Goal: Task Accomplishment & Management: Manage account settings

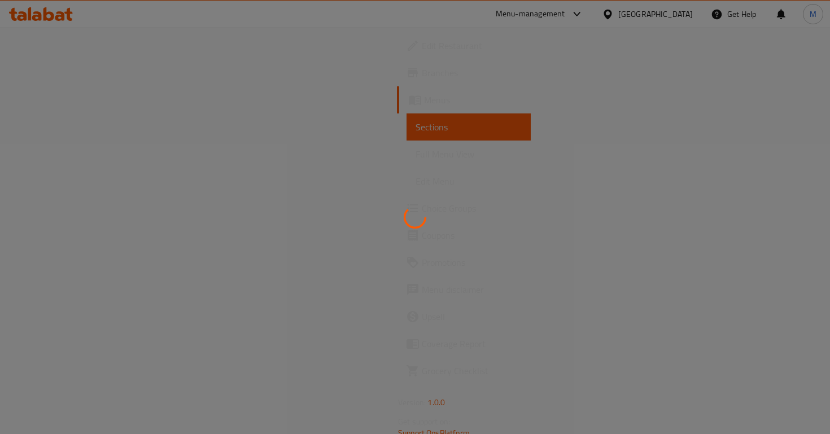
click at [62, 98] on div at bounding box center [415, 217] width 830 height 434
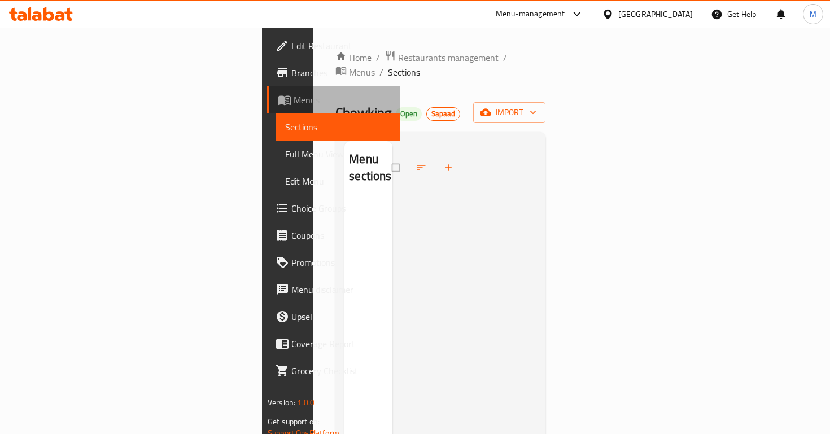
click at [294, 98] on span "Menus" at bounding box center [343, 100] width 98 height 14
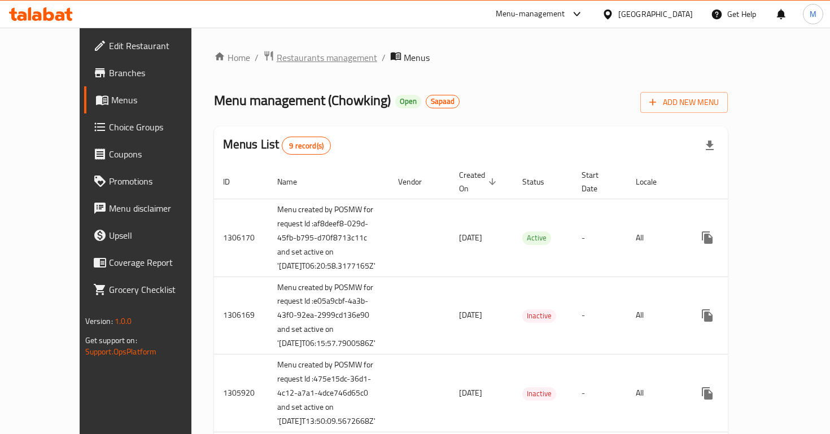
click at [277, 54] on span "Restaurants management" at bounding box center [327, 58] width 101 height 14
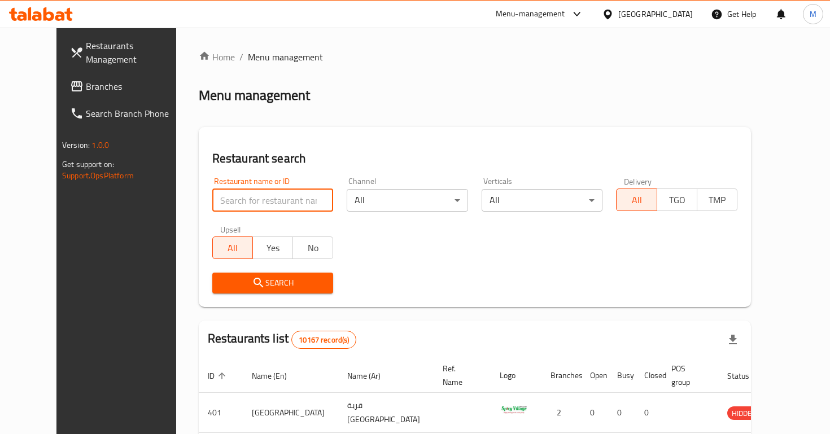
click at [248, 195] on input "search" at bounding box center [272, 200] width 121 height 23
type input "pizza modo"
click button "Search" at bounding box center [272, 283] width 121 height 21
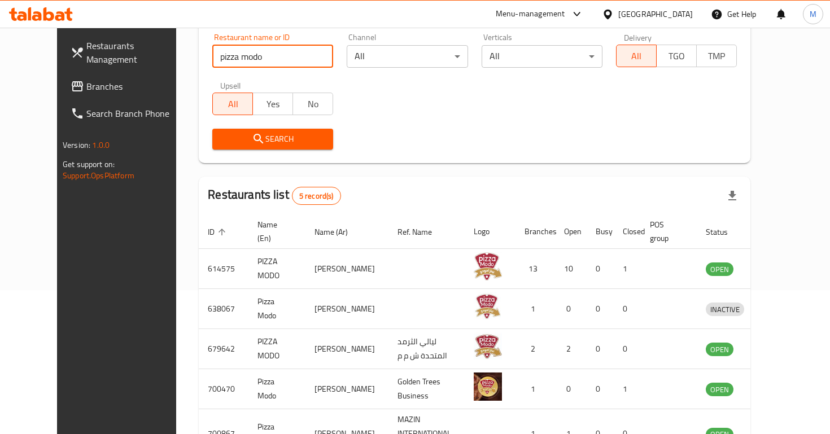
scroll to position [220, 0]
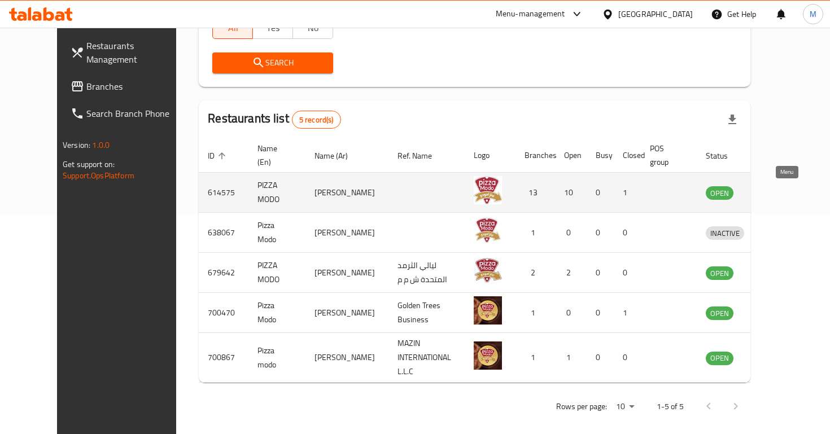
click at [781, 196] on icon "enhanced table" at bounding box center [774, 193] width 14 height 14
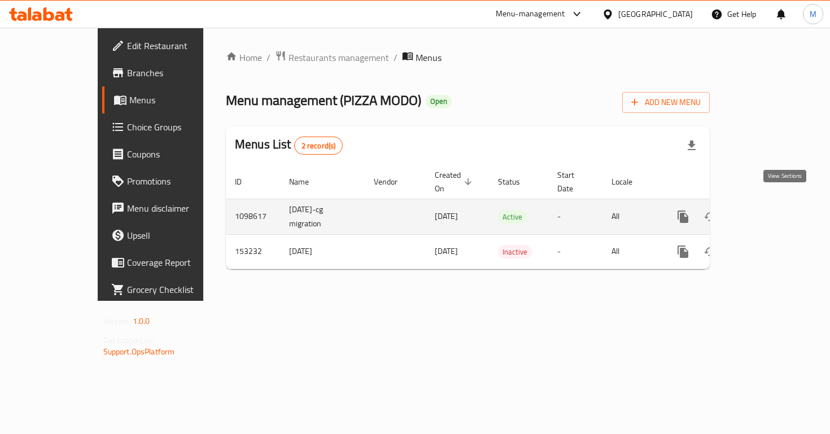
click at [770, 212] on icon "enhanced table" at bounding box center [765, 217] width 10 height 10
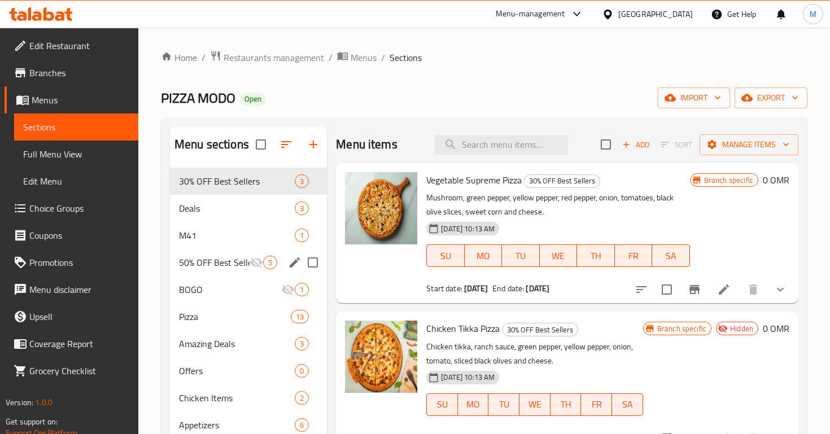
scroll to position [447, 0]
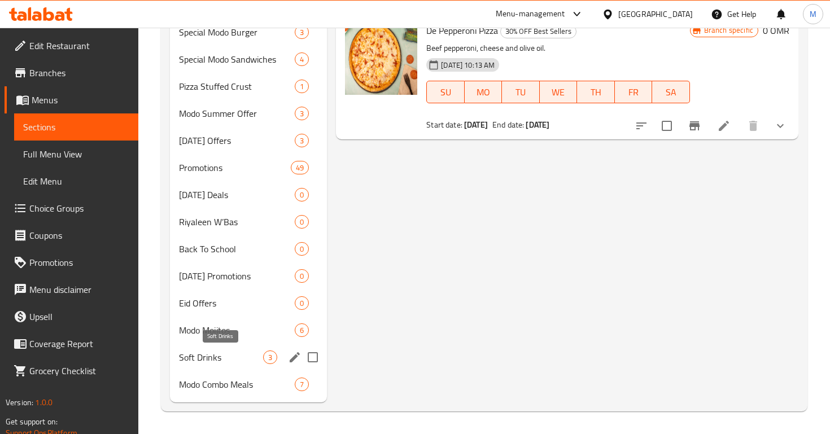
click at [253, 352] on span "Soft Drinks" at bounding box center [221, 358] width 84 height 14
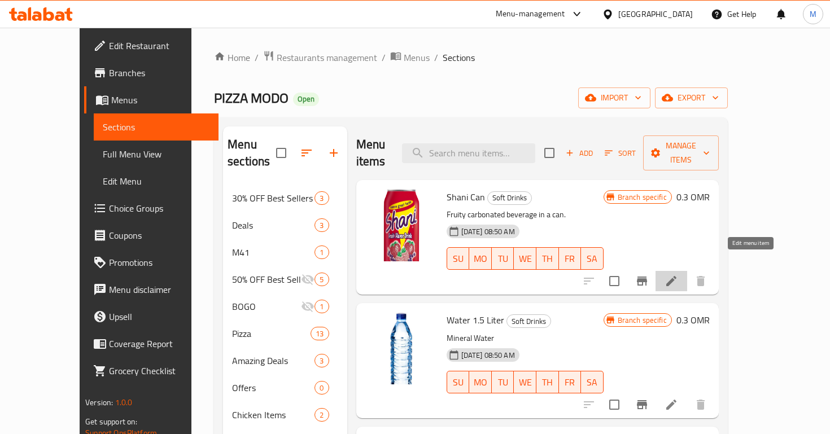
click at [677, 276] on icon at bounding box center [672, 281] width 10 height 10
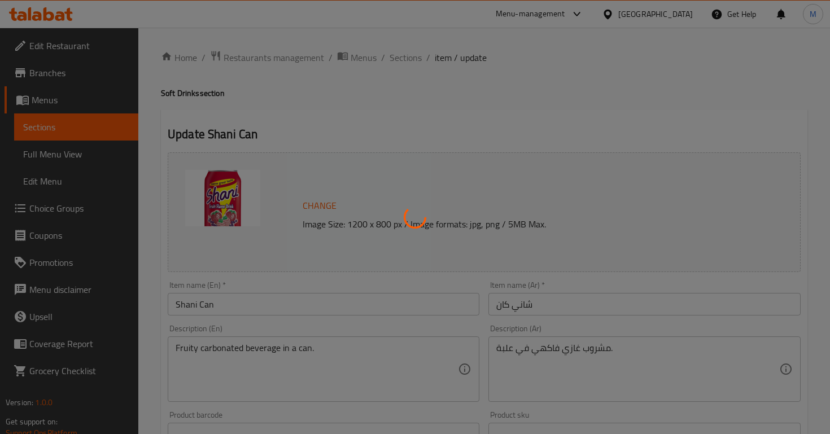
click at [272, 303] on div at bounding box center [415, 217] width 830 height 434
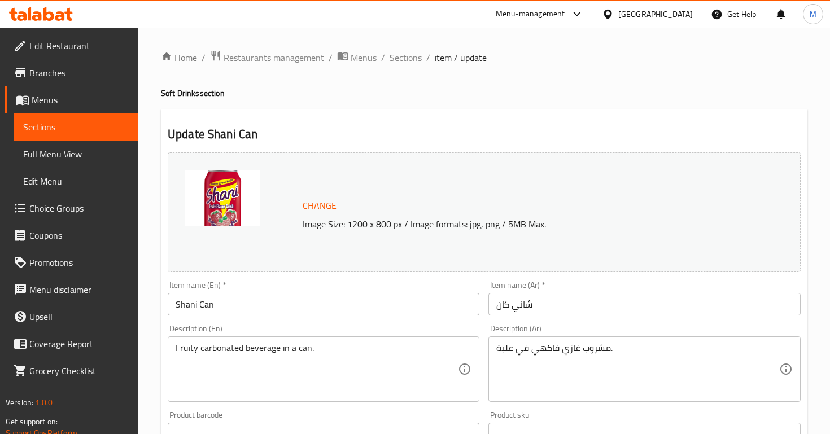
click at [247, 179] on img at bounding box center [222, 198] width 75 height 56
click at [234, 310] on input "Shani Can" at bounding box center [324, 304] width 312 height 23
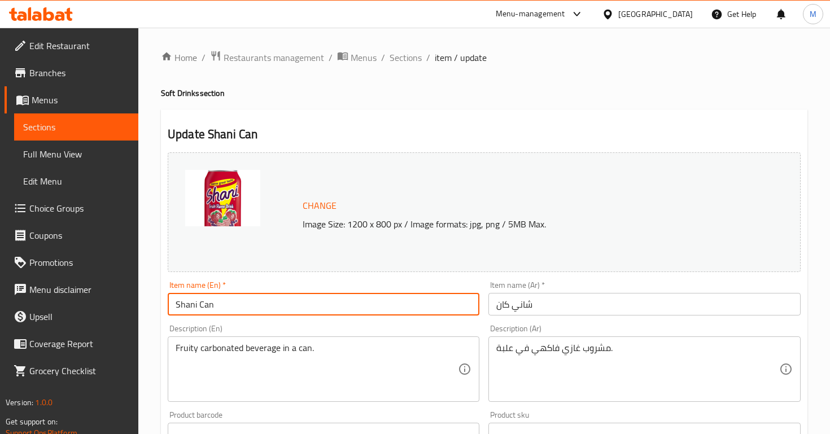
click at [234, 310] on input "Shani Can" at bounding box center [324, 304] width 312 height 23
type input "Alsi Cola"
click at [511, 297] on input "شاني كان" at bounding box center [645, 304] width 312 height 23
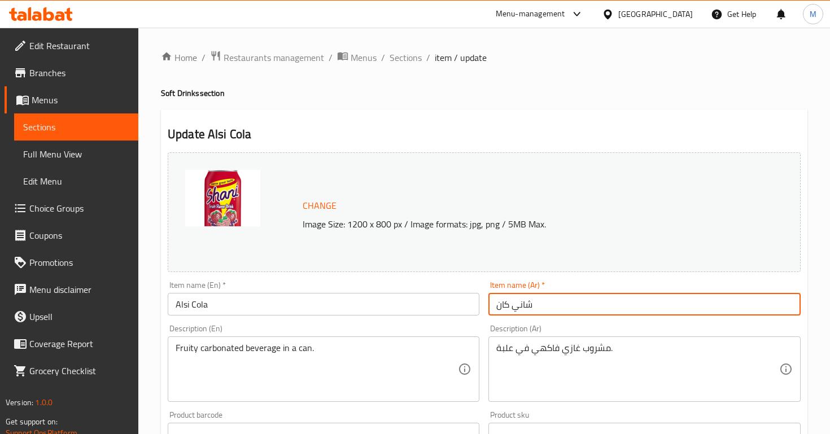
click at [511, 297] on input "شاني كان" at bounding box center [645, 304] width 312 height 23
type input "السي"
click at [330, 331] on div "Description (En) Fruity carbonated beverage in a can. Description (En)" at bounding box center [324, 363] width 312 height 77
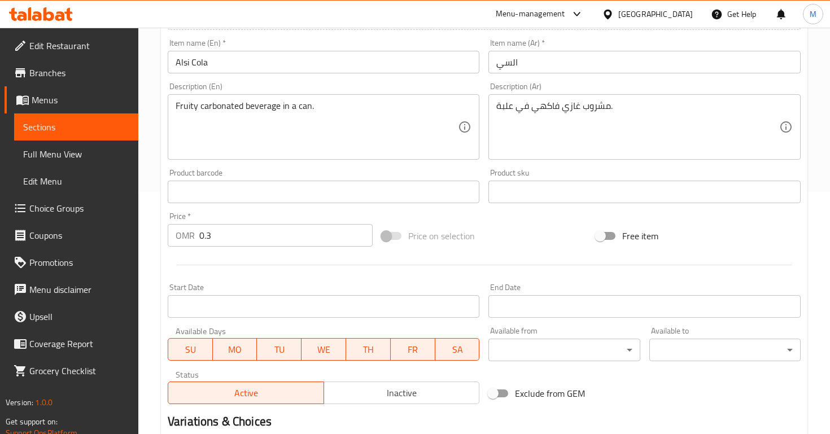
scroll to position [380, 0]
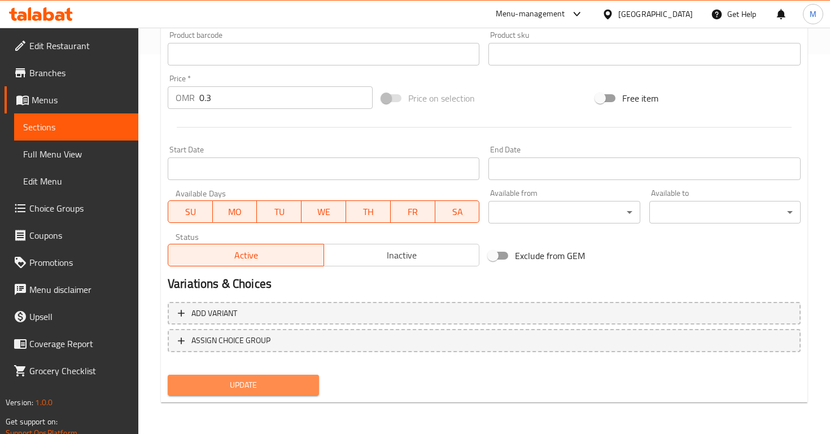
click at [260, 385] on span "Update" at bounding box center [243, 386] width 133 height 14
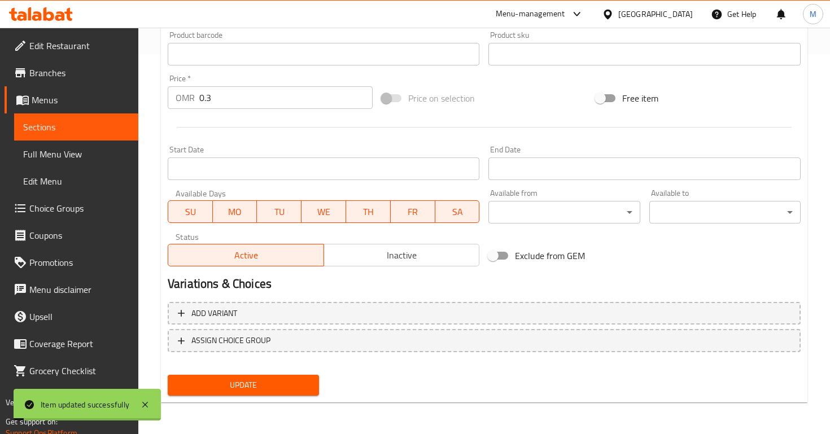
scroll to position [0, 0]
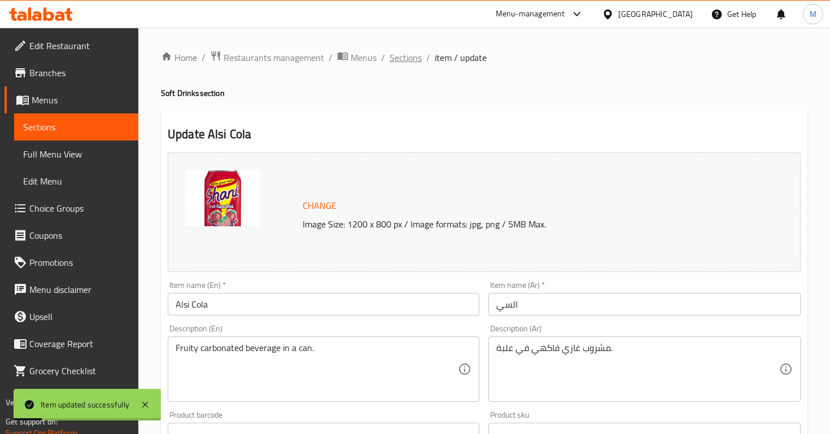
click at [406, 62] on span "Sections" at bounding box center [406, 58] width 32 height 14
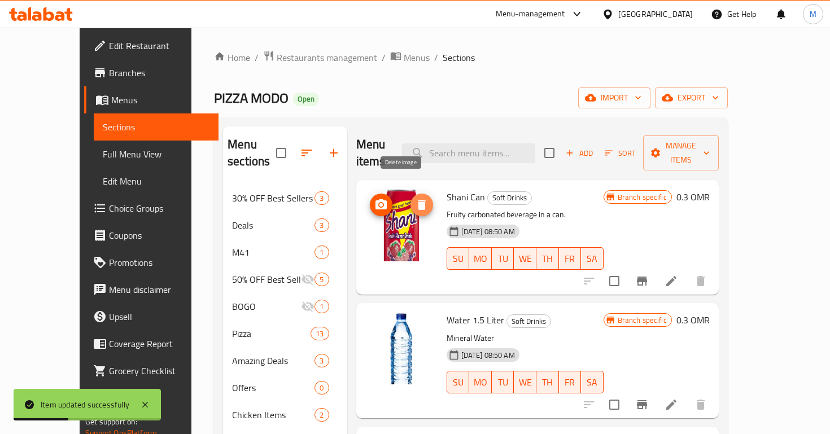
click at [415, 198] on icon "delete image" at bounding box center [422, 205] width 14 height 14
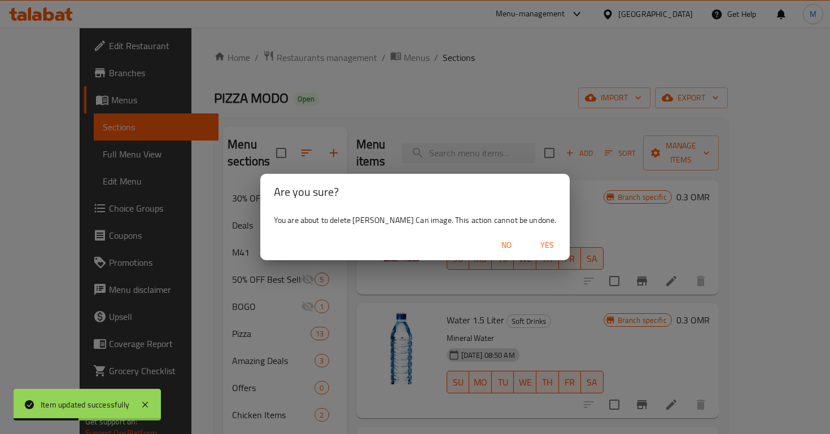
click at [534, 247] on span "Yes" at bounding box center [547, 245] width 27 height 14
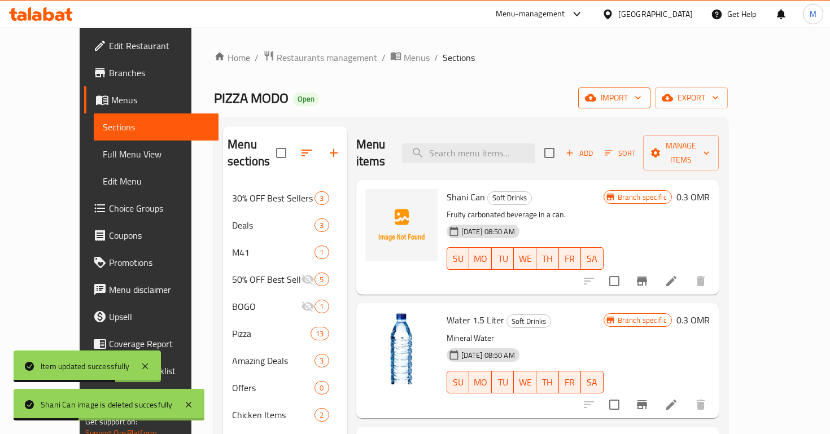
click at [642, 102] on span "import" at bounding box center [615, 98] width 54 height 14
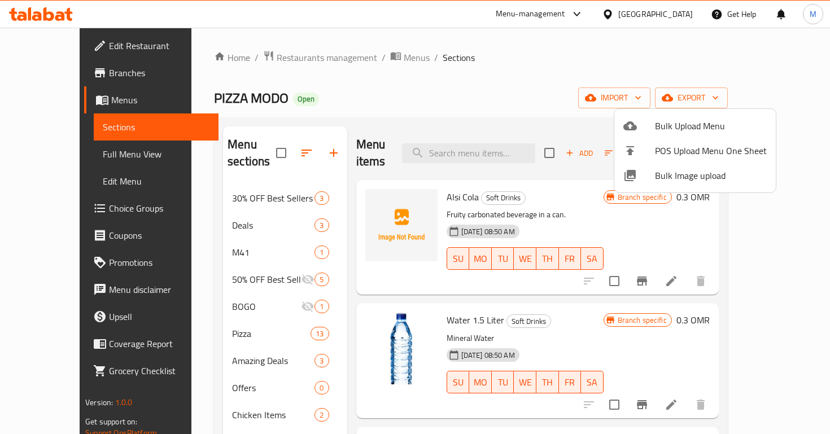
click at [712, 43] on div at bounding box center [415, 217] width 830 height 434
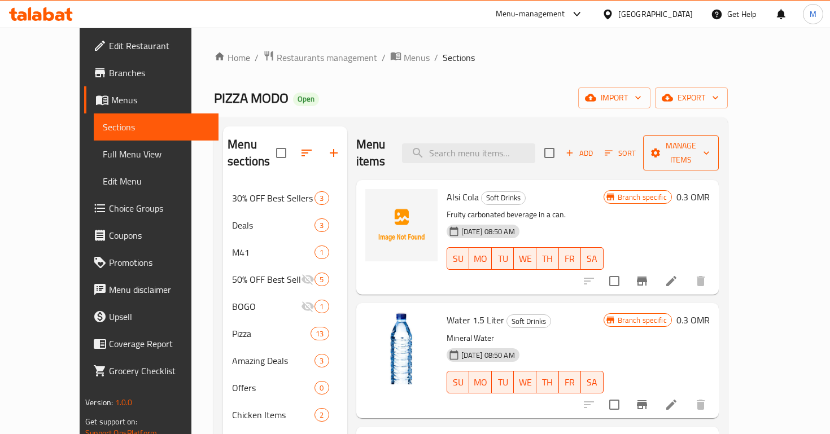
click at [710, 142] on span "Manage items" at bounding box center [681, 153] width 58 height 28
click at [738, 180] on span "Copy items" at bounding box center [766, 173] width 72 height 14
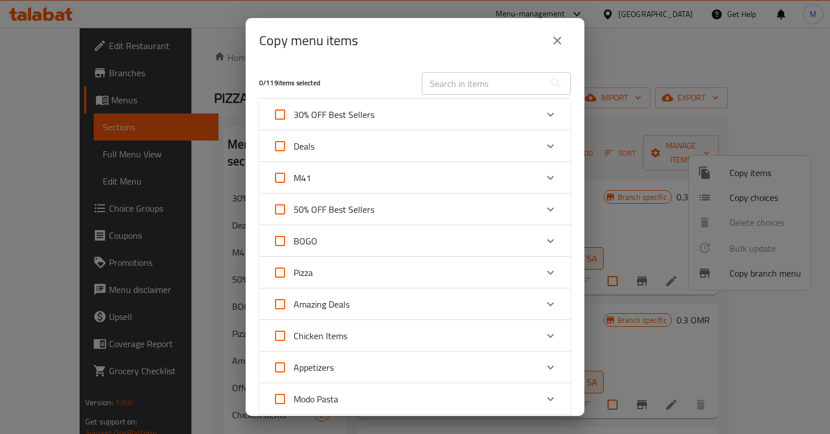
scroll to position [446, 0]
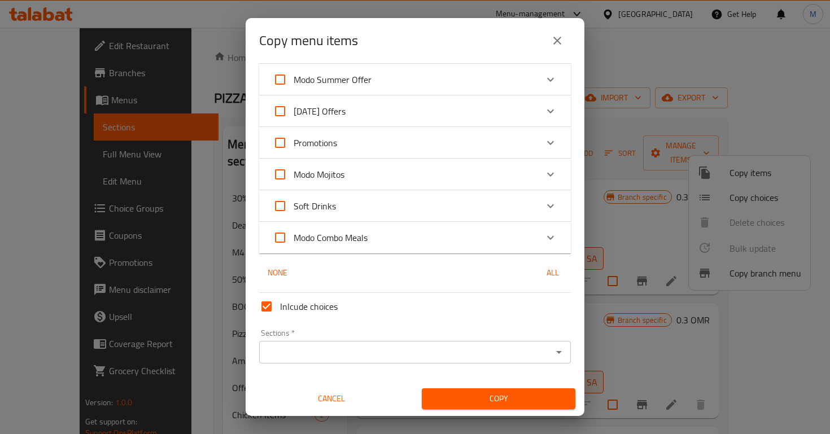
click at [485, 229] on div "Modo Combo Meals" at bounding box center [405, 237] width 264 height 27
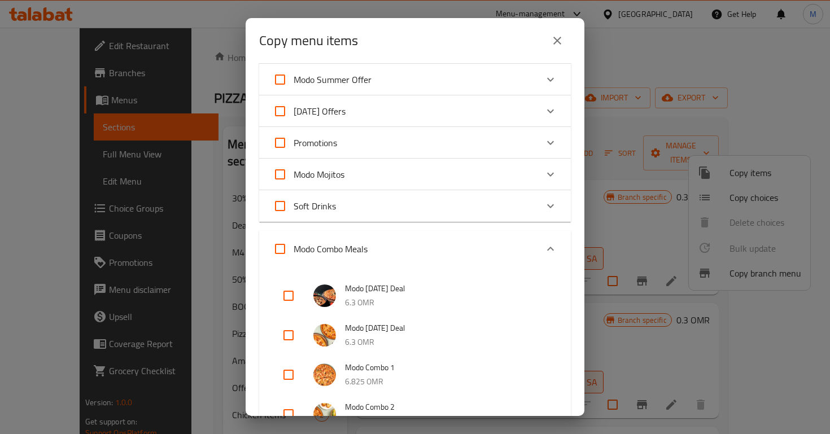
click at [485, 229] on div "0 / 119 items selected ​ 30% OFF Best Sellers Vegetable Supreme Pizza 0 OMR Chi…" at bounding box center [415, 239] width 339 height 353
click at [487, 210] on div "Soft Drinks" at bounding box center [405, 206] width 264 height 27
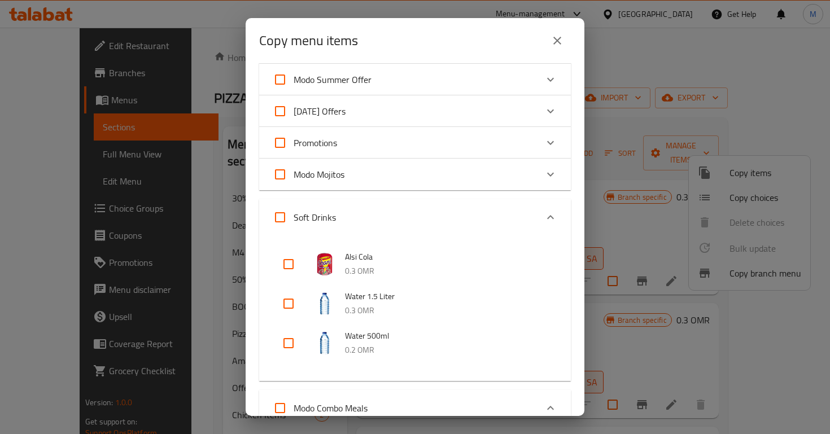
click at [299, 260] on input "checkbox" at bounding box center [288, 264] width 27 height 27
checkbox input "true"
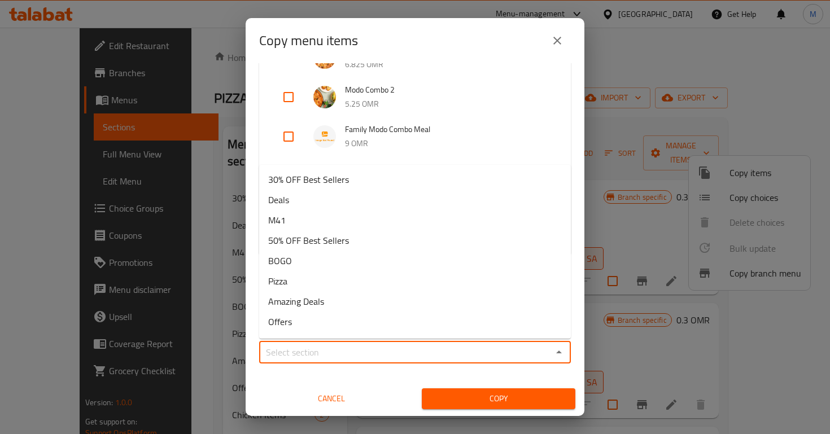
click at [329, 357] on input "Sections   *" at bounding box center [406, 353] width 286 height 16
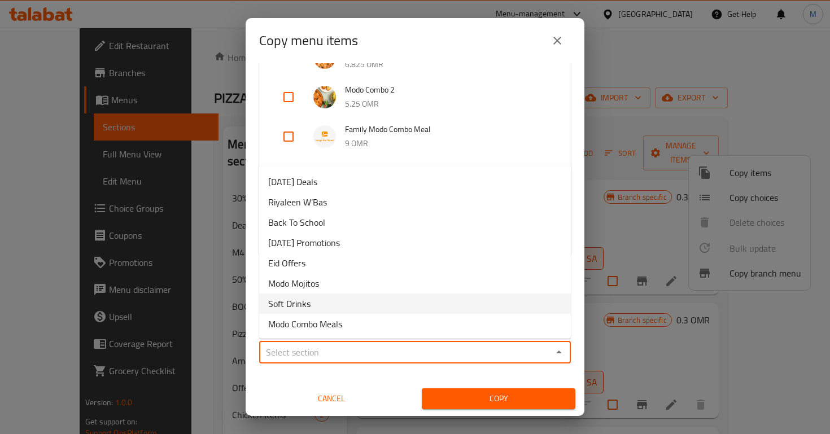
click at [331, 303] on li "Soft Drinks" at bounding box center [415, 304] width 312 height 20
type input "Soft Drinks"
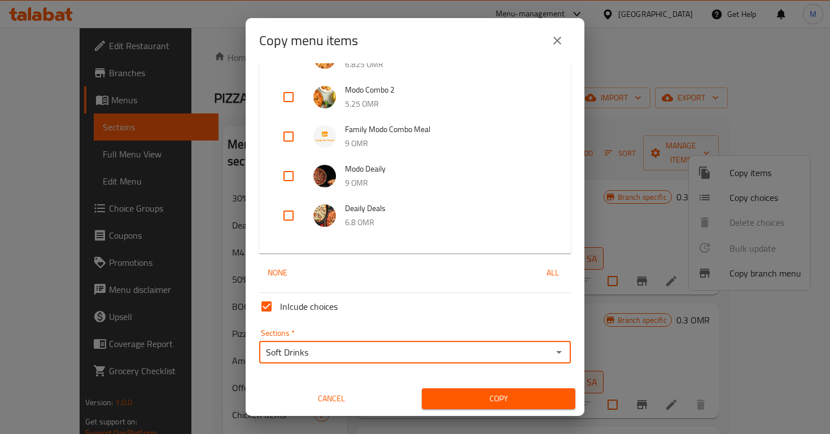
click at [461, 398] on span "Copy" at bounding box center [499, 399] width 136 height 14
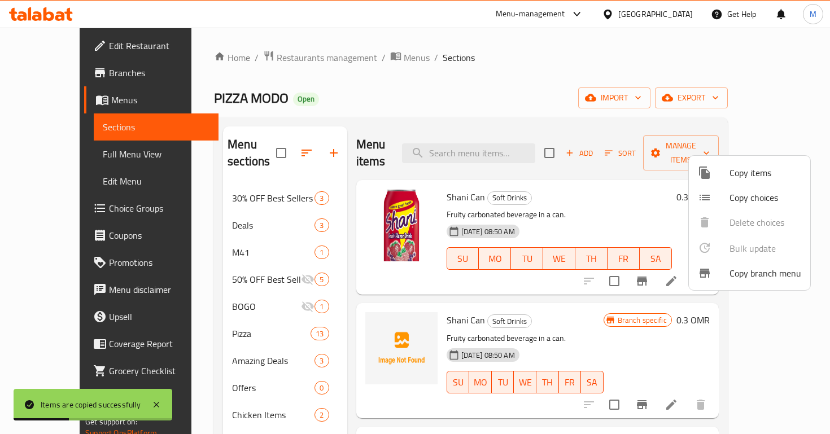
click at [616, 113] on div at bounding box center [415, 217] width 830 height 434
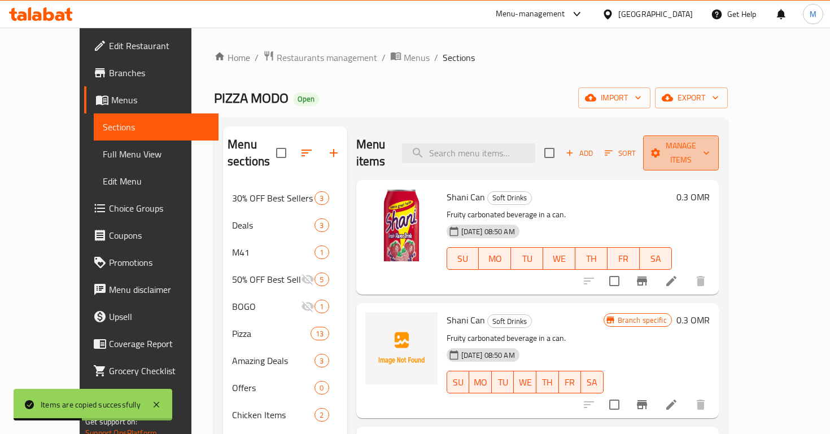
click at [710, 147] on span "Manage items" at bounding box center [681, 153] width 58 height 28
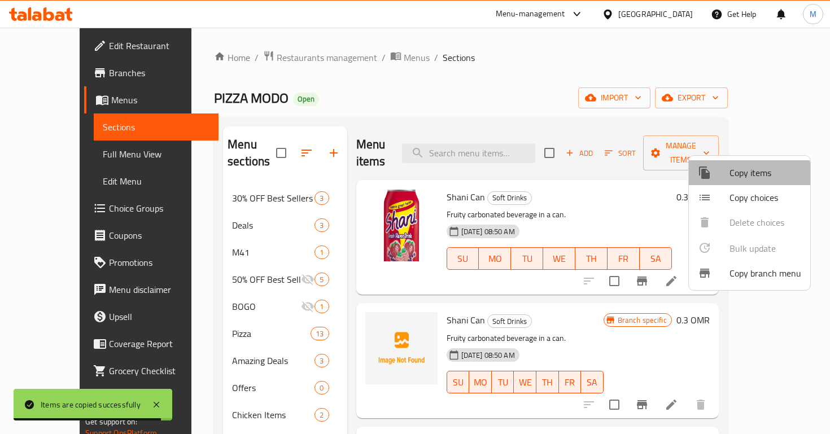
click at [742, 176] on span "Copy items" at bounding box center [766, 173] width 72 height 14
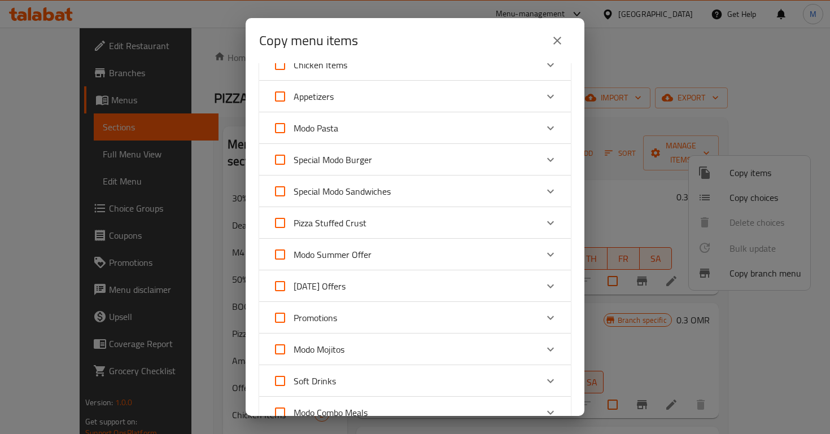
scroll to position [446, 0]
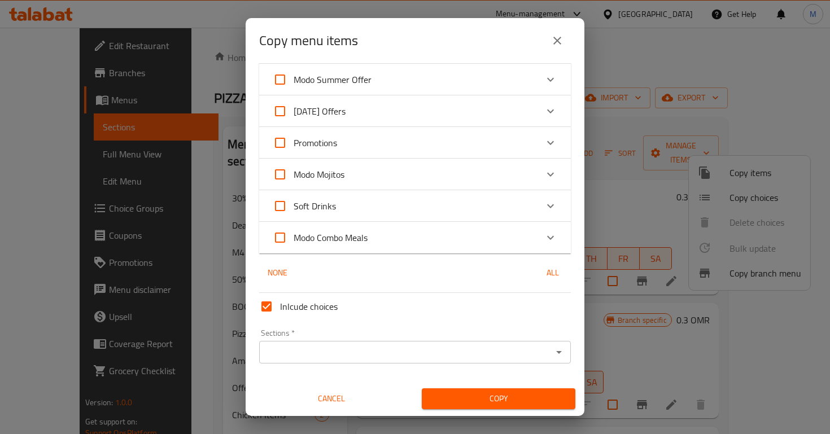
click at [420, 206] on div "Soft Drinks" at bounding box center [405, 206] width 264 height 27
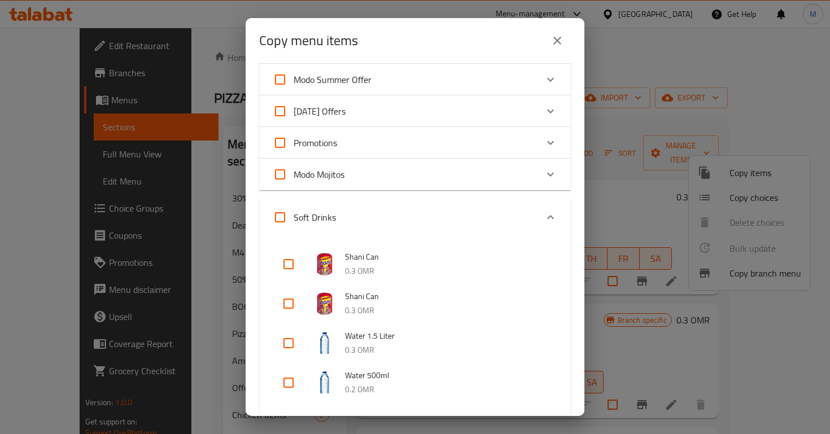
click at [420, 206] on div "Soft Drinks" at bounding box center [405, 217] width 264 height 27
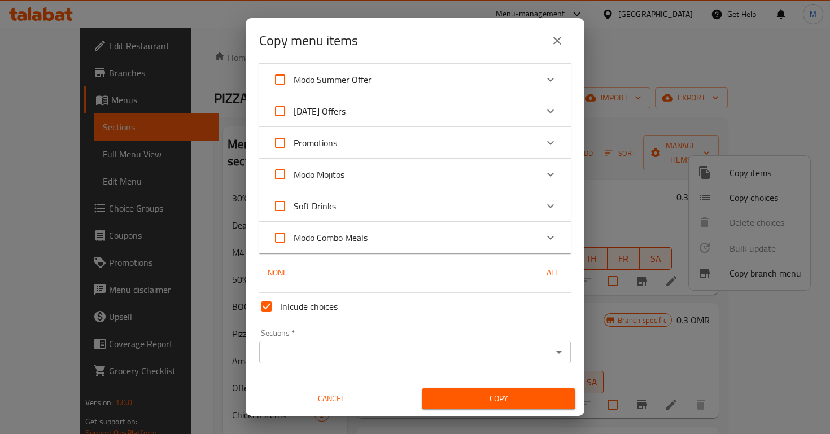
click at [419, 206] on div "Soft Drinks" at bounding box center [405, 206] width 264 height 27
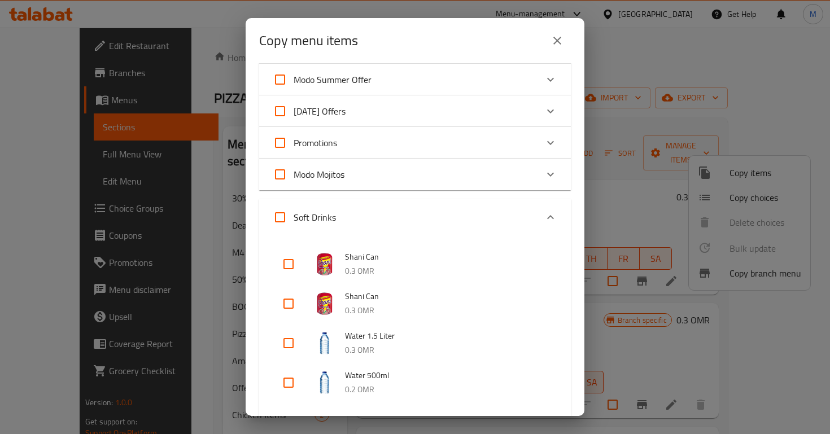
scroll to position [654, 0]
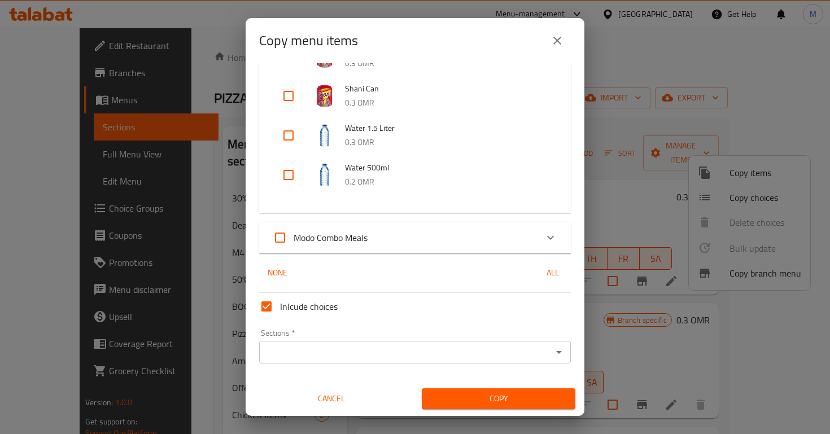
click at [339, 358] on input "Sections   *" at bounding box center [406, 353] width 286 height 16
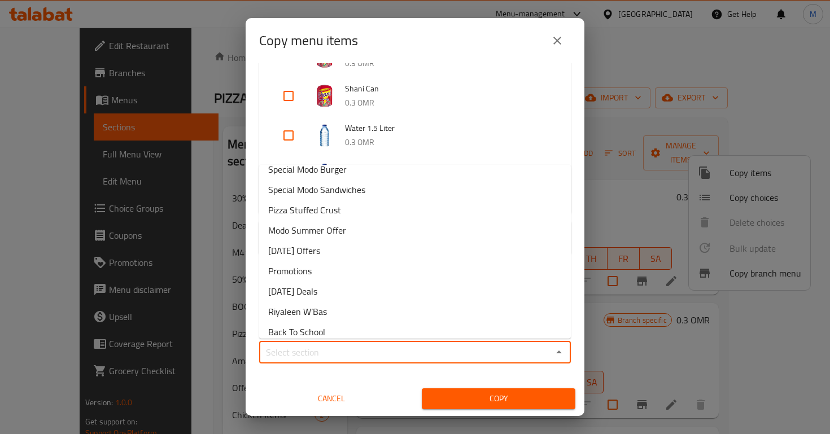
scroll to position [343, 0]
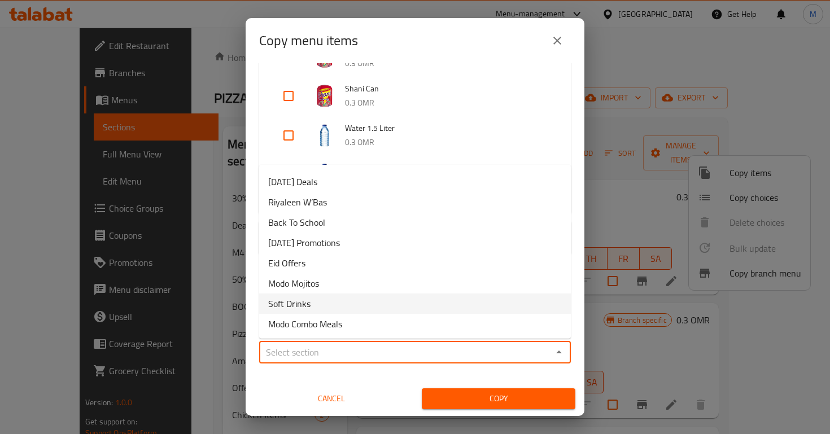
click at [338, 307] on li "Soft Drinks" at bounding box center [415, 304] width 312 height 20
type input "Soft Drinks"
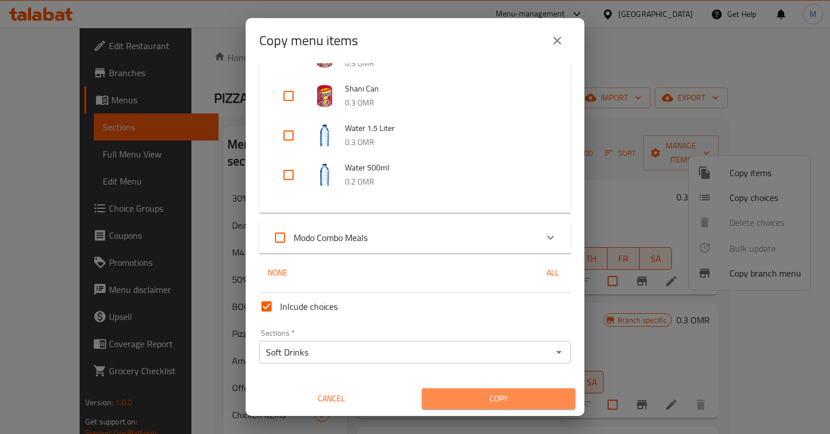
click at [445, 398] on span "Copy" at bounding box center [499, 399] width 136 height 14
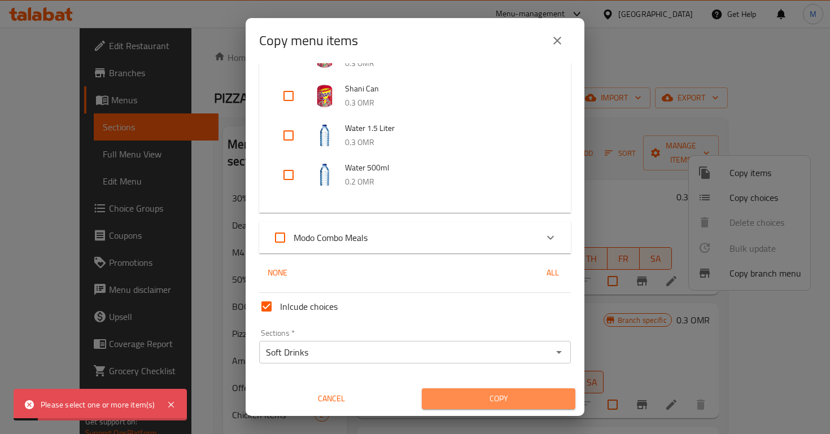
click at [445, 398] on span "Copy" at bounding box center [499, 399] width 136 height 14
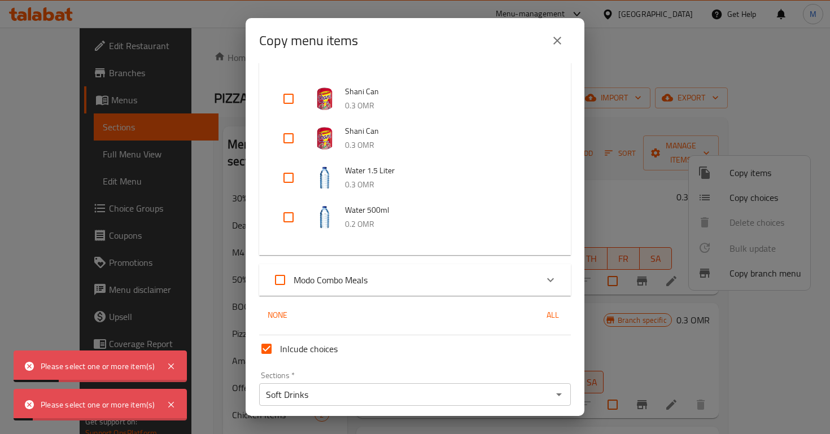
scroll to position [608, 0]
click at [285, 145] on input "checkbox" at bounding box center [288, 141] width 27 height 27
checkbox input "true"
click at [288, 99] on input "checkbox" at bounding box center [288, 102] width 27 height 27
checkbox input "true"
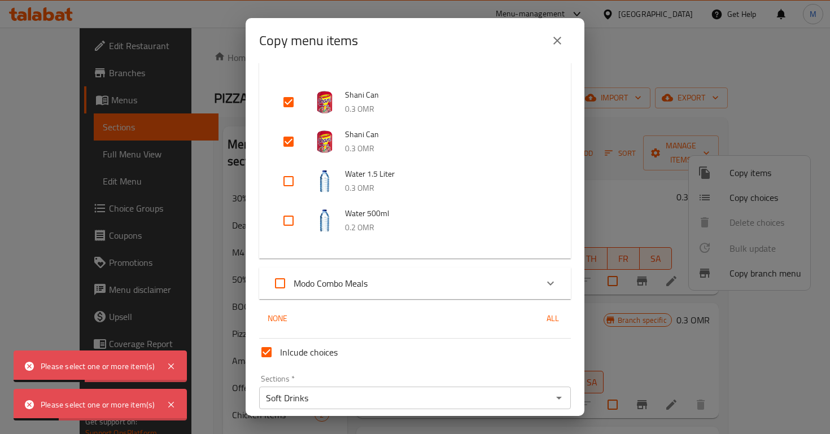
scroll to position [654, 0]
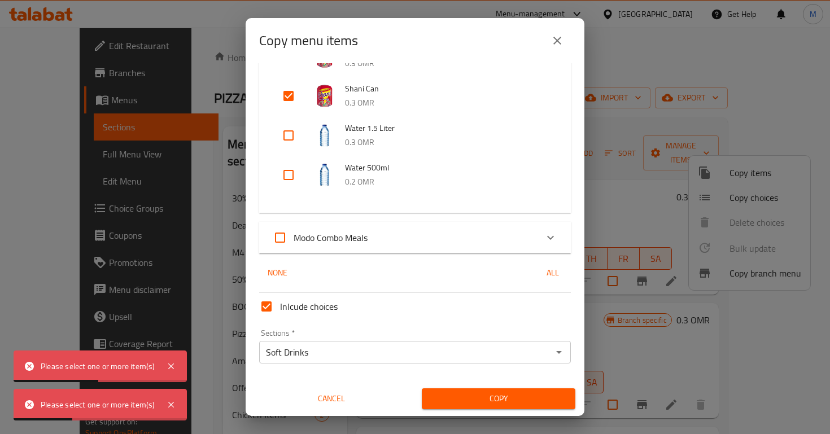
click at [494, 401] on span "Copy" at bounding box center [499, 399] width 136 height 14
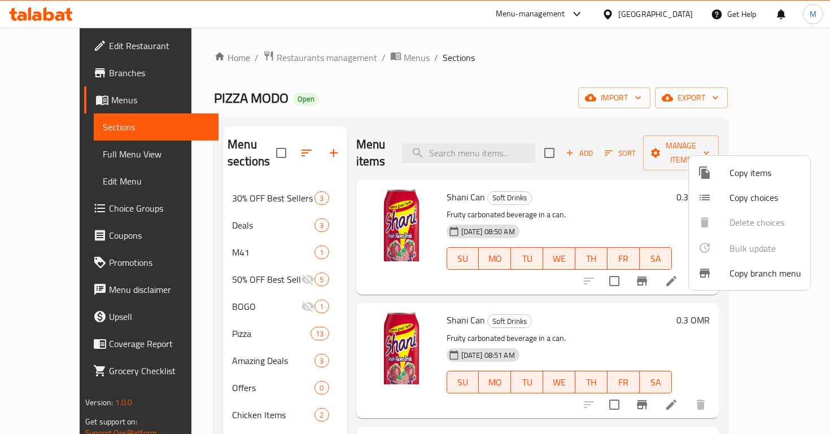
click at [532, 266] on div at bounding box center [415, 217] width 830 height 434
click at [688, 271] on li at bounding box center [672, 281] width 32 height 20
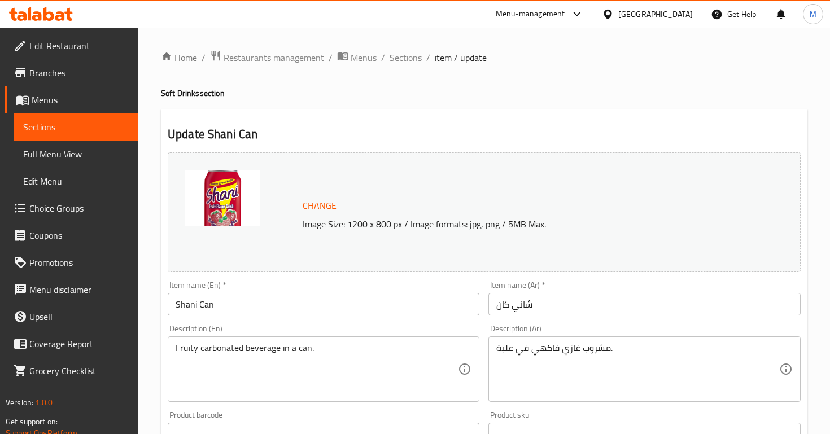
click at [232, 306] on input "Shani Can" at bounding box center [324, 304] width 312 height 23
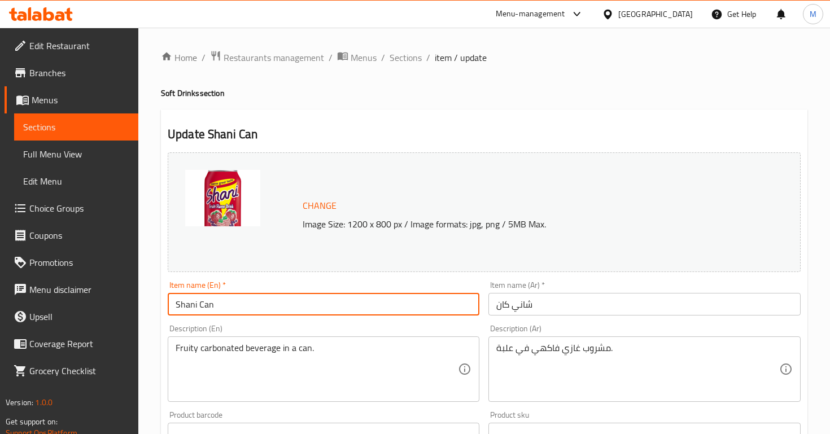
click at [232, 306] on input "Shani Can" at bounding box center [324, 304] width 312 height 23
type input "ه"
type input "Fifa Frooty"
click at [520, 300] on input "شاني كان" at bounding box center [645, 304] width 312 height 23
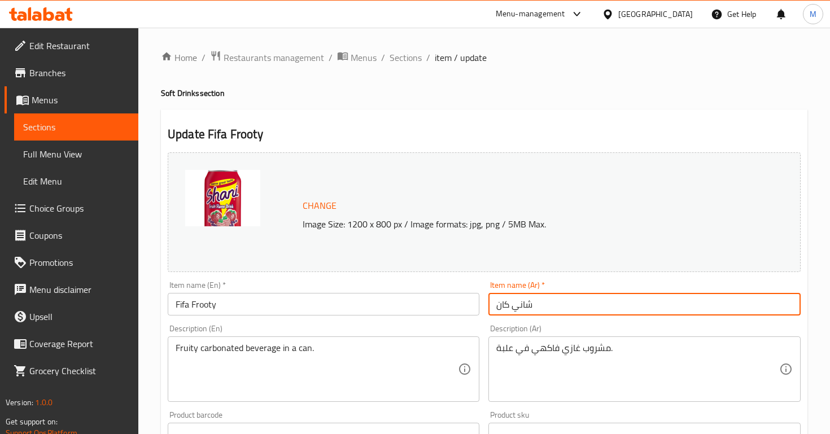
click at [520, 300] on input "شاني كان" at bounding box center [645, 304] width 312 height 23
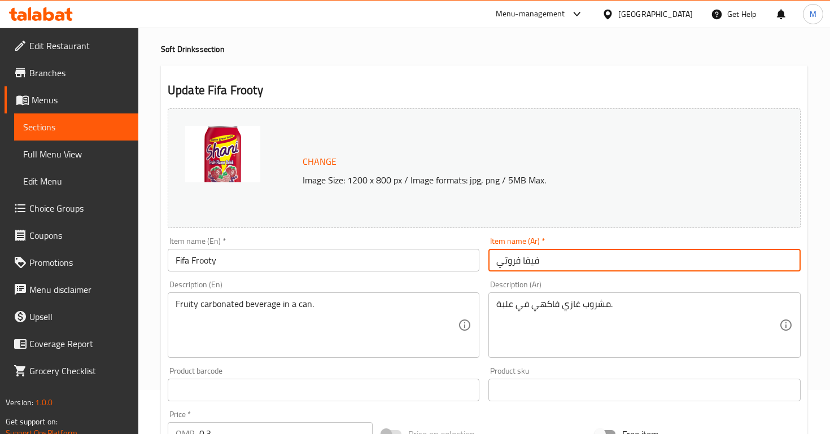
scroll to position [49, 0]
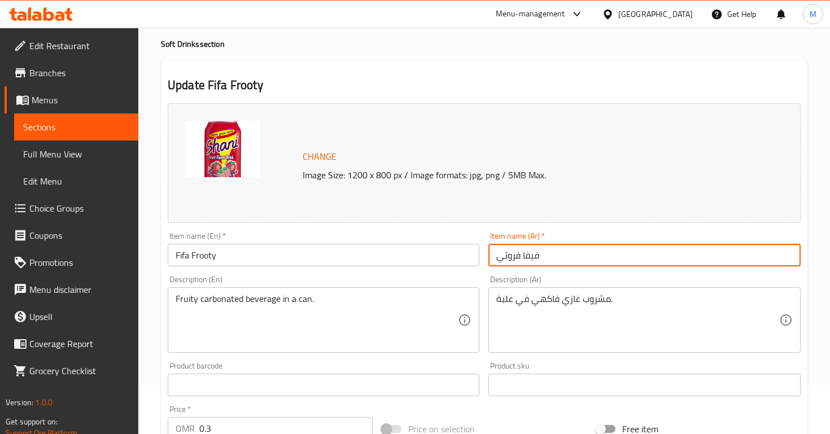
type input "فيفا فروتي"
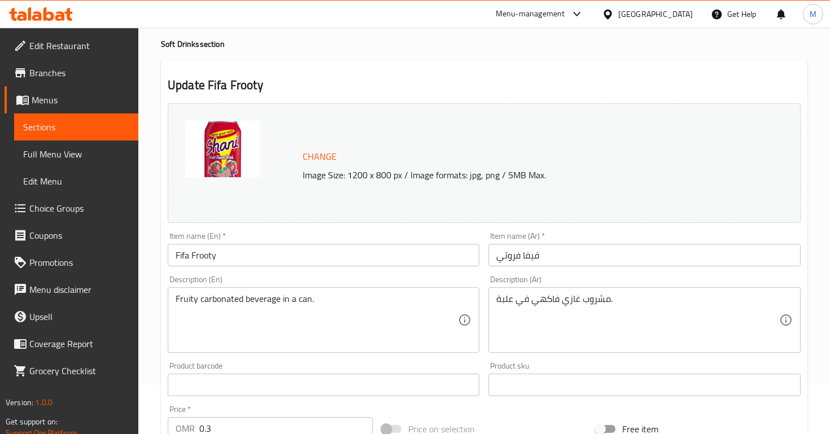
click at [264, 153] on div at bounding box center [241, 163] width 113 height 85
click at [245, 124] on img at bounding box center [222, 149] width 75 height 56
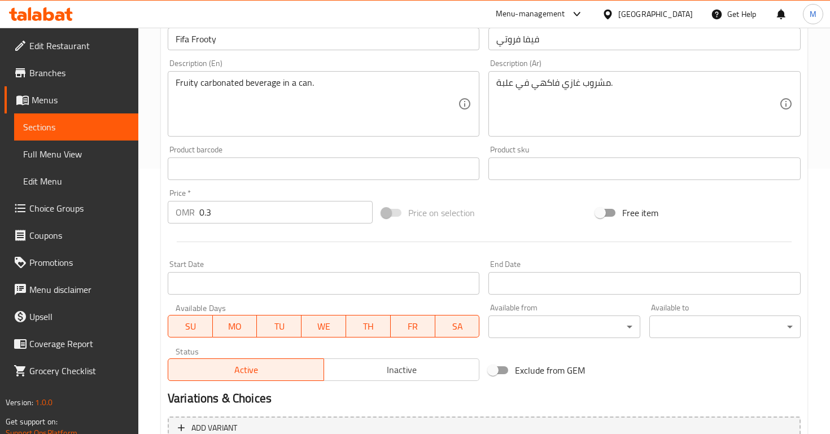
scroll to position [380, 0]
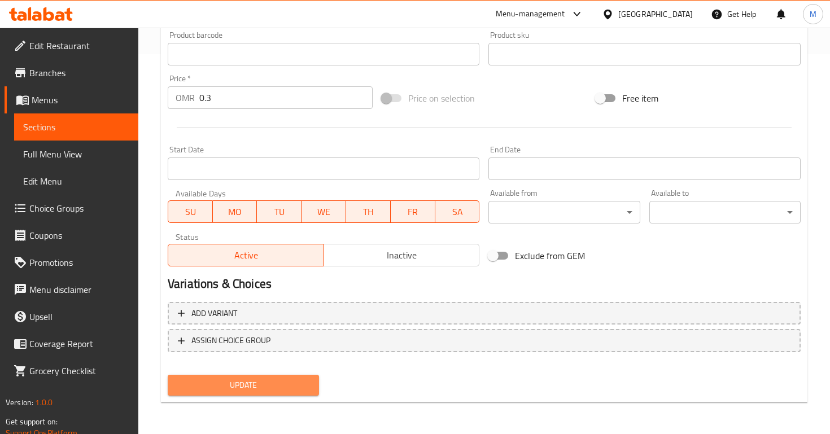
click at [243, 382] on span "Update" at bounding box center [243, 386] width 133 height 14
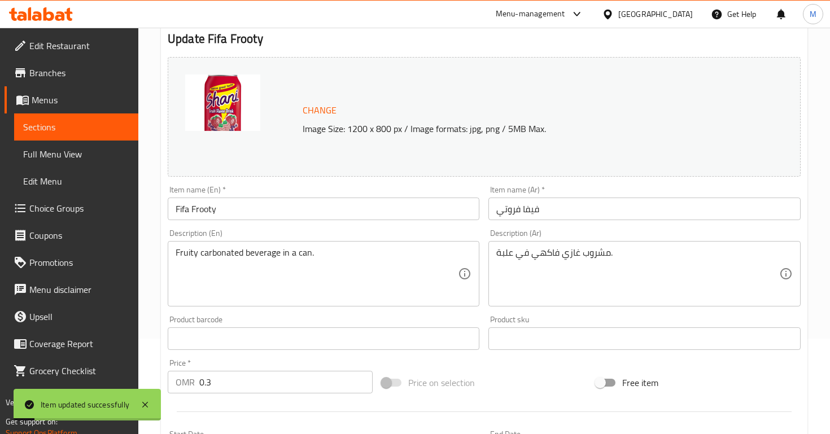
scroll to position [0, 0]
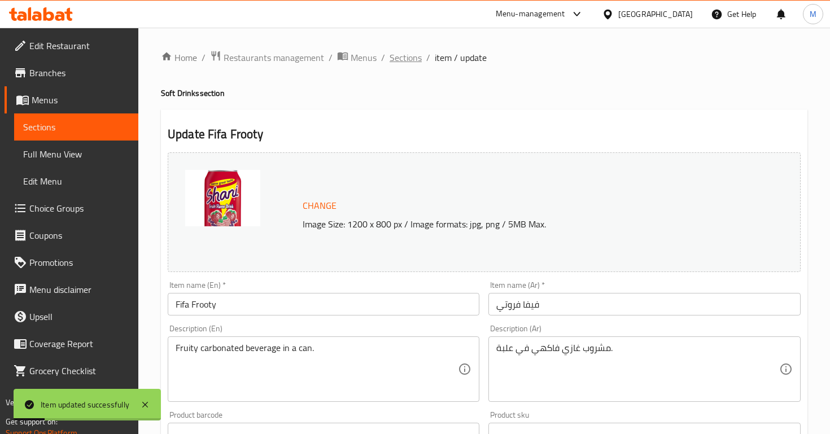
click at [401, 56] on span "Sections" at bounding box center [406, 58] width 32 height 14
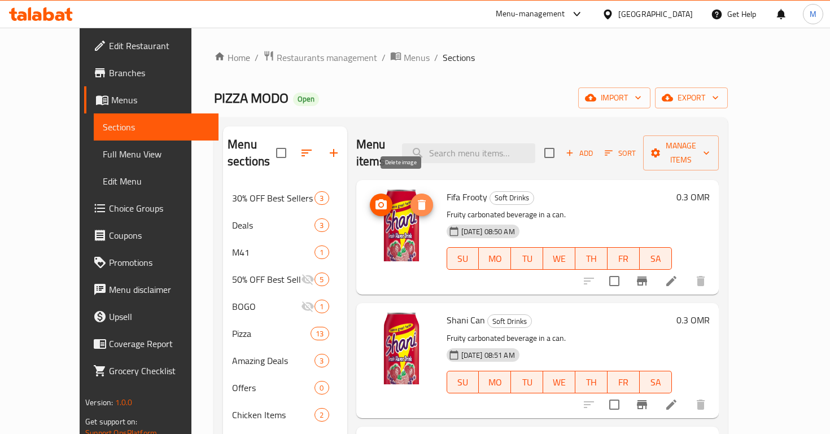
click at [418, 200] on icon "delete image" at bounding box center [422, 205] width 8 height 10
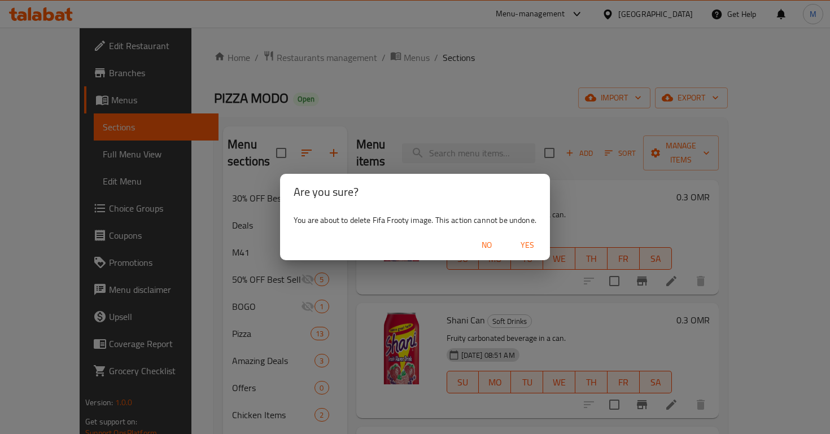
click at [533, 241] on span "Yes" at bounding box center [527, 245] width 27 height 14
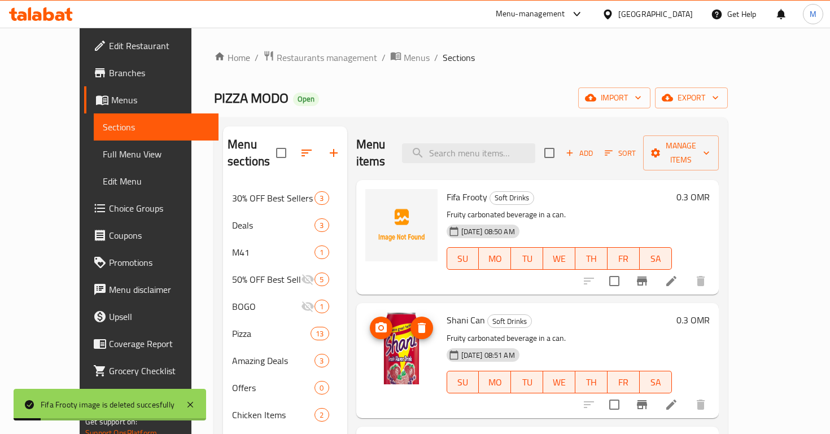
click at [400, 312] on img at bounding box center [402, 348] width 72 height 72
click at [418, 323] on icon "delete image" at bounding box center [422, 328] width 8 height 10
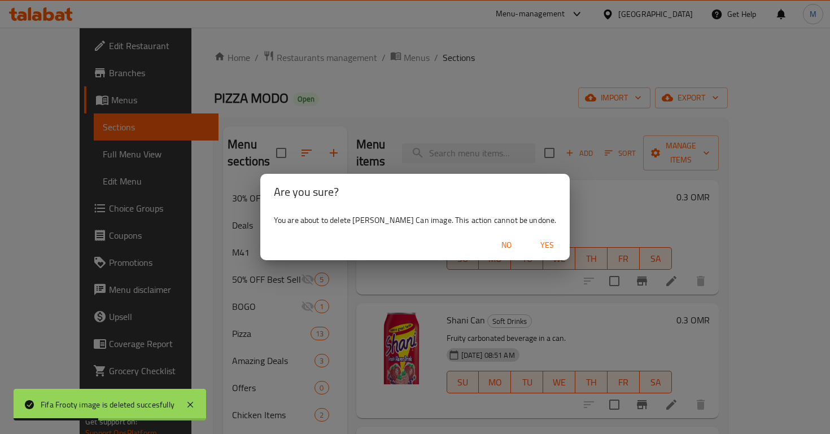
click at [529, 246] on button "Yes" at bounding box center [547, 245] width 36 height 21
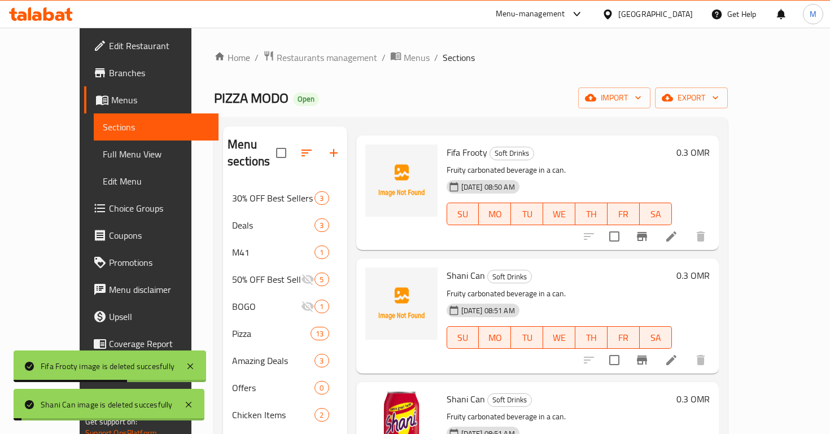
scroll to position [43, 0]
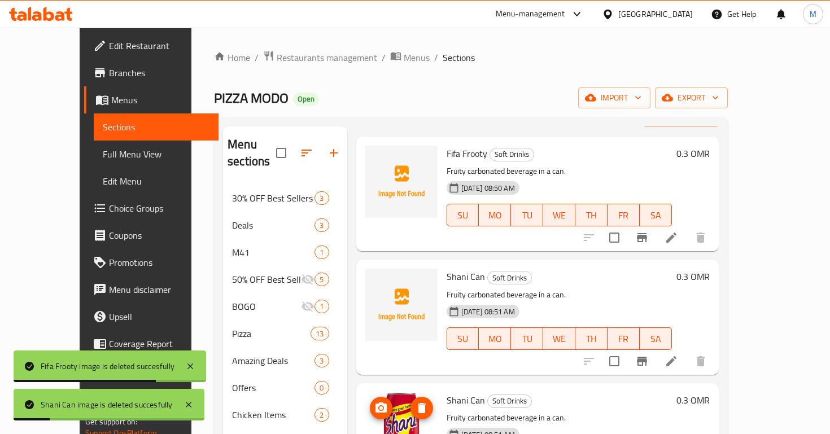
click at [411, 397] on button "delete image" at bounding box center [422, 408] width 23 height 23
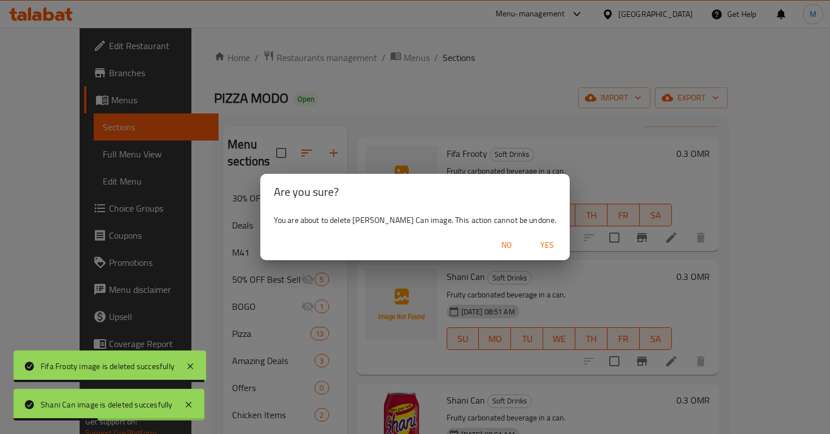
click at [534, 246] on span "Yes" at bounding box center [547, 245] width 27 height 14
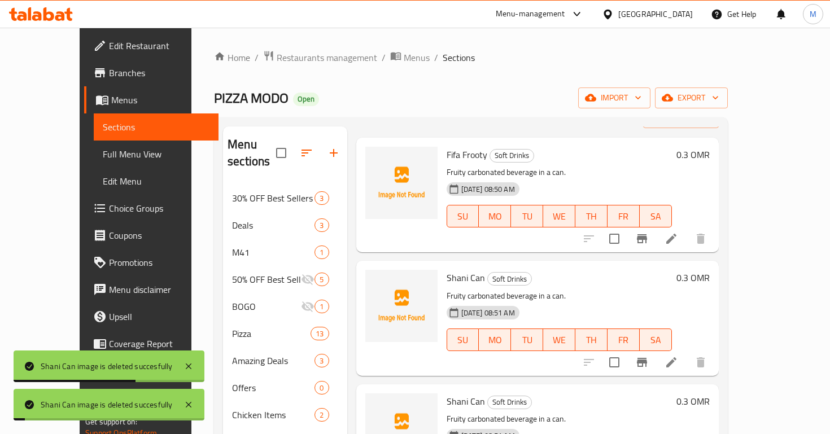
scroll to position [45, 0]
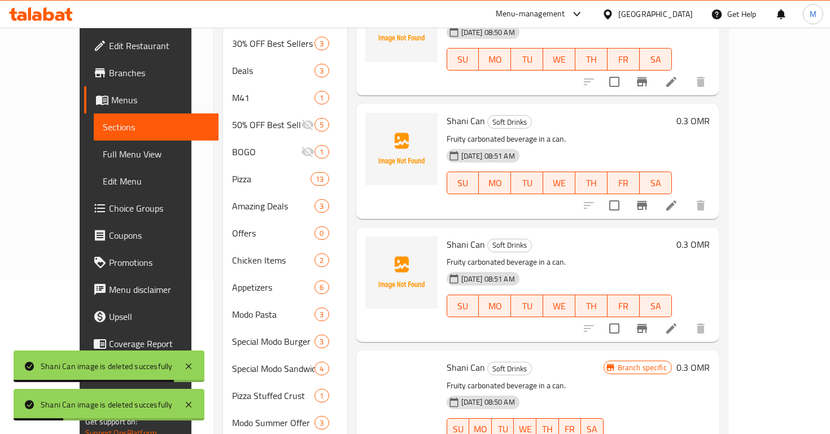
scroll to position [172, 0]
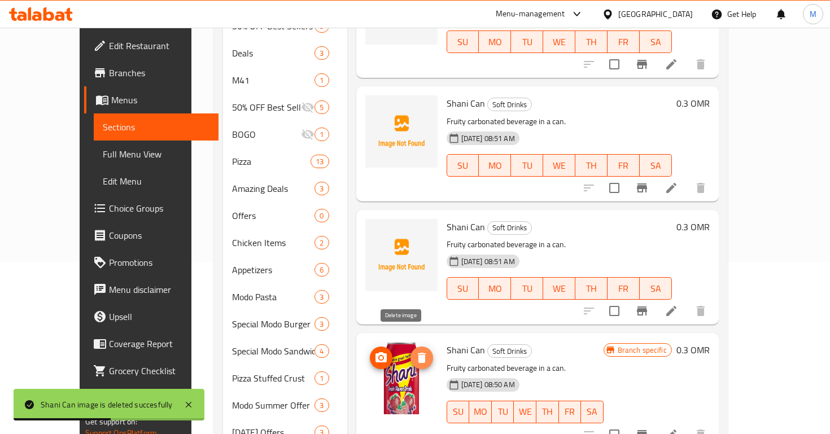
click at [415, 351] on icon "delete image" at bounding box center [422, 358] width 14 height 14
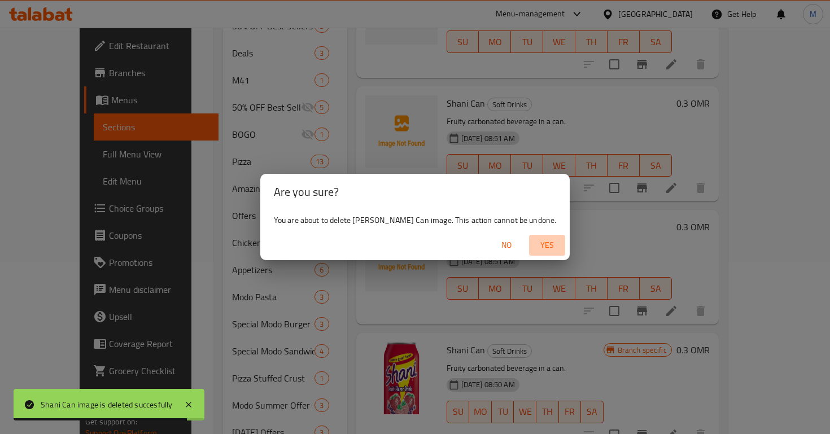
click at [538, 244] on span "Yes" at bounding box center [547, 245] width 27 height 14
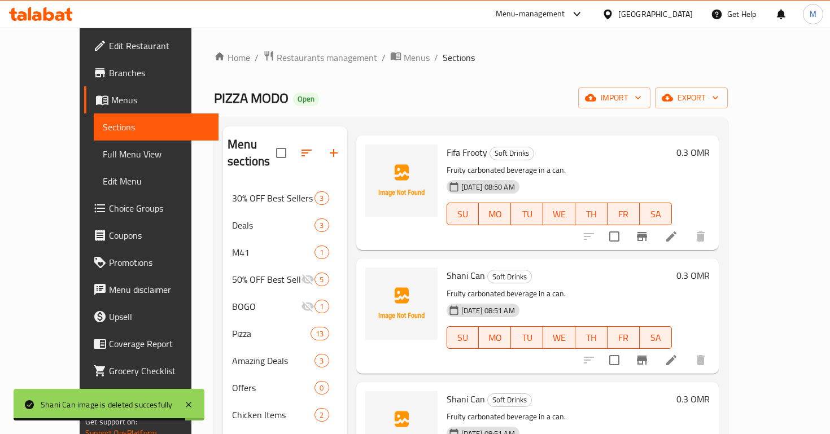
scroll to position [92, 0]
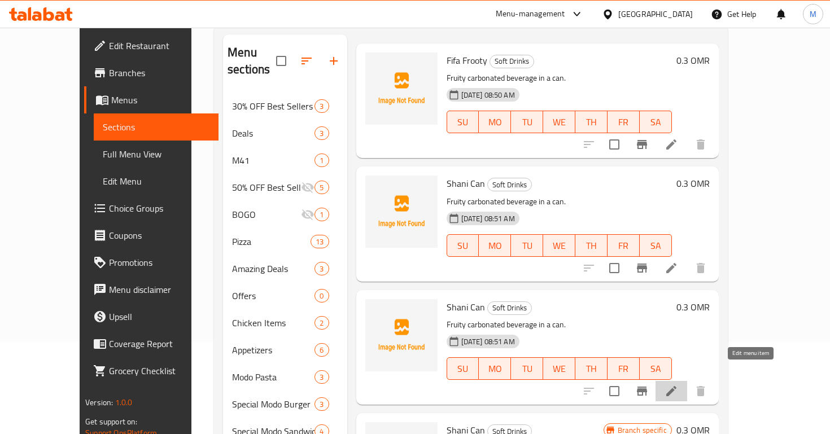
click at [677, 386] on icon at bounding box center [672, 391] width 10 height 10
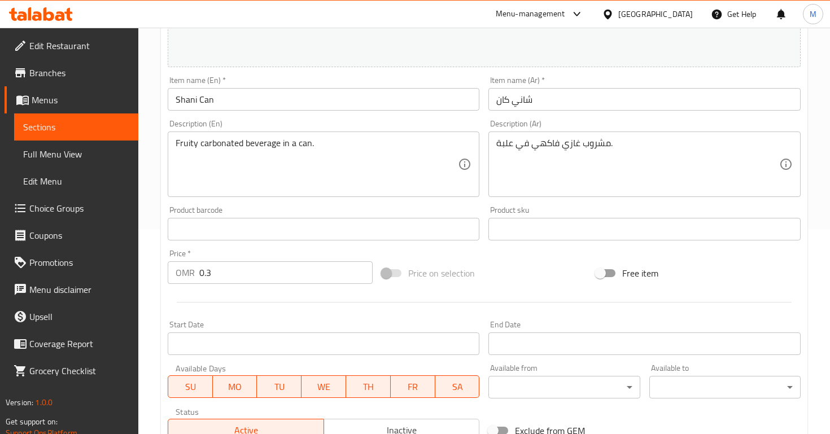
scroll to position [205, 0]
click at [209, 103] on input "Shani Can" at bounding box center [324, 100] width 312 height 23
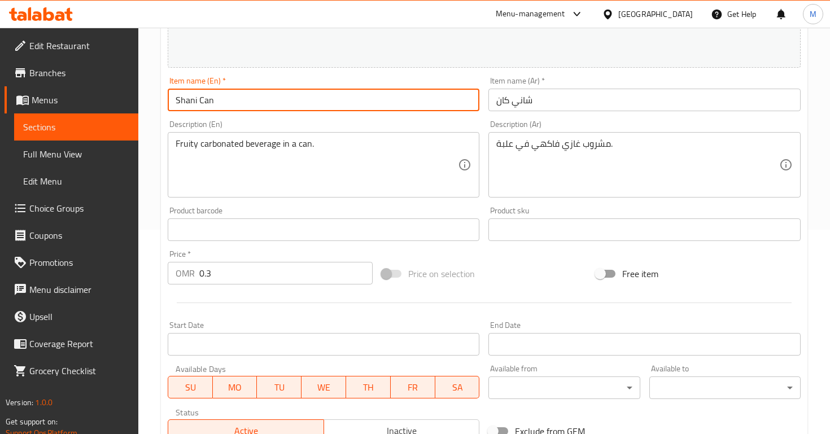
click at [209, 103] on input "Shani Can" at bounding box center [324, 100] width 312 height 23
type input "Fifa Lemoo"
click at [290, 102] on input "Fifa Lemoo" at bounding box center [324, 100] width 312 height 23
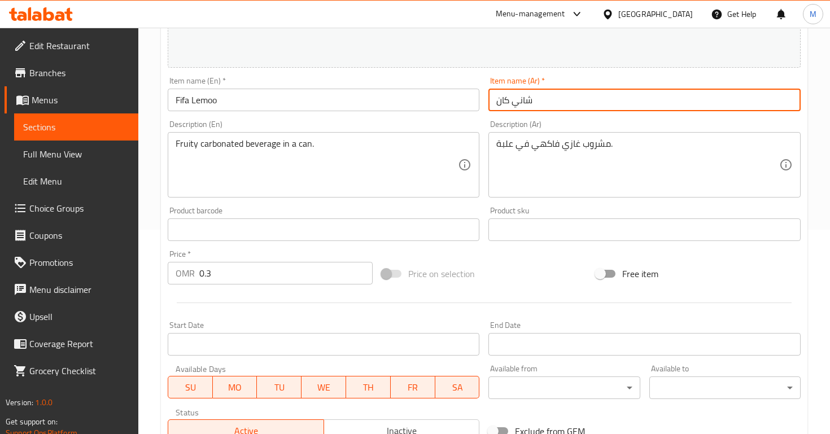
click at [571, 103] on input "شاني كان" at bounding box center [645, 100] width 312 height 23
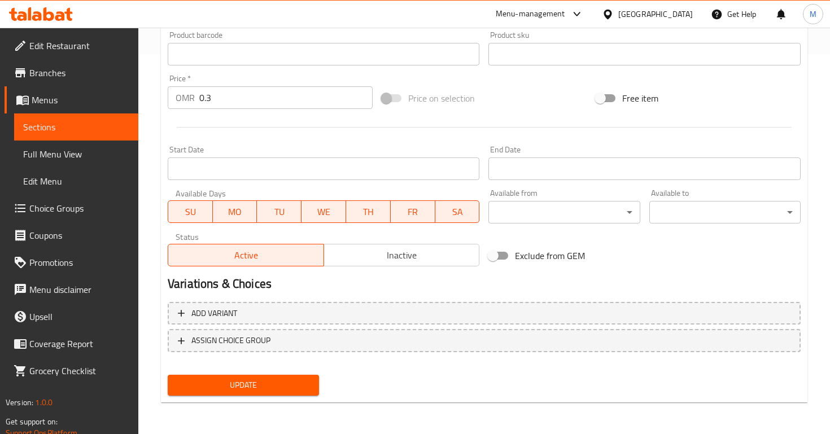
type input "فيفا ليمو"
click at [236, 376] on button "Update" at bounding box center [243, 385] width 151 height 21
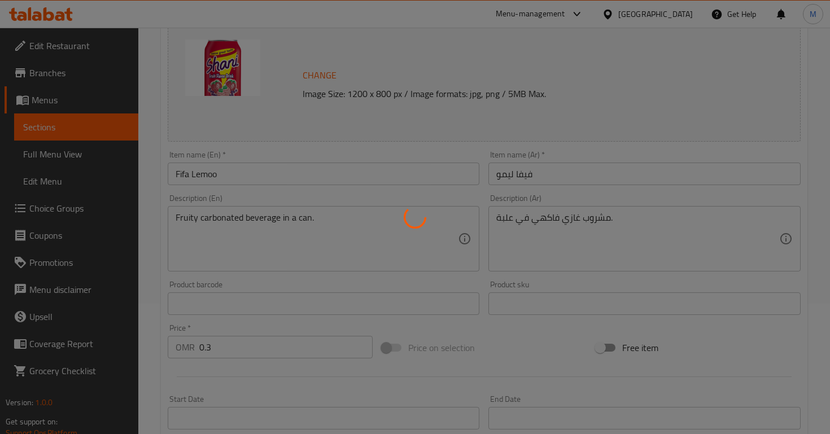
scroll to position [0, 0]
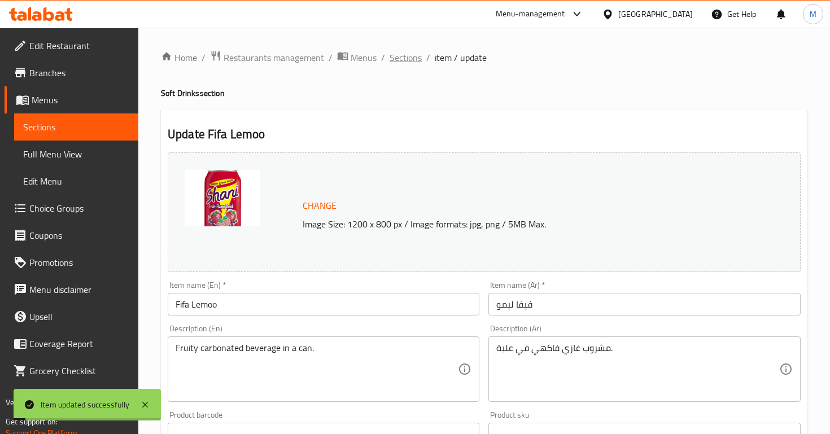
click at [390, 58] on span "Sections" at bounding box center [406, 58] width 32 height 14
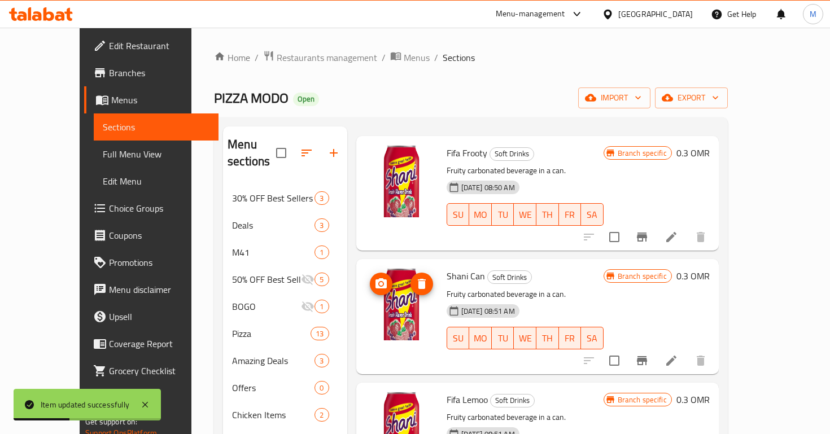
scroll to position [45, 0]
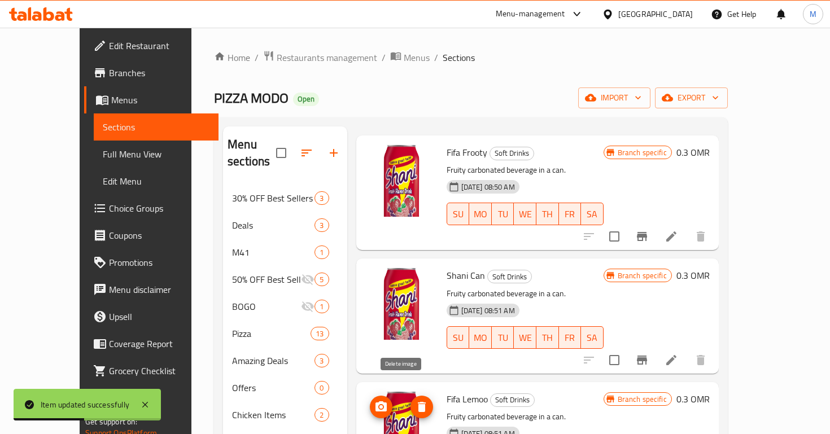
click at [415, 401] on icon "delete image" at bounding box center [422, 408] width 14 height 14
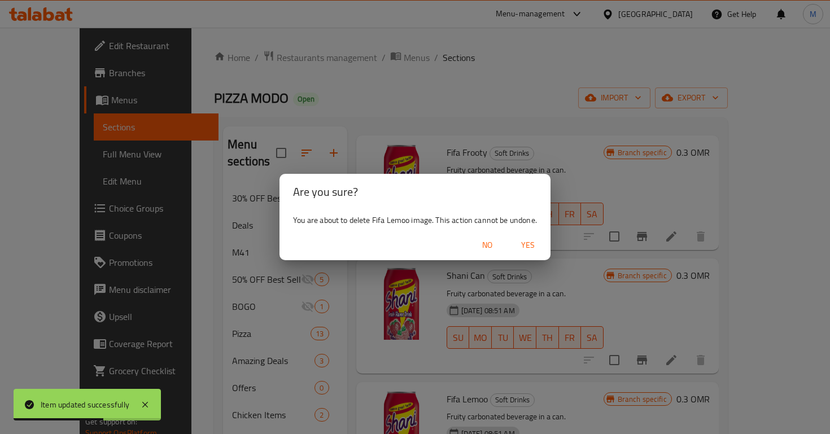
click at [523, 245] on span "Yes" at bounding box center [528, 245] width 27 height 14
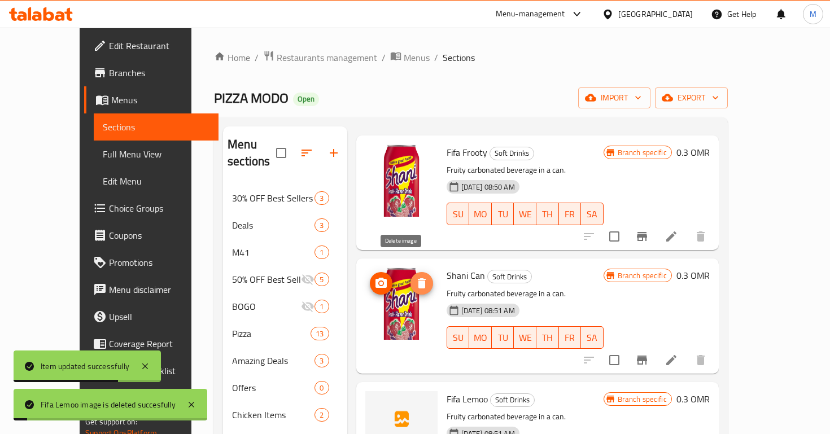
click at [411, 272] on button "delete image" at bounding box center [422, 283] width 23 height 23
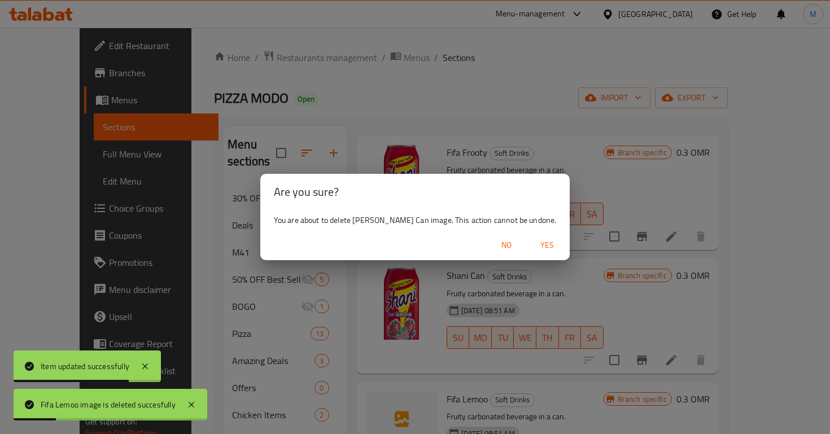
click at [529, 236] on button "Yes" at bounding box center [547, 245] width 36 height 21
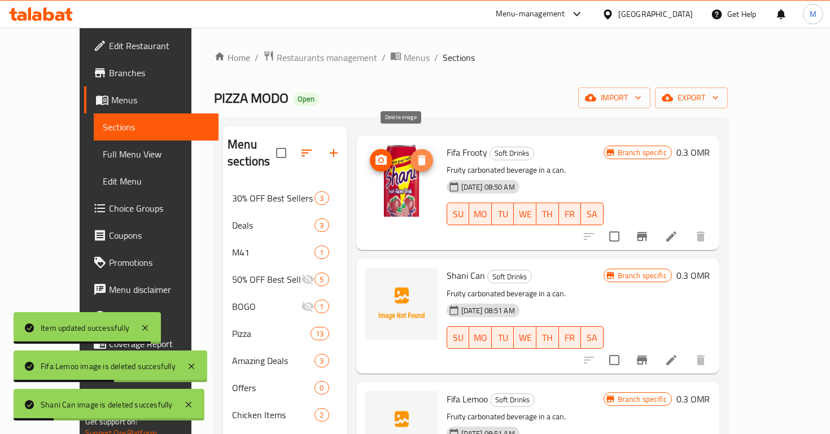
click at [415, 154] on icon "delete image" at bounding box center [422, 161] width 14 height 14
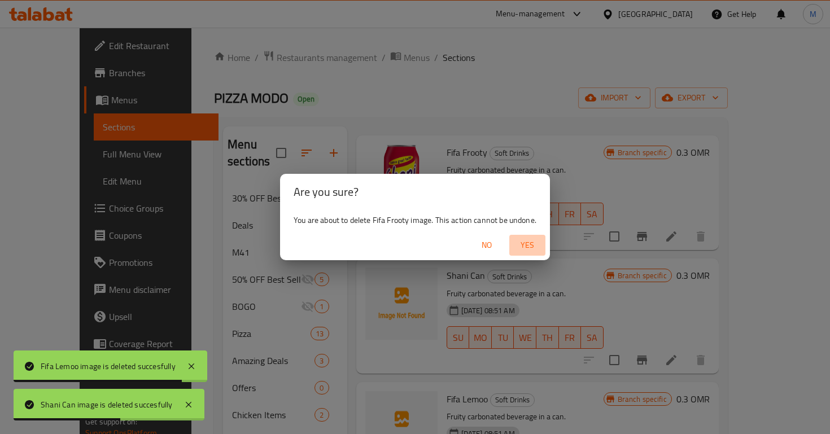
click at [527, 236] on button "Yes" at bounding box center [528, 245] width 36 height 21
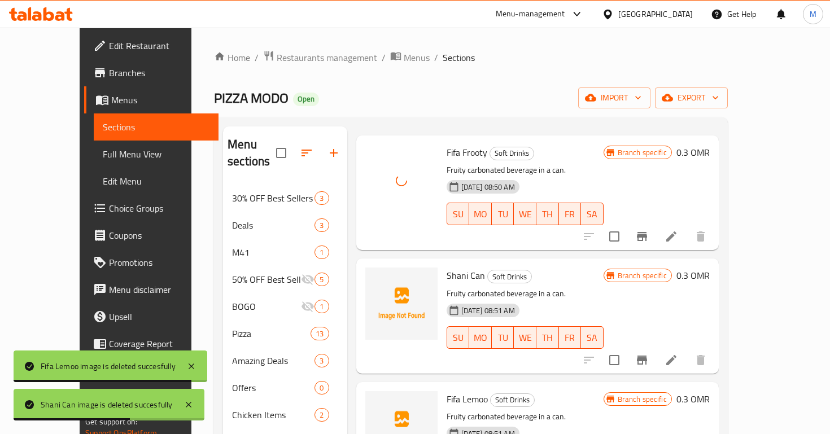
click at [538, 259] on div "Shani Can Soft Drinks Fruity carbonated beverage in a can. 18-08-2025 08:51 AM …" at bounding box center [537, 316] width 363 height 115
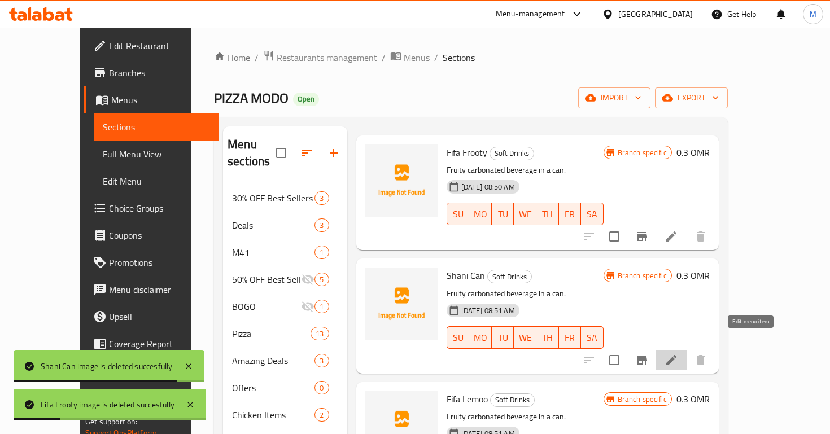
click at [677, 355] on icon at bounding box center [672, 360] width 10 height 10
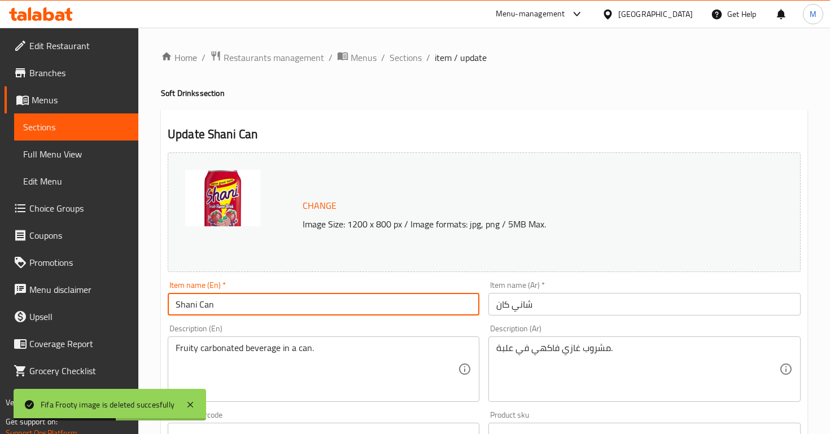
click at [260, 308] on input "Shani Can" at bounding box center [324, 304] width 312 height 23
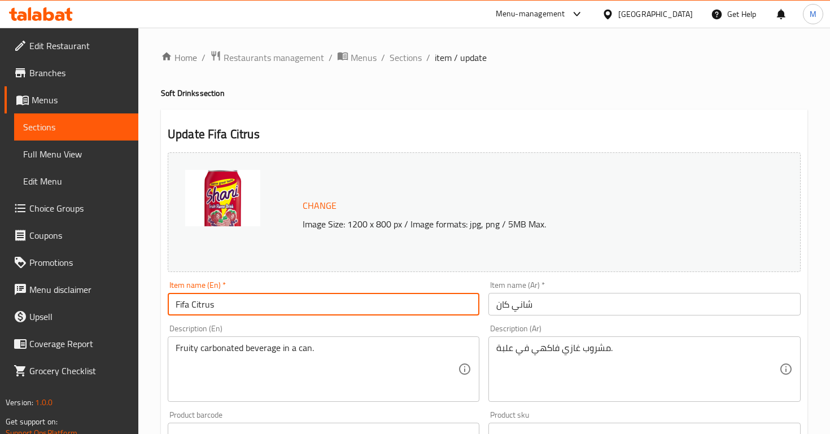
type input "Fifa Citrus"
click at [547, 301] on input "شاني كان" at bounding box center [645, 304] width 312 height 23
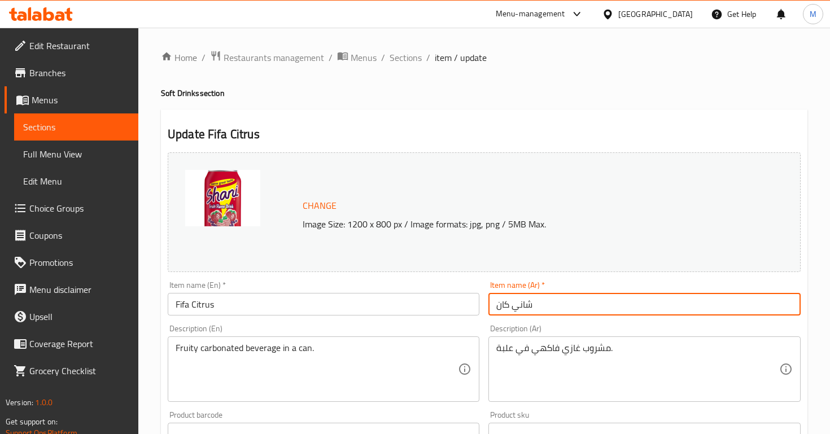
click at [547, 301] on input "شاني كان" at bounding box center [645, 304] width 312 height 23
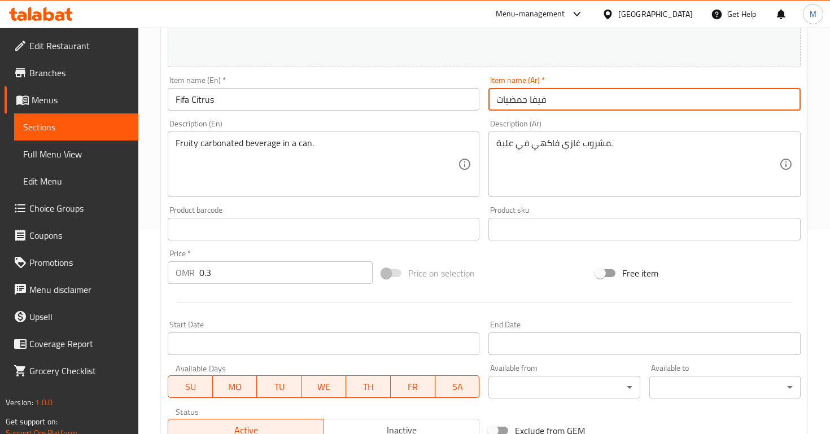
scroll to position [380, 0]
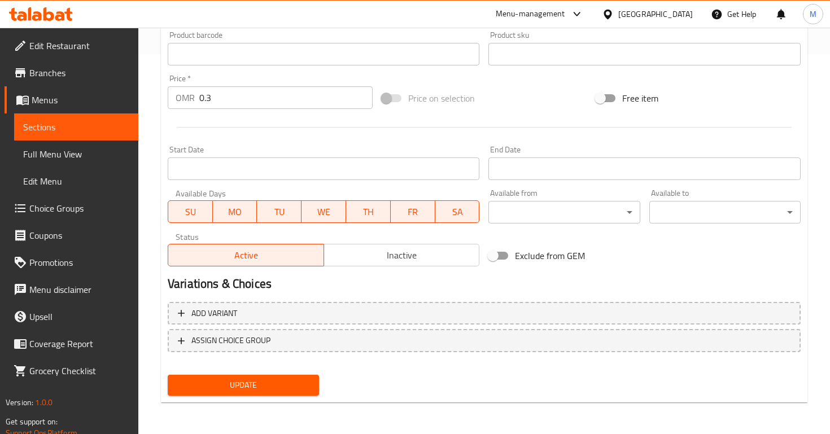
type input "فيفا حمضيات"
click at [297, 380] on span "Update" at bounding box center [243, 386] width 133 height 14
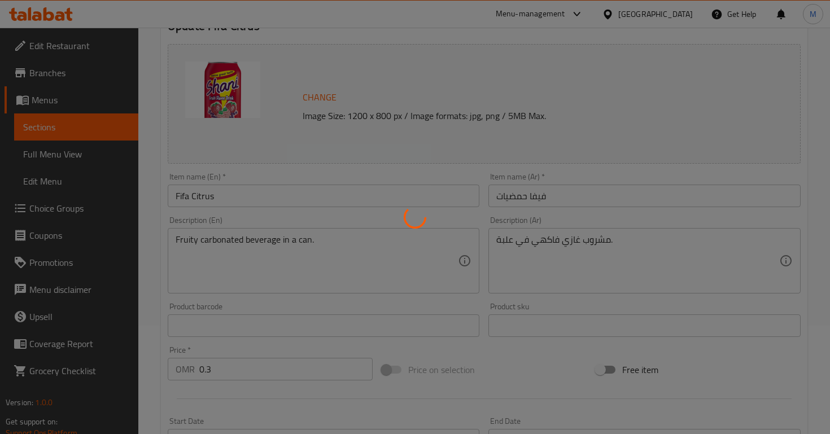
scroll to position [0, 0]
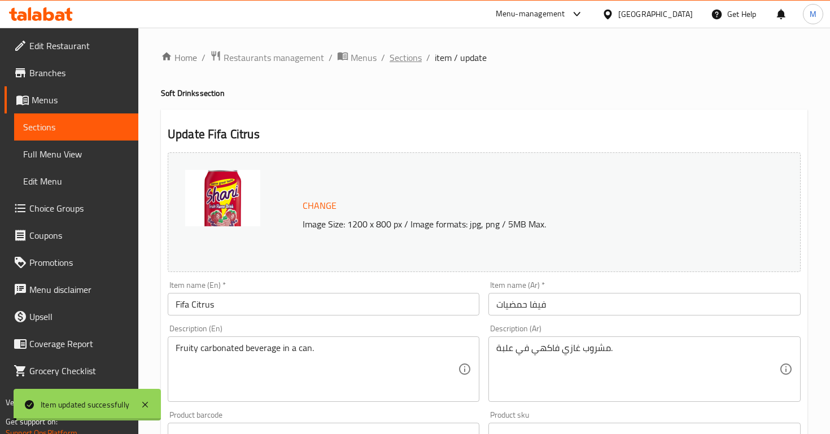
click at [403, 59] on span "Sections" at bounding box center [406, 58] width 32 height 14
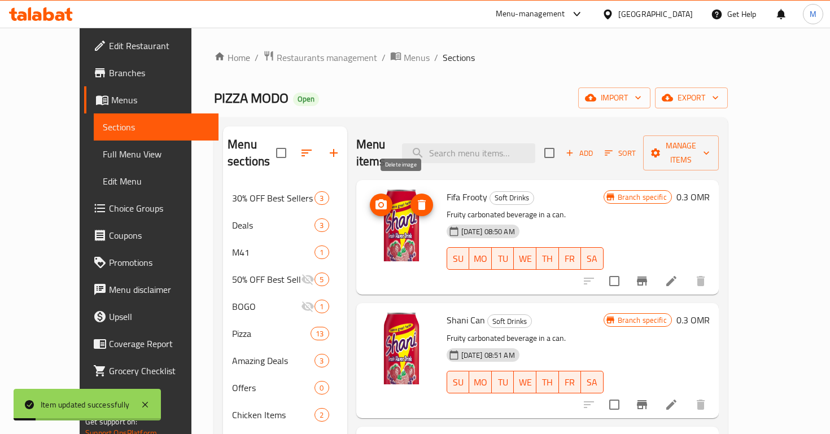
click at [415, 198] on icon "delete image" at bounding box center [422, 205] width 14 height 14
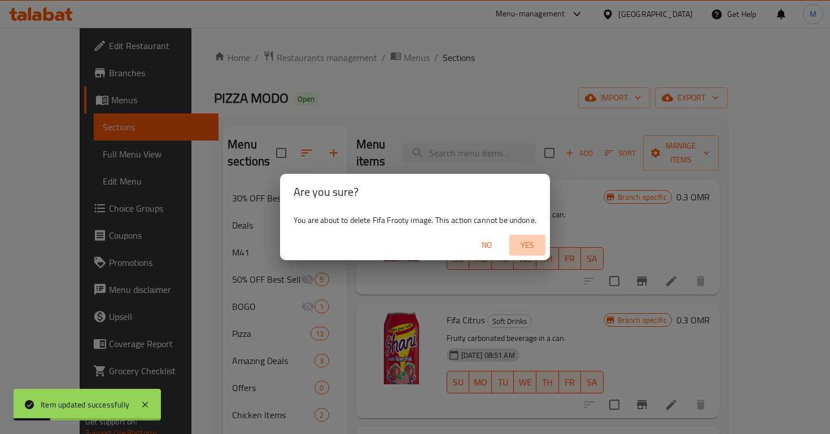
click at [537, 242] on span "Yes" at bounding box center [527, 245] width 27 height 14
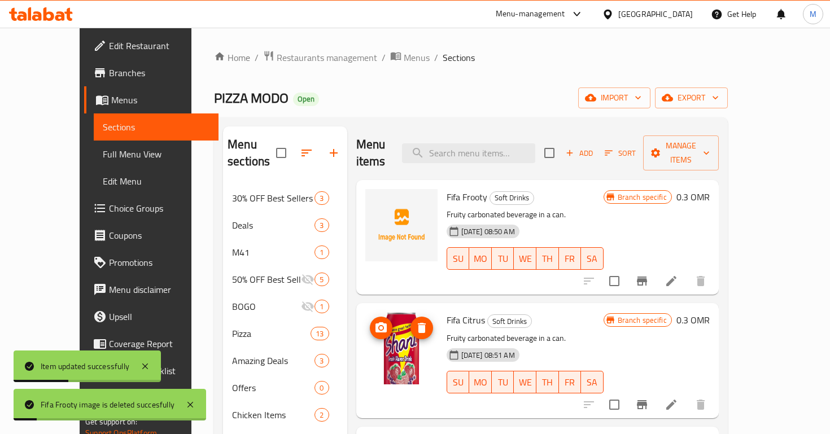
click at [408, 312] on img at bounding box center [402, 348] width 72 height 72
click at [415, 321] on icon "delete image" at bounding box center [422, 328] width 14 height 14
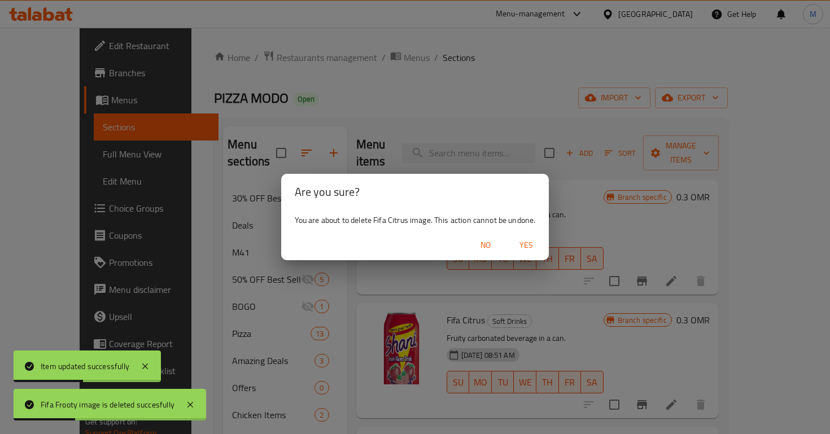
click at [517, 247] on span "Yes" at bounding box center [526, 245] width 27 height 14
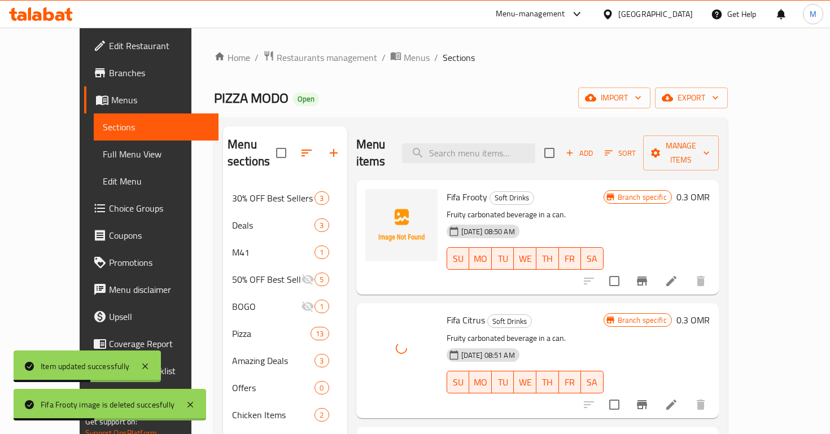
scroll to position [45, 0]
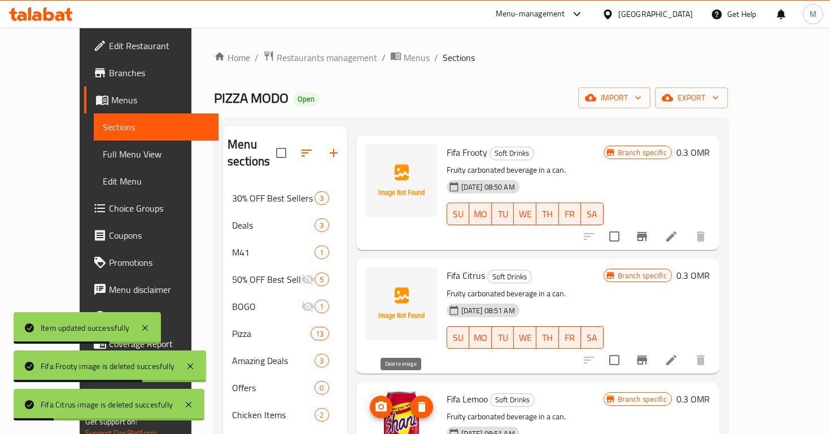
click at [415, 401] on icon "delete image" at bounding box center [422, 408] width 14 height 14
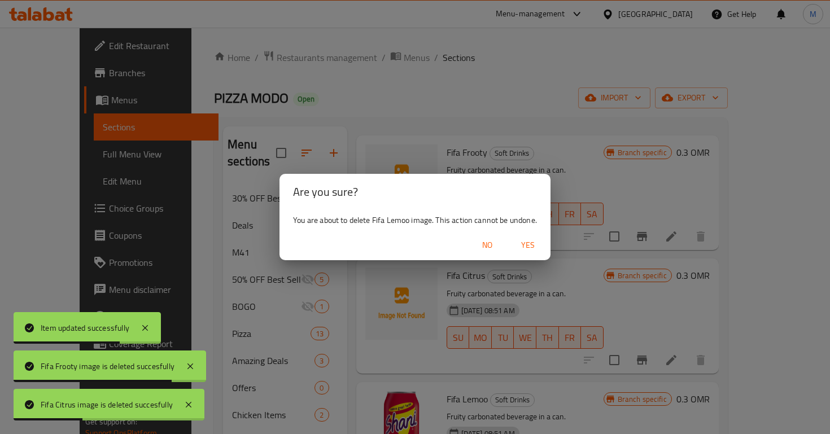
click at [525, 241] on span "Yes" at bounding box center [528, 245] width 27 height 14
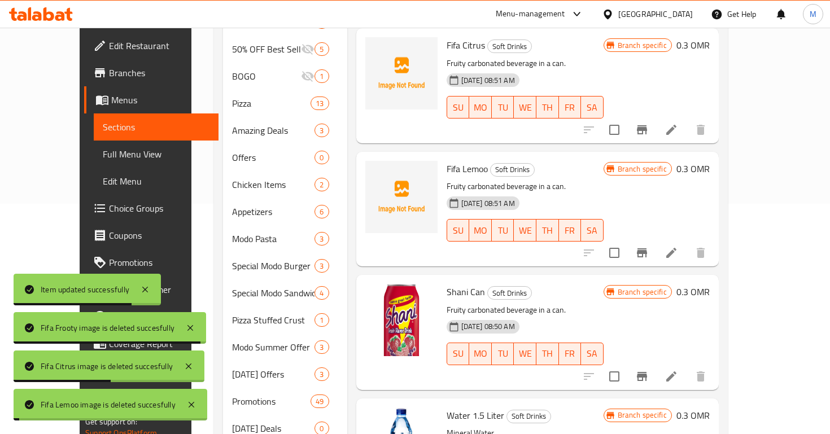
scroll to position [384, 0]
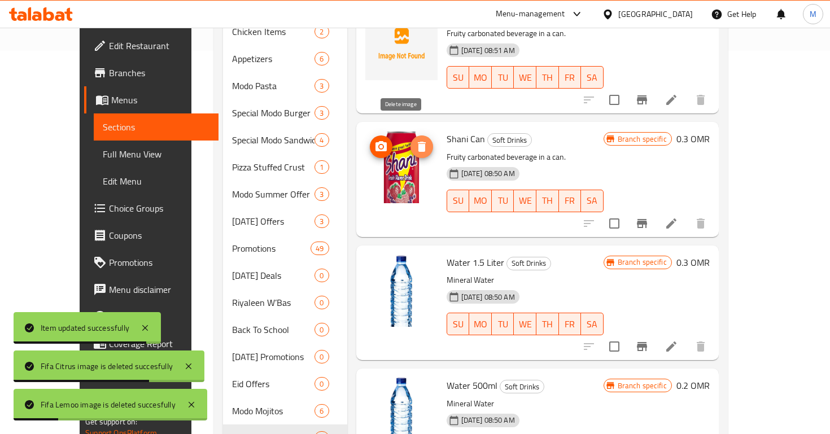
click at [411, 140] on span "delete image" at bounding box center [422, 147] width 23 height 14
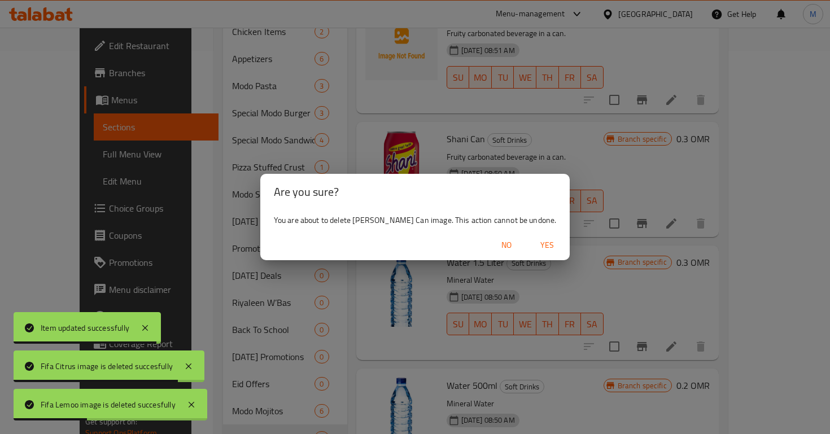
click at [534, 240] on span "Yes" at bounding box center [547, 245] width 27 height 14
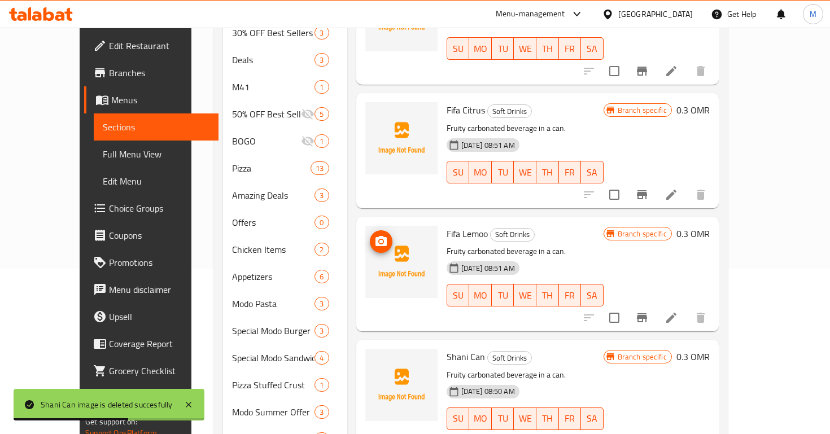
scroll to position [169, 0]
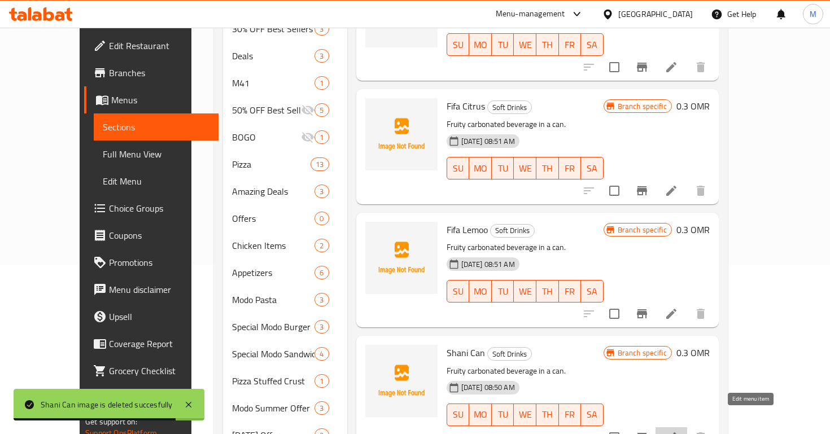
click at [678, 431] on icon at bounding box center [672, 438] width 14 height 14
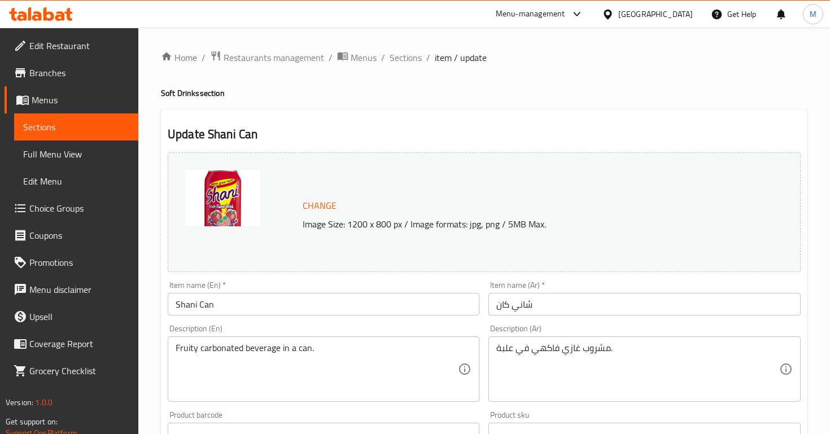
click at [208, 303] on input "Shani Can" at bounding box center [324, 304] width 312 height 23
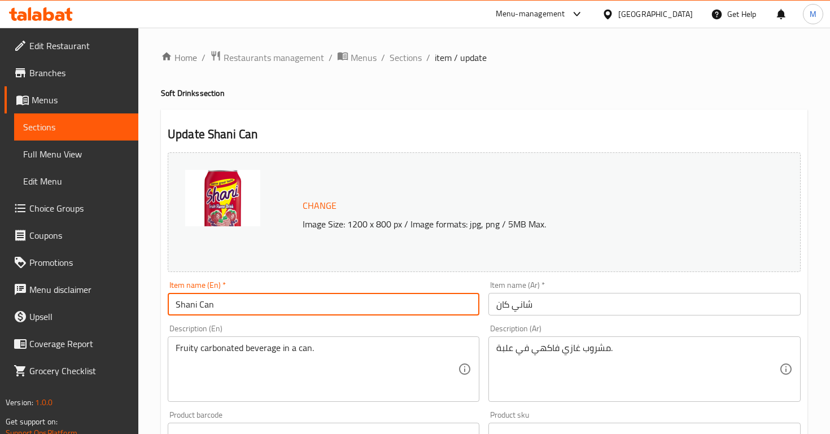
click at [208, 303] on input "Shani Can" at bounding box center [324, 304] width 312 height 23
type input "ن"
click at [573, 311] on input "شاني كان" at bounding box center [645, 304] width 312 height 23
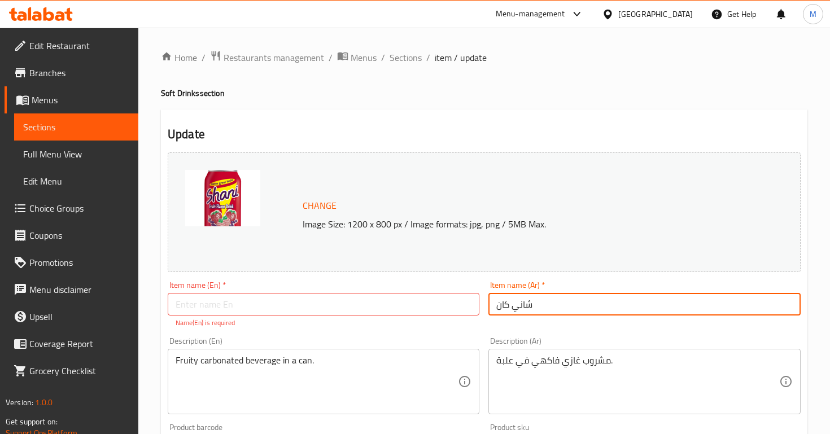
click at [571, 311] on input "شاني كان" at bounding box center [645, 304] width 312 height 23
type input "السي كولا"
click at [227, 315] on input "text" at bounding box center [324, 304] width 312 height 23
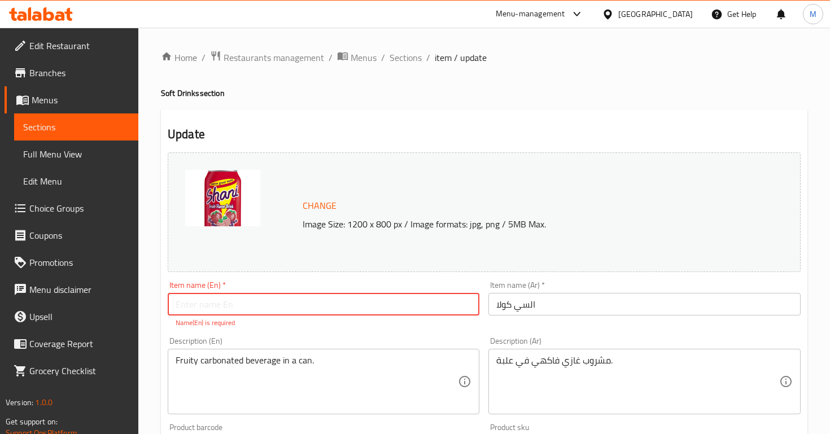
type input "l"
type input "Alsi Cola"
click at [236, 174] on img at bounding box center [222, 198] width 75 height 56
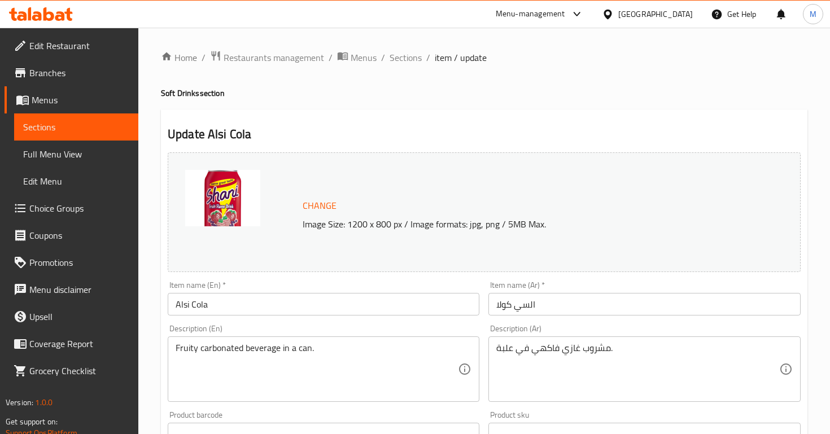
click at [254, 177] on img at bounding box center [222, 198] width 75 height 56
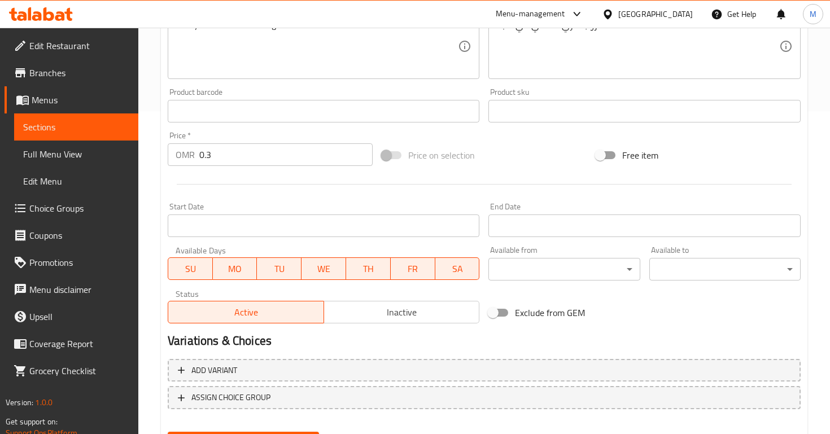
scroll to position [380, 0]
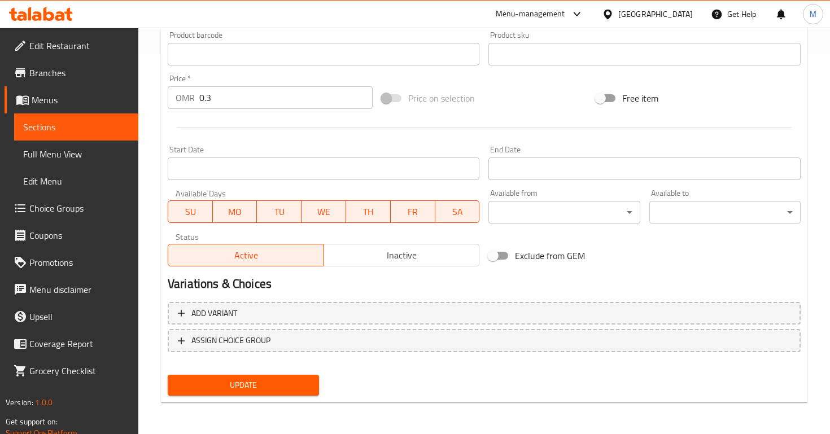
click at [244, 379] on span "Update" at bounding box center [243, 386] width 133 height 14
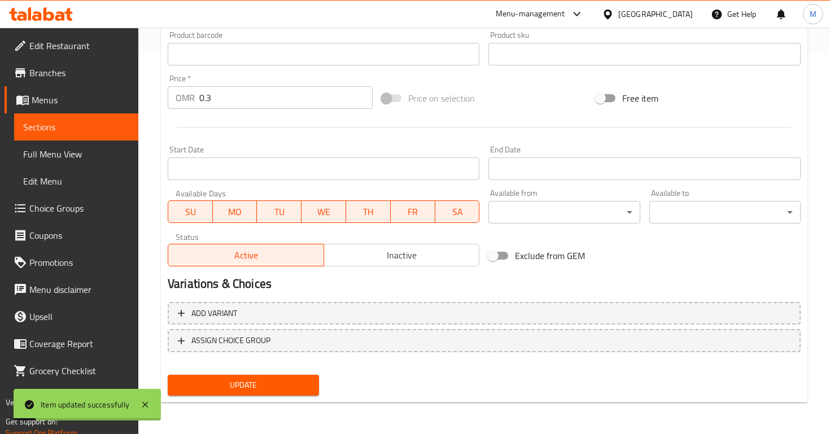
click at [118, 117] on link "Sections" at bounding box center [76, 127] width 124 height 27
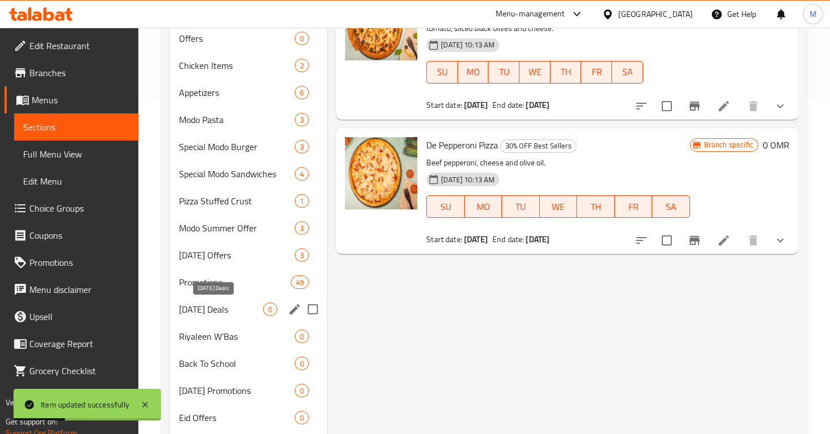
scroll to position [447, 0]
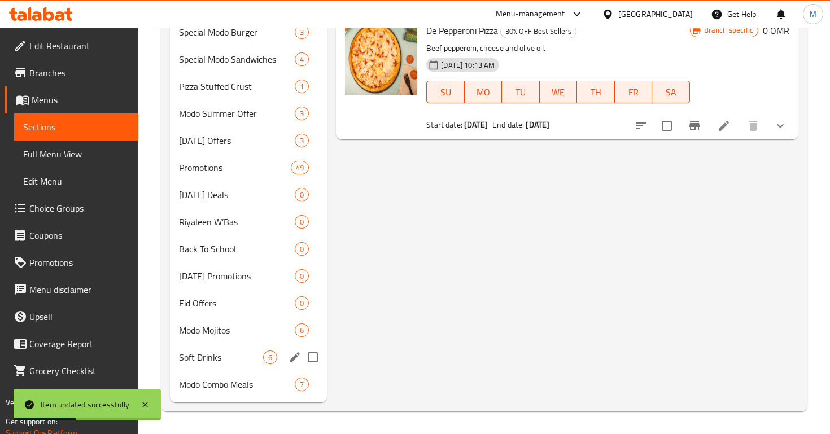
click at [217, 364] on div "Soft Drinks 6" at bounding box center [248, 357] width 157 height 27
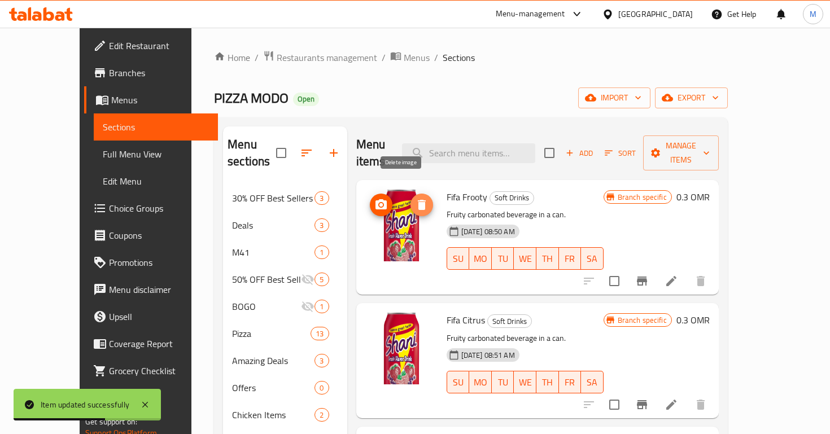
click at [418, 200] on icon "delete image" at bounding box center [422, 205] width 8 height 10
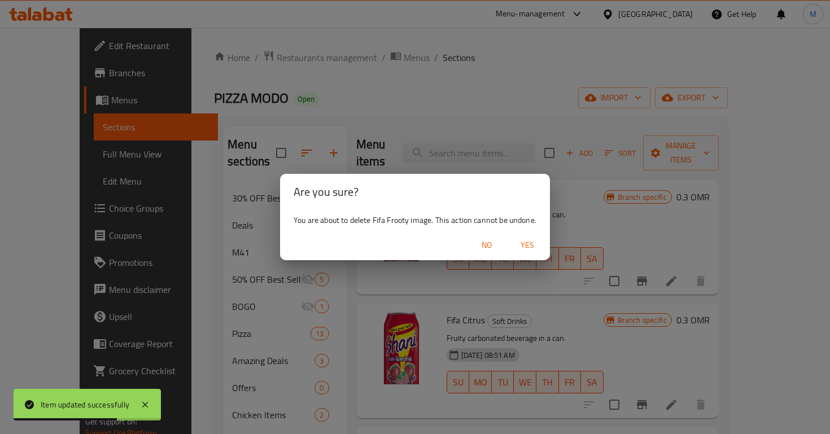
click at [531, 244] on span "Yes" at bounding box center [527, 245] width 27 height 14
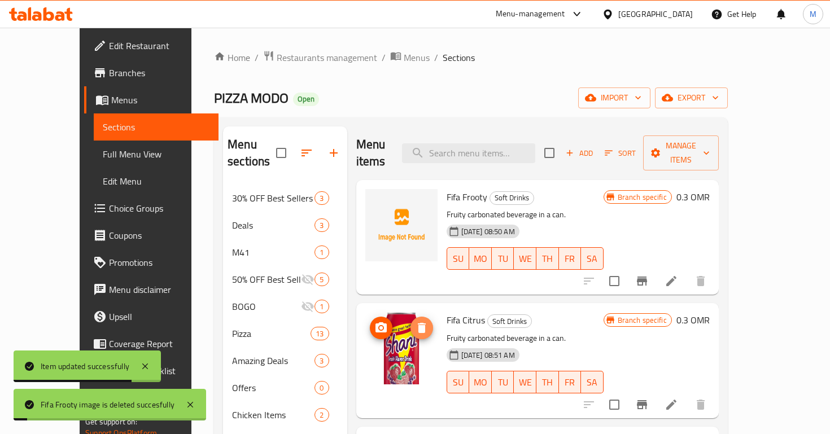
click at [418, 323] on icon "delete image" at bounding box center [422, 328] width 8 height 10
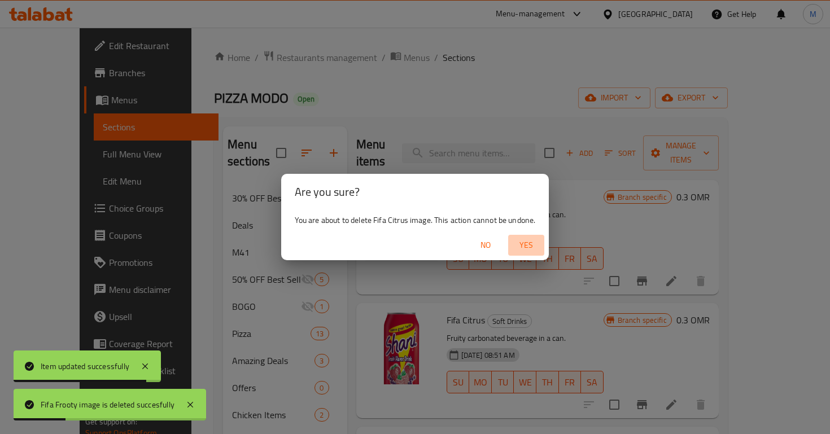
click at [524, 245] on span "Yes" at bounding box center [526, 245] width 27 height 14
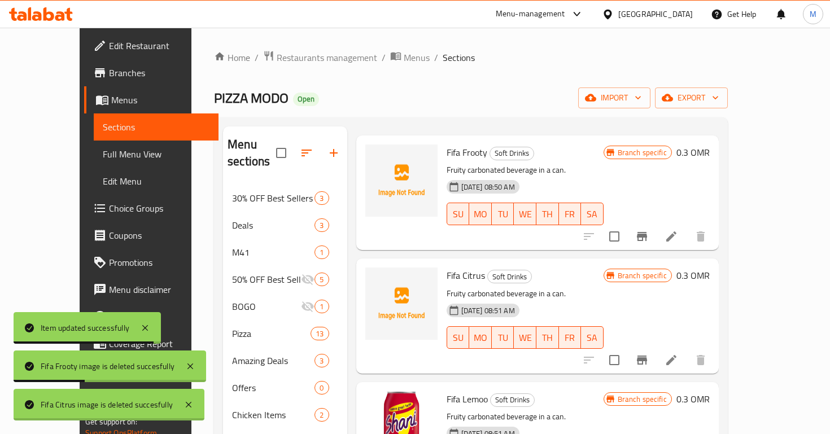
scroll to position [44, 0]
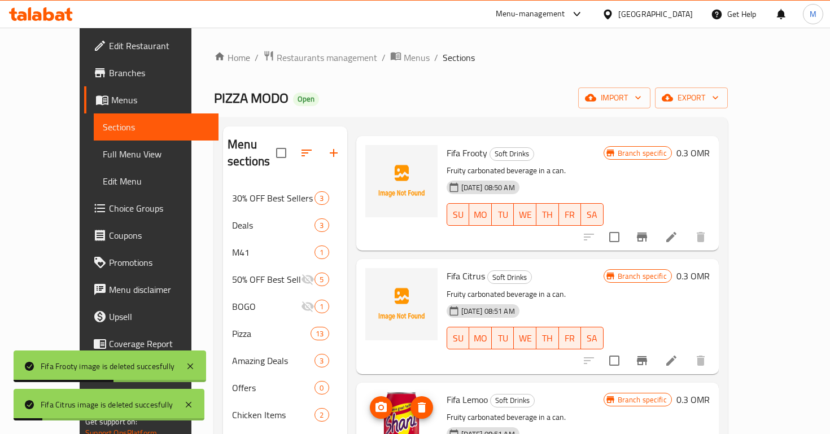
click at [411, 401] on span "delete image" at bounding box center [422, 408] width 23 height 14
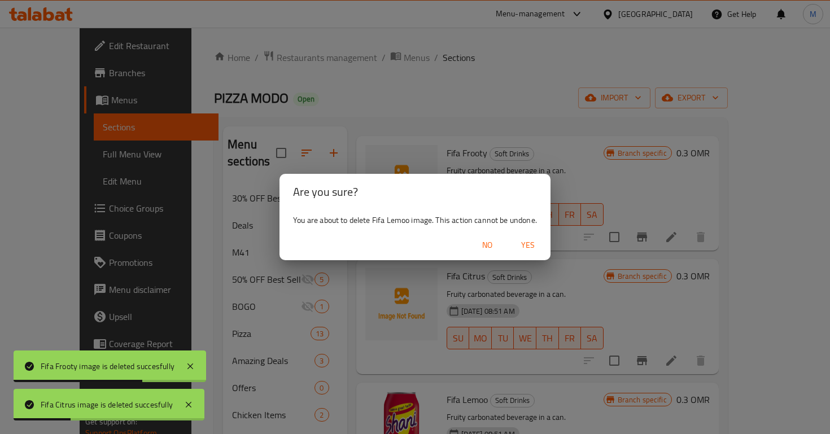
click at [540, 245] on span "Yes" at bounding box center [528, 245] width 27 height 14
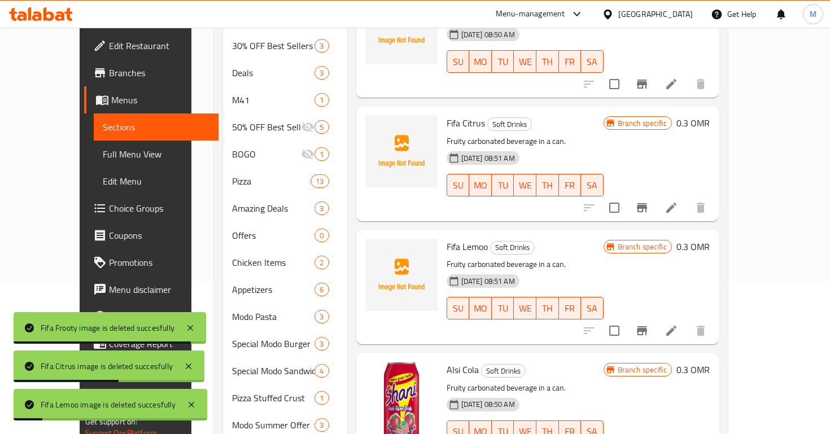
scroll to position [164, 0]
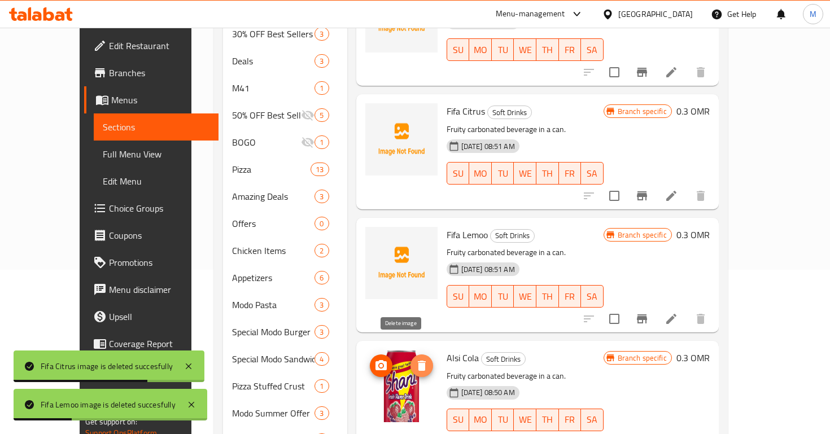
click at [415, 359] on icon "delete image" at bounding box center [422, 366] width 14 height 14
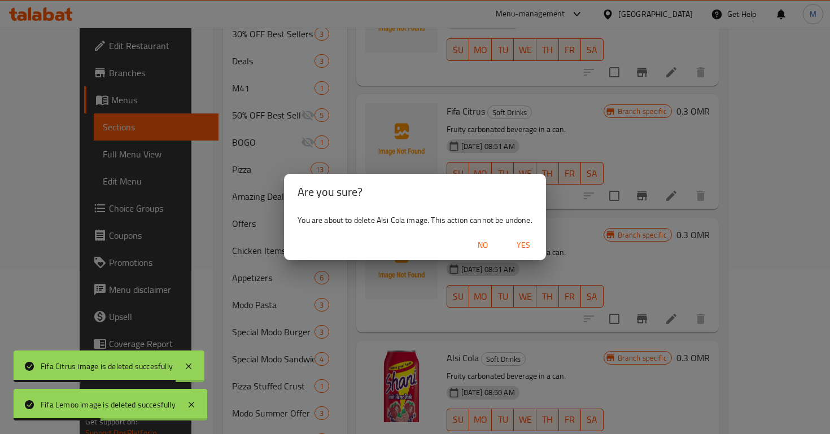
click at [528, 245] on span "Yes" at bounding box center [523, 245] width 27 height 14
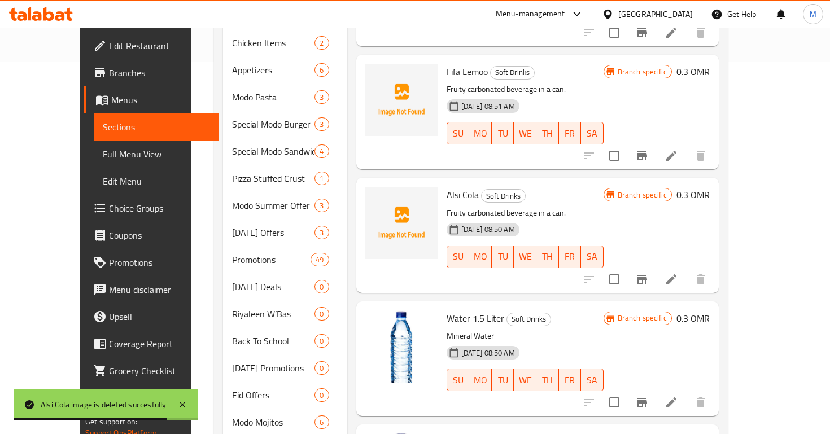
scroll to position [0, 0]
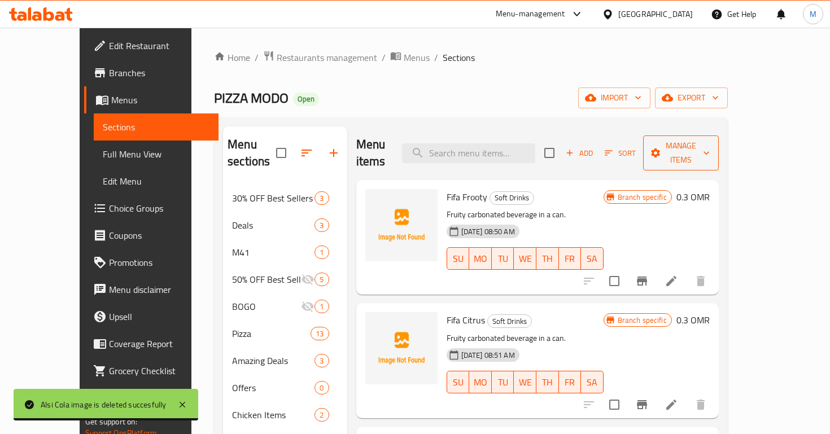
click at [710, 142] on span "Manage items" at bounding box center [681, 153] width 58 height 28
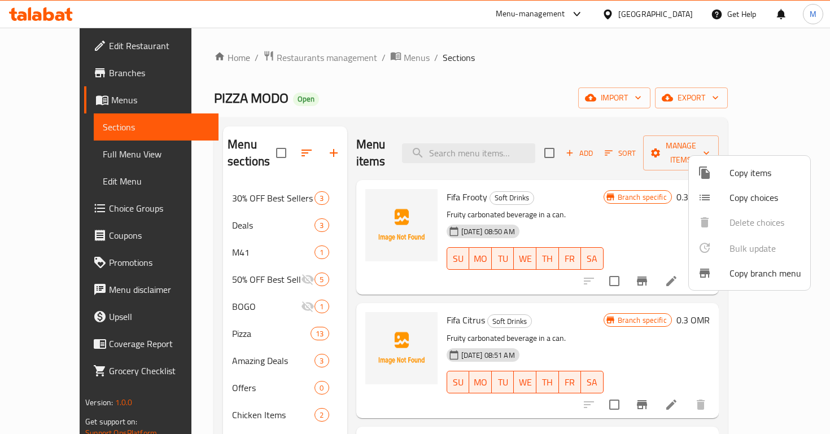
click at [728, 175] on div at bounding box center [714, 173] width 32 height 14
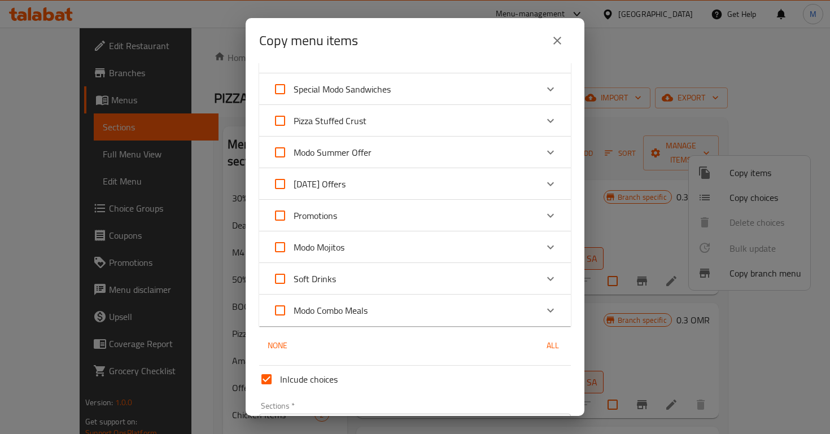
scroll to position [401, 0]
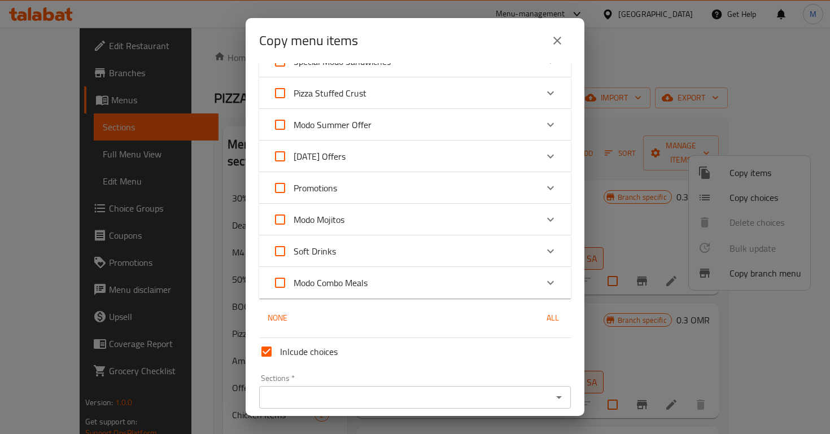
click at [383, 237] on div "Soft Drinks" at bounding box center [415, 252] width 312 height 32
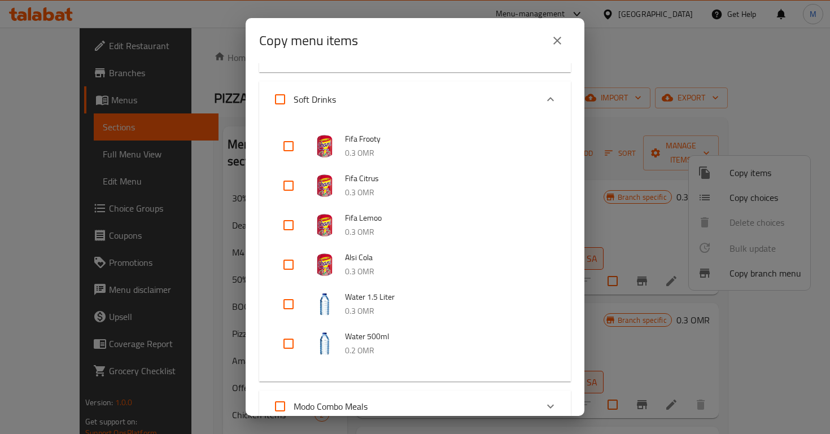
scroll to position [578, 0]
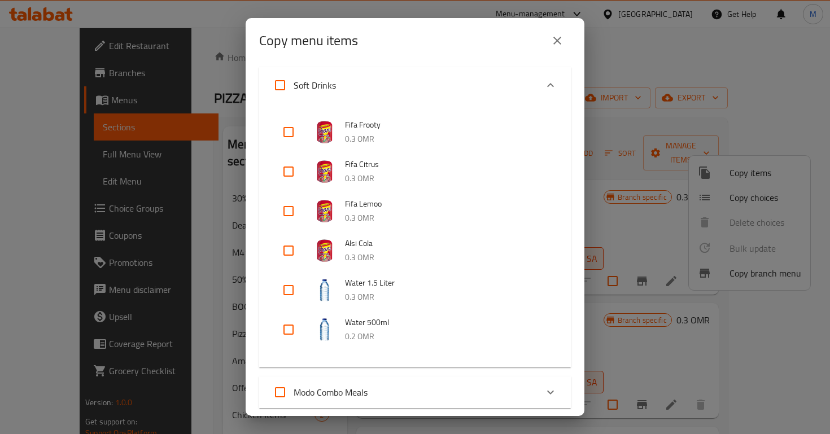
click at [285, 260] on input "checkbox" at bounding box center [288, 250] width 27 height 27
checkbox input "true"
click at [287, 222] on input "checkbox" at bounding box center [288, 211] width 27 height 27
checkbox input "true"
click at [289, 179] on input "checkbox" at bounding box center [288, 171] width 27 height 27
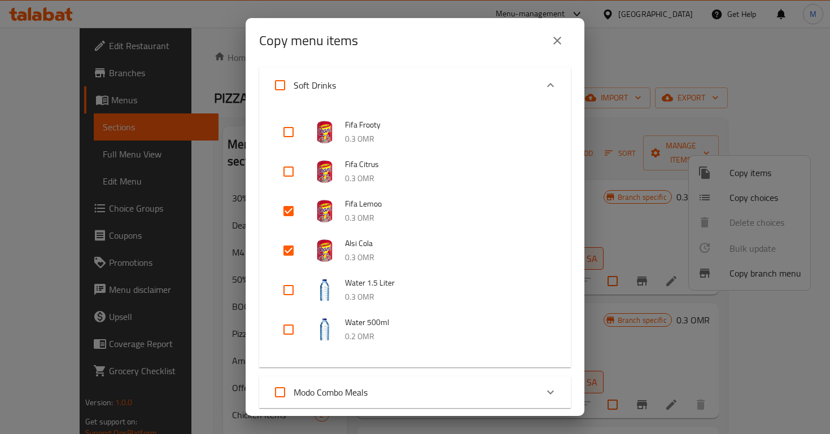
checkbox input "true"
click at [289, 140] on input "checkbox" at bounding box center [288, 132] width 27 height 27
checkbox input "true"
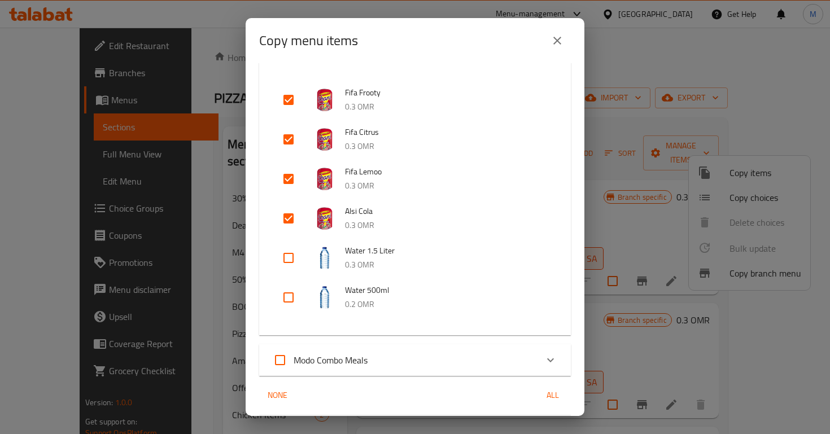
scroll to position [733, 0]
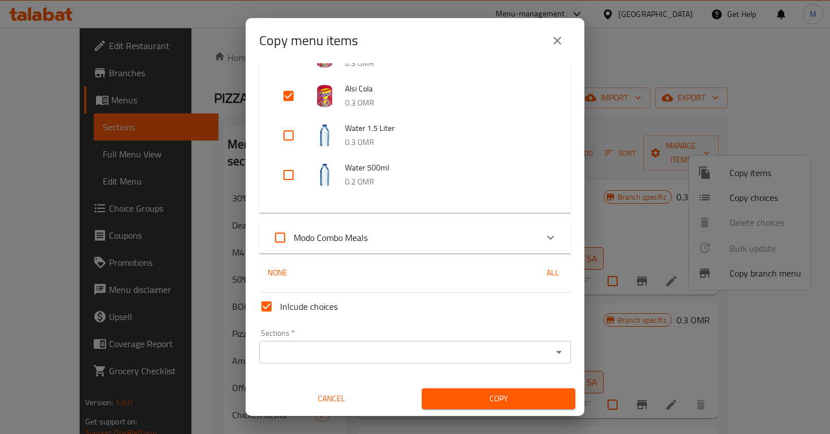
click at [432, 367] on div "Sections   * Sections *" at bounding box center [415, 346] width 321 height 43
click at [427, 362] on div "Sections *" at bounding box center [415, 352] width 312 height 23
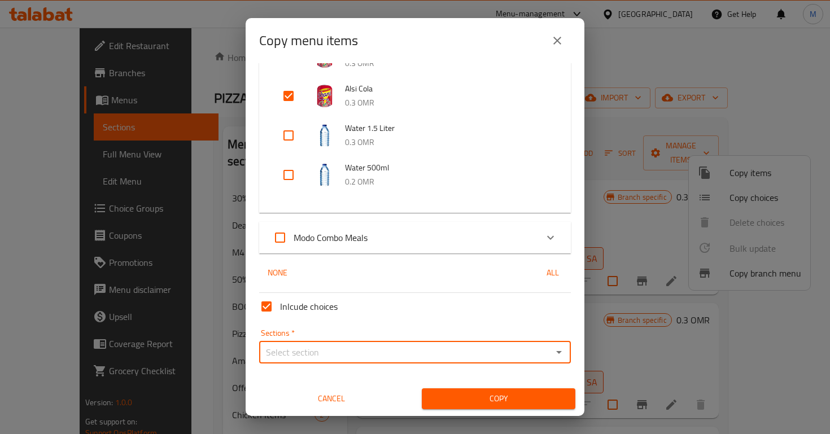
click at [440, 353] on input "Sections   *" at bounding box center [406, 353] width 286 height 16
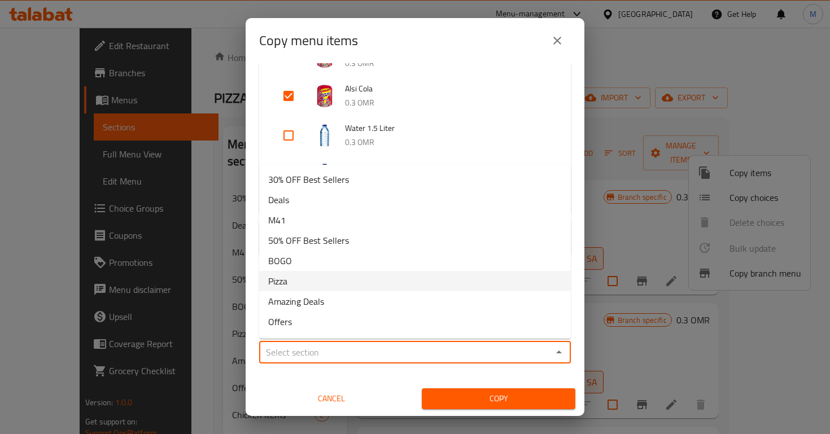
scroll to position [343, 0]
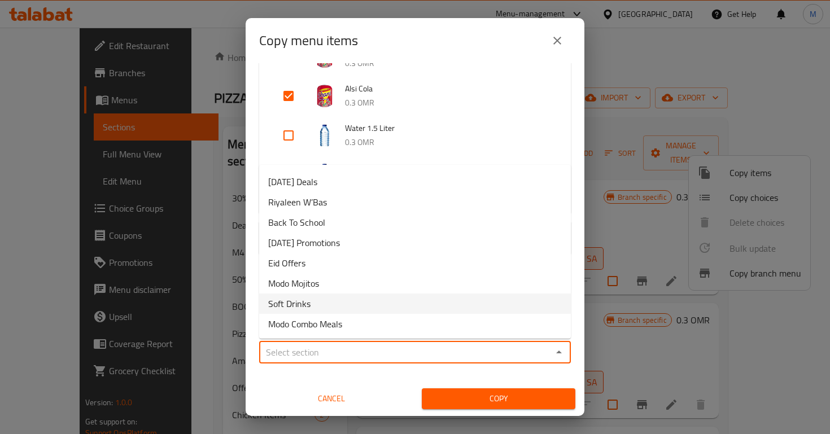
click at [345, 302] on li "Soft Drinks" at bounding box center [415, 304] width 312 height 20
type input "Soft Drinks"
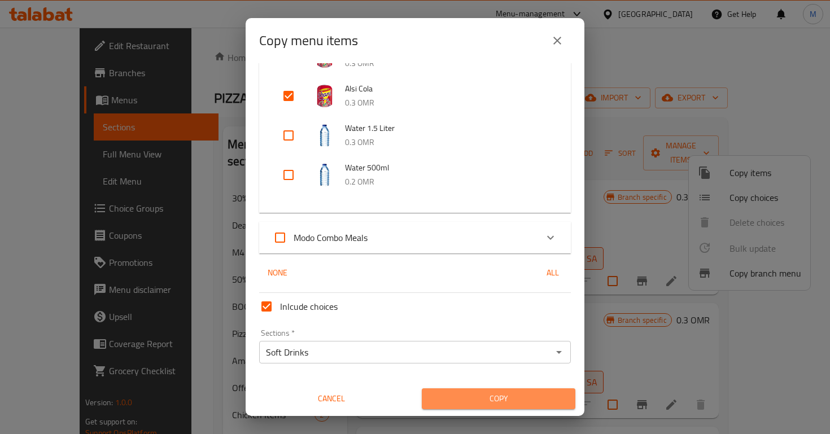
click at [454, 391] on button "Copy" at bounding box center [499, 399] width 154 height 21
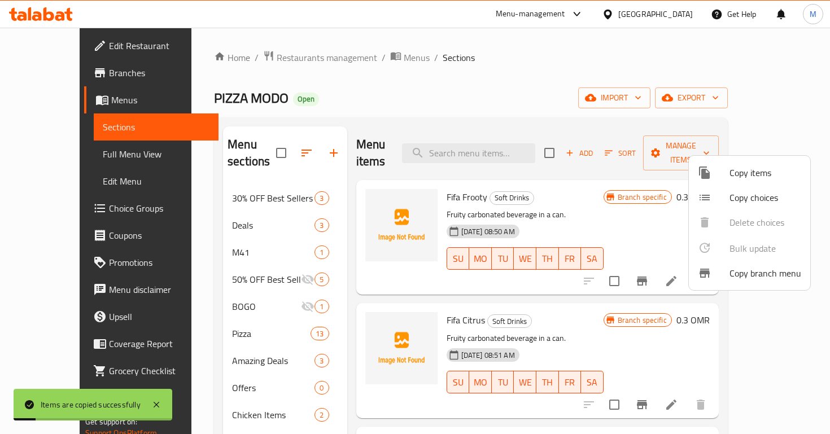
click at [565, 301] on div at bounding box center [415, 217] width 830 height 434
click at [565, 312] on h6 "Fifa Citrus Soft Drinks" at bounding box center [525, 320] width 157 height 16
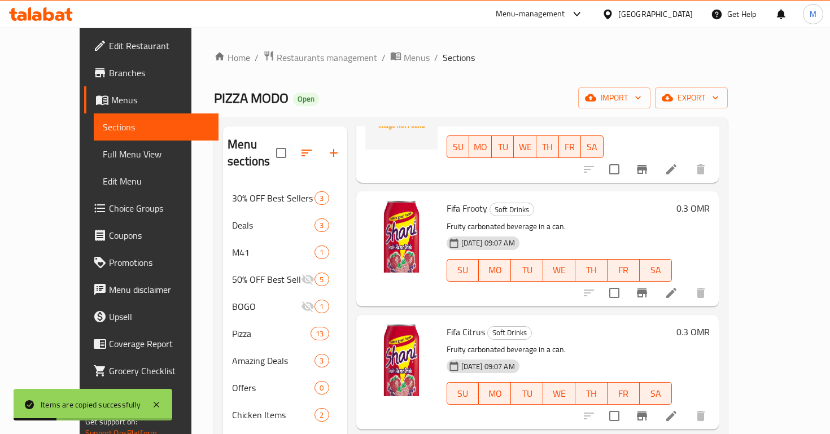
scroll to position [365, 0]
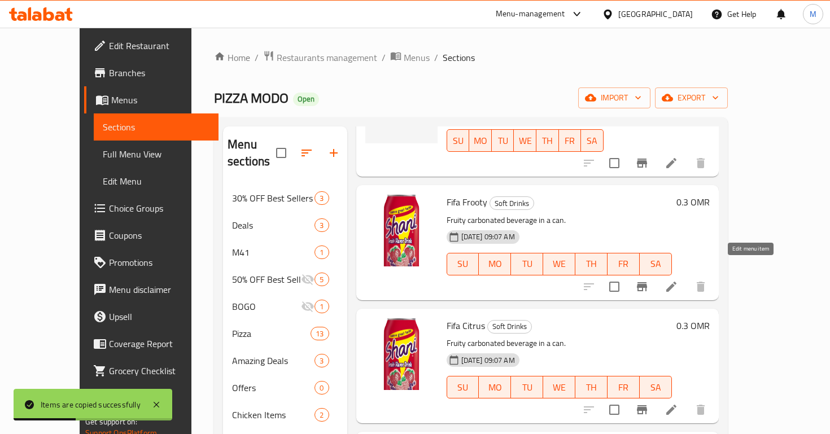
click at [678, 280] on icon at bounding box center [672, 287] width 14 height 14
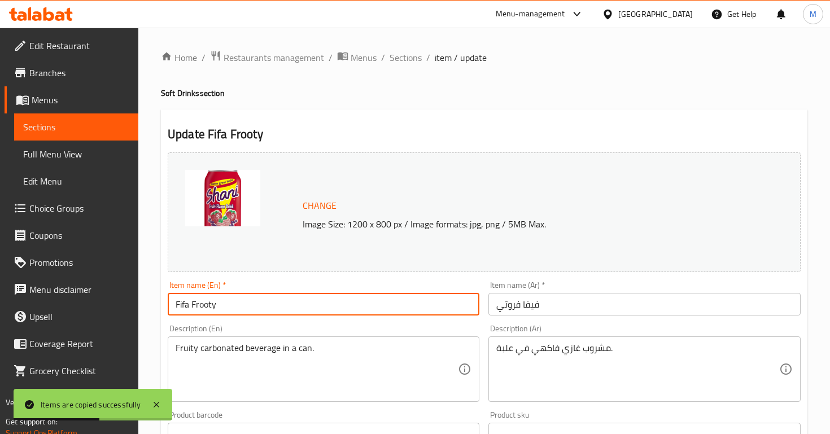
click at [215, 309] on input "Fifa Frooty" at bounding box center [324, 304] width 312 height 23
type input "Stream"
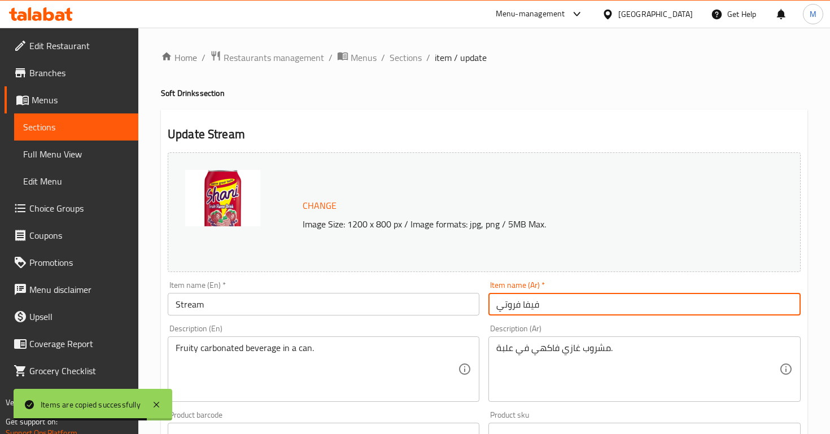
click at [524, 308] on input "فيفا فروتي" at bounding box center [645, 304] width 312 height 23
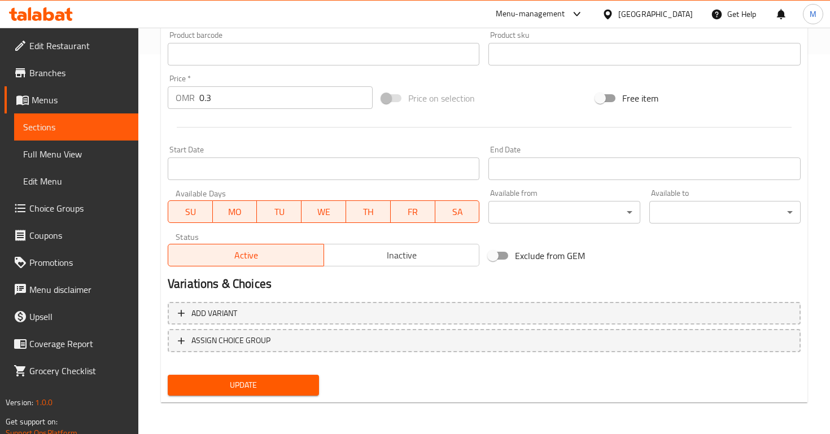
type input "ستريم"
click at [254, 383] on span "Update" at bounding box center [243, 386] width 133 height 14
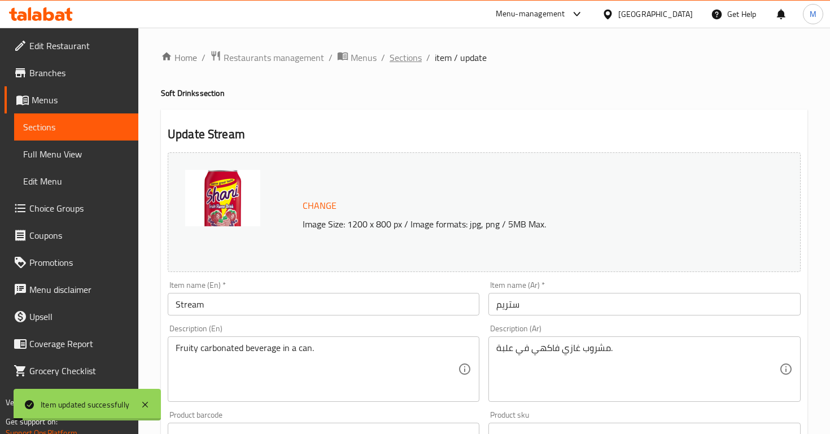
click at [404, 51] on span "Sections" at bounding box center [406, 58] width 32 height 14
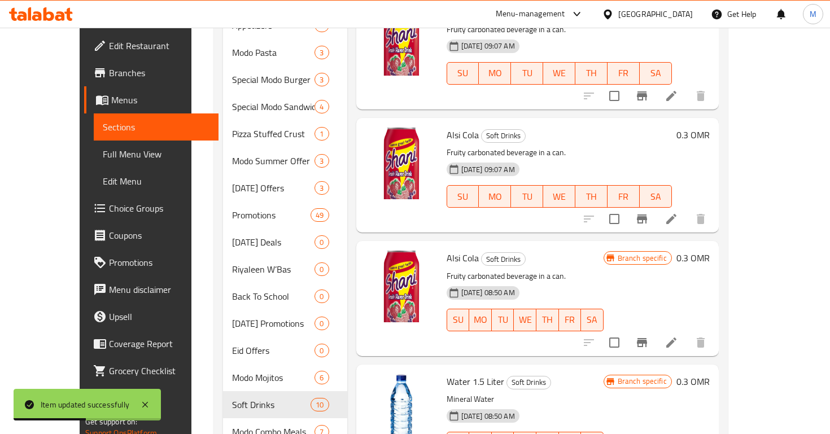
scroll to position [385, 0]
click at [677, 215] on icon at bounding box center [672, 220] width 10 height 10
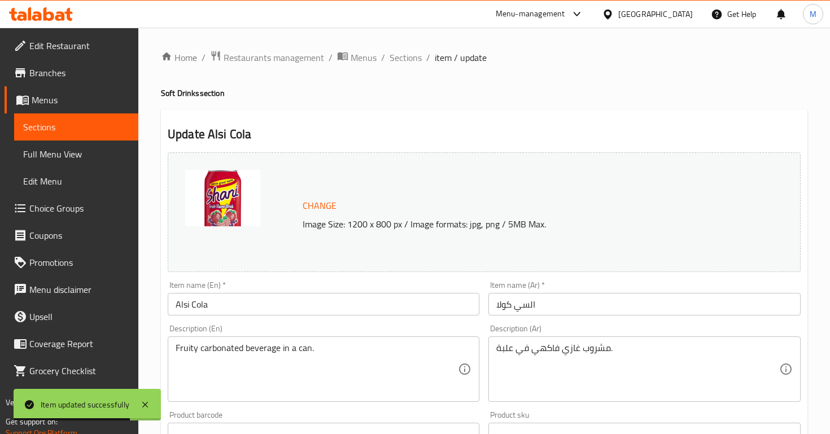
click at [282, 304] on input "Alsi Cola" at bounding box center [324, 304] width 312 height 23
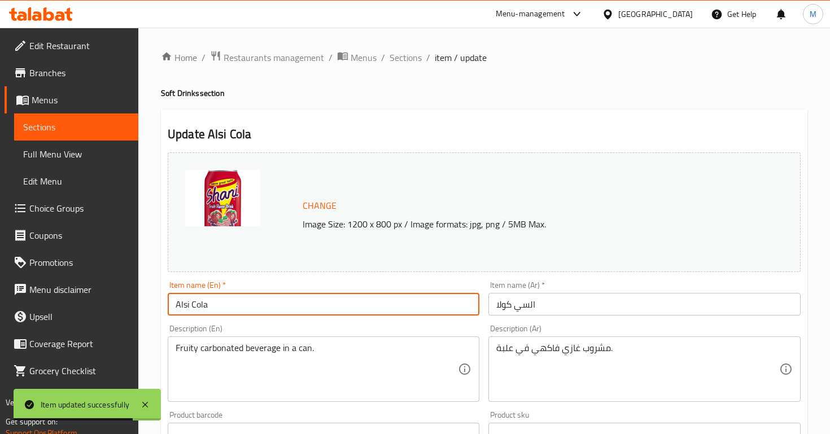
click at [282, 304] on input "Alsi Cola" at bounding box center [324, 304] width 312 height 23
type input "A"
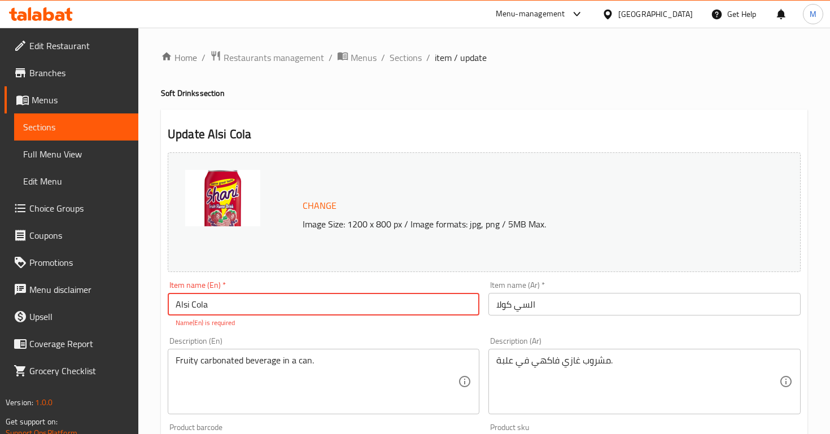
click at [293, 286] on div "Item name (En)   * Alsi Cola Item name (En) * Name(En) is required" at bounding box center [324, 304] width 312 height 47
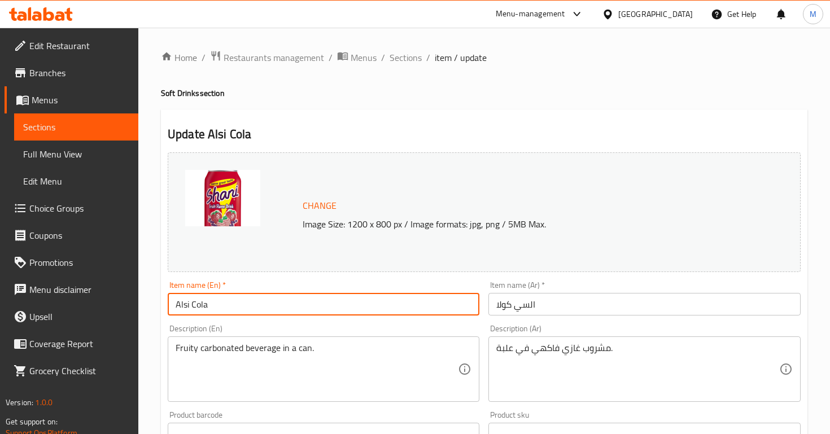
click at [295, 306] on input "Alsi Cola" at bounding box center [324, 304] width 312 height 23
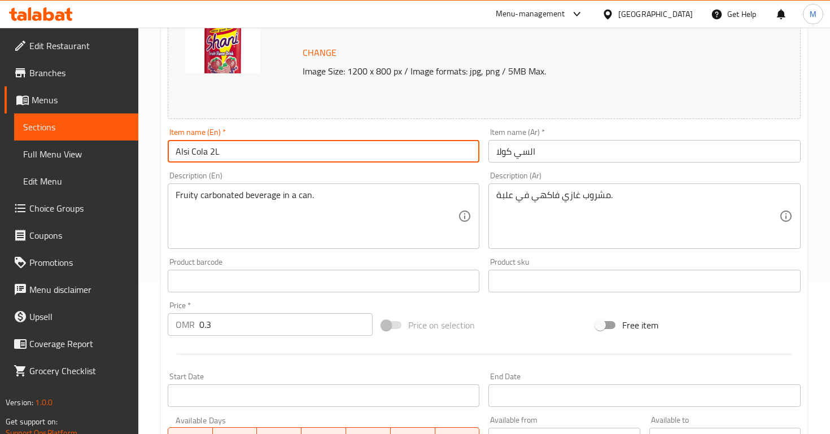
scroll to position [165, 0]
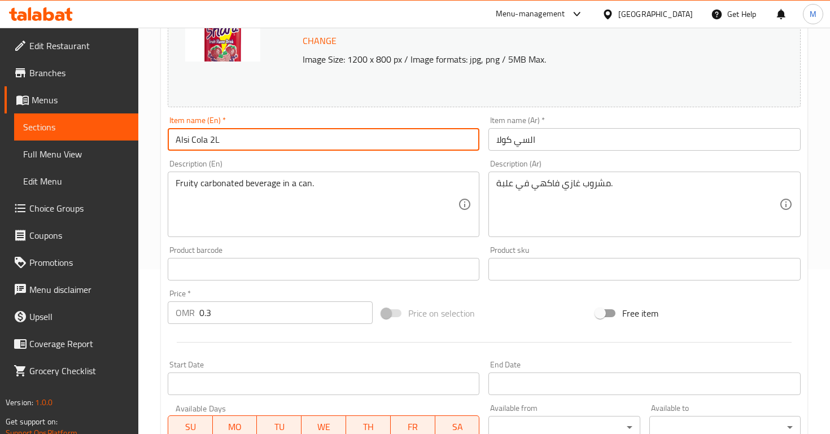
type input "Alsi Cola 2L"
click at [234, 314] on input "0.3" at bounding box center [285, 313] width 173 height 23
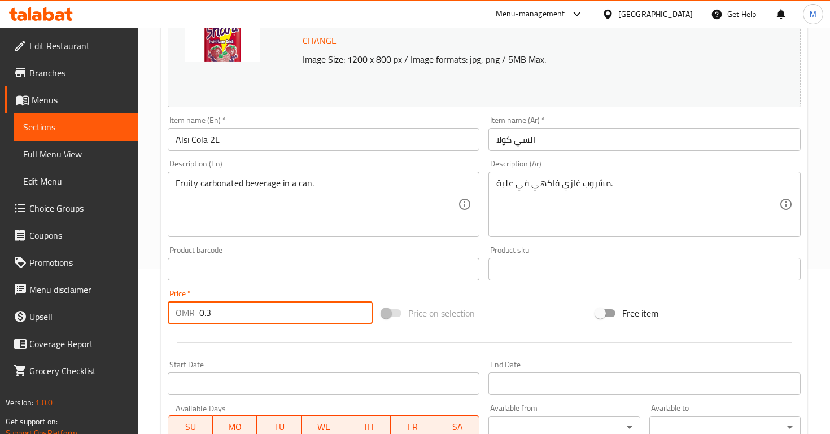
click at [207, 320] on input "0.3" at bounding box center [285, 313] width 173 height 23
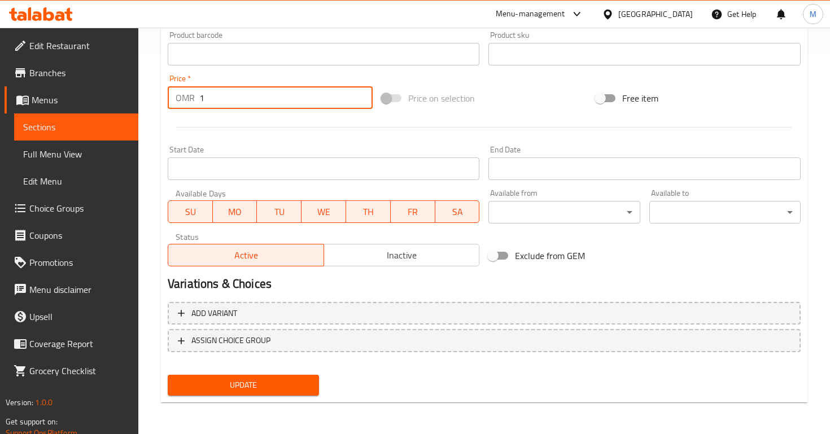
type input "1"
click at [233, 395] on button "Update" at bounding box center [243, 385] width 151 height 21
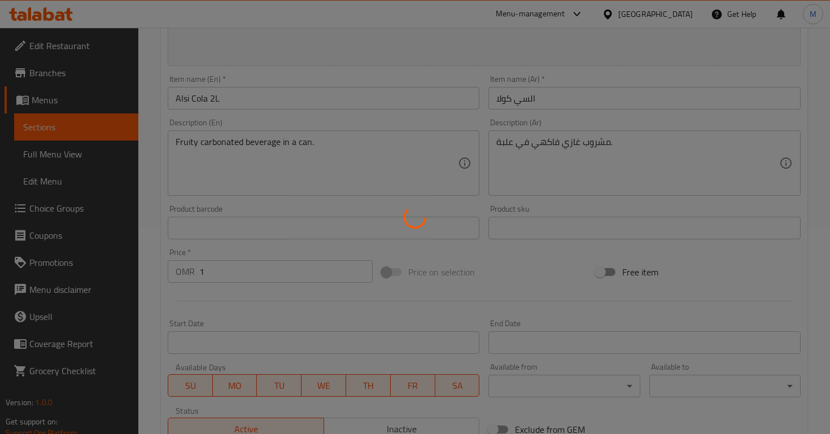
scroll to position [0, 0]
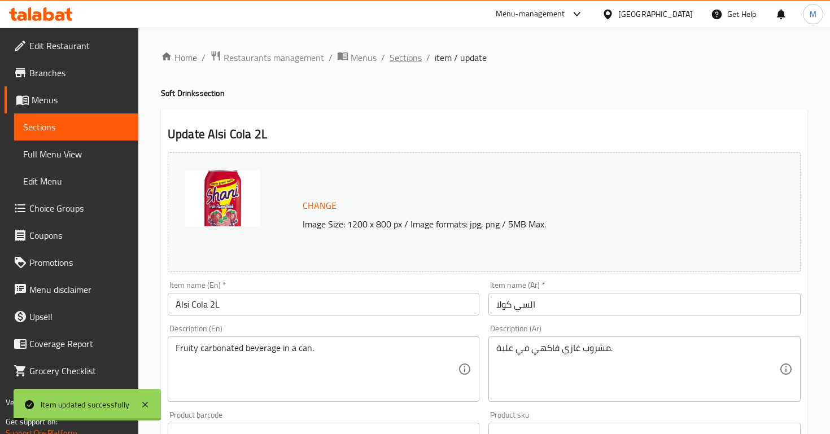
click at [409, 55] on span "Sections" at bounding box center [406, 58] width 32 height 14
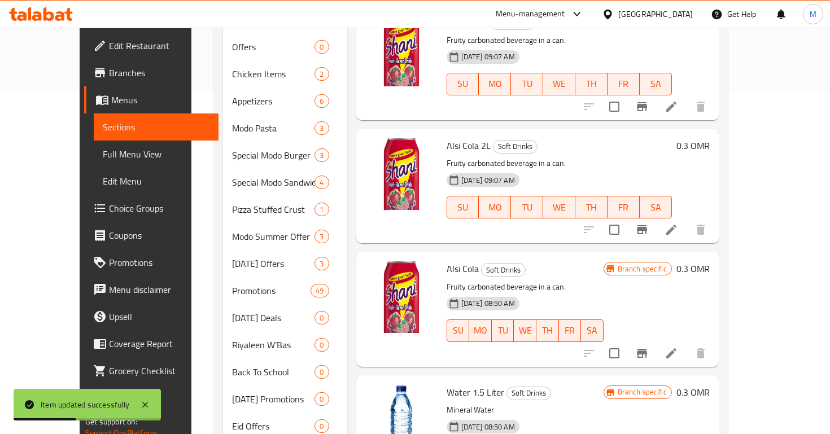
scroll to position [452, 0]
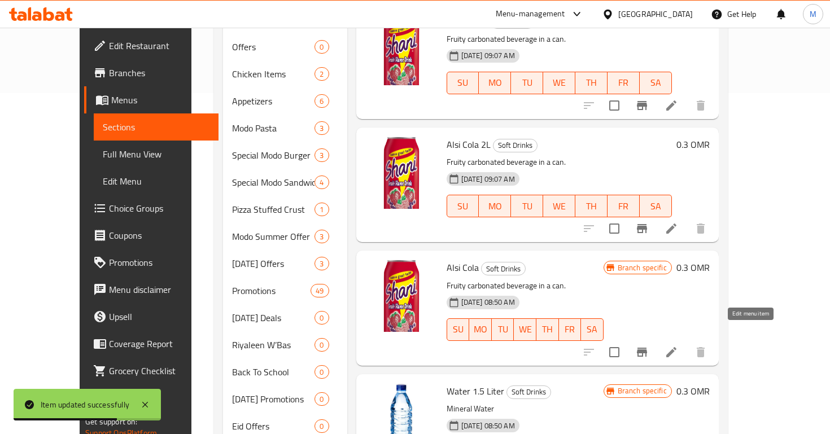
click at [678, 346] on icon at bounding box center [672, 353] width 14 height 14
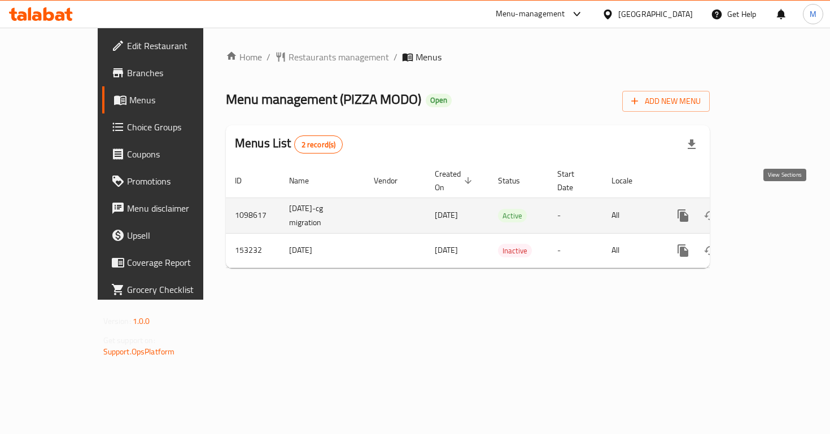
click at [772, 209] on icon "enhanced table" at bounding box center [765, 216] width 14 height 14
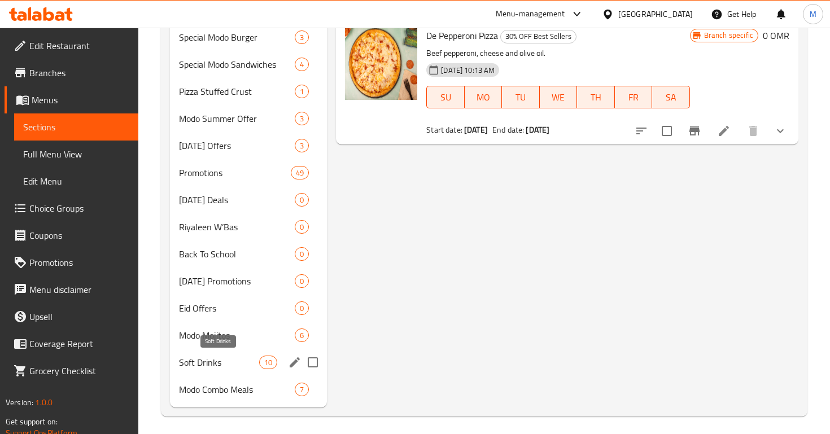
scroll to position [447, 0]
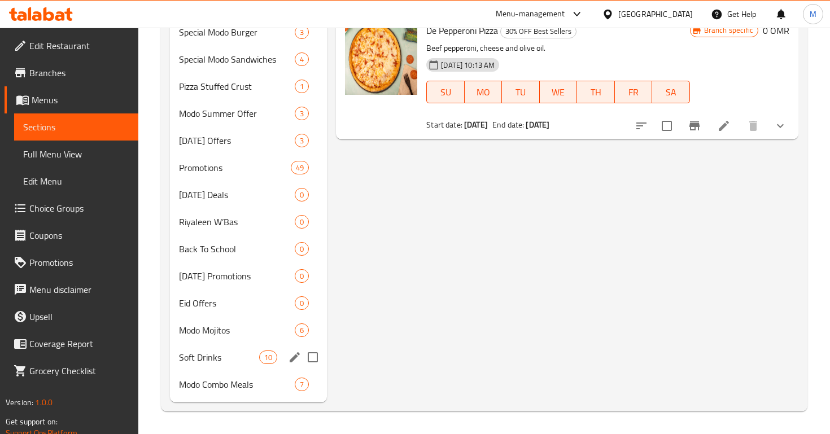
click at [229, 347] on div "Soft Drinks 10" at bounding box center [248, 357] width 157 height 27
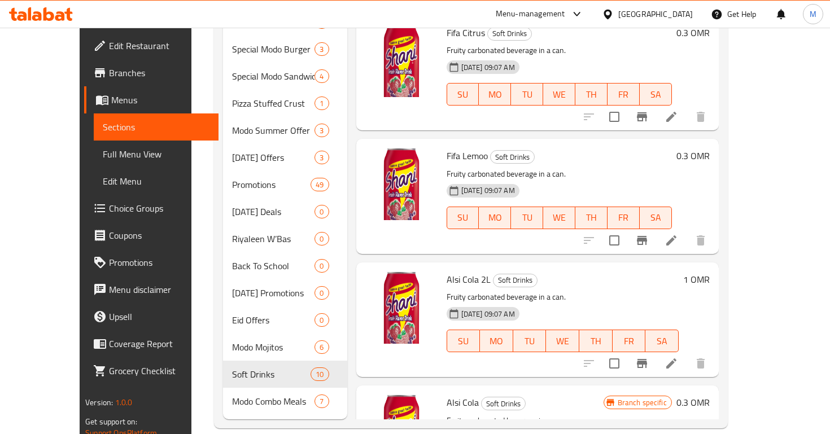
scroll to position [538, 0]
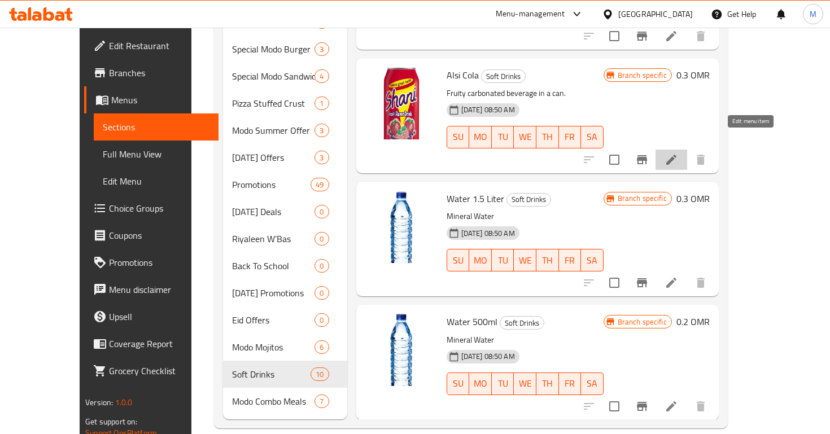
click at [678, 153] on icon at bounding box center [672, 160] width 14 height 14
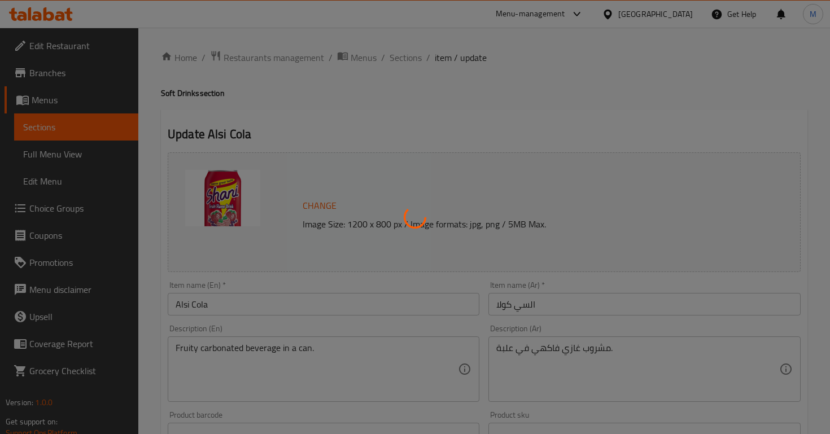
click at [238, 305] on div at bounding box center [415, 217] width 830 height 434
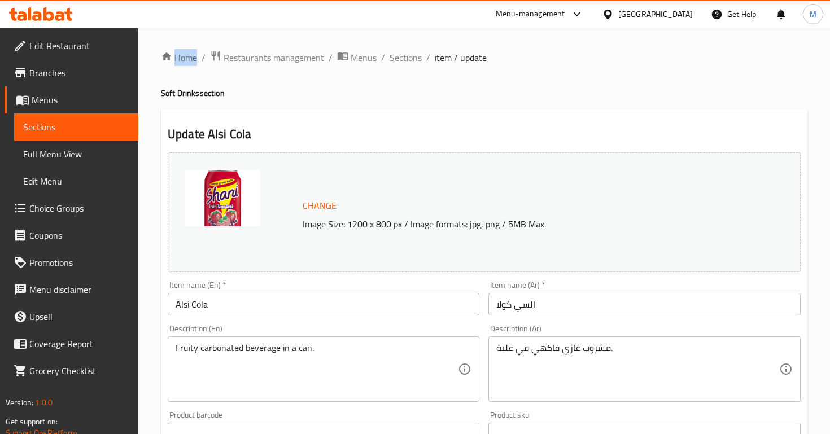
click at [238, 305] on div at bounding box center [415, 217] width 830 height 434
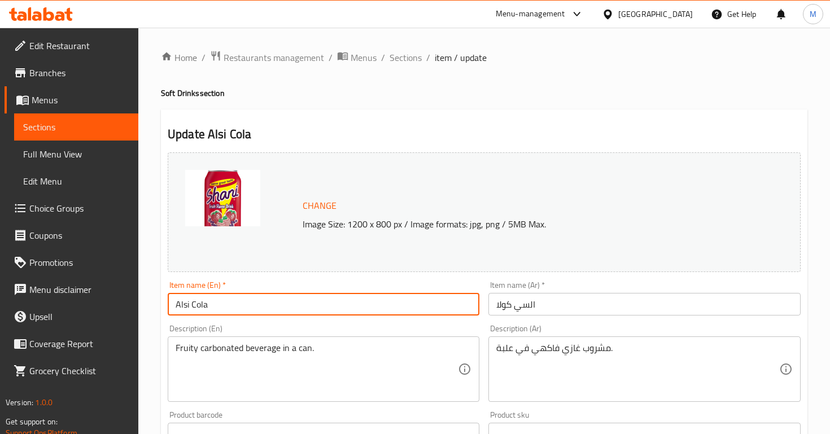
click at [238, 305] on input "Alsi Cola" at bounding box center [324, 304] width 312 height 23
type input "Stream 2 L"
click at [512, 300] on input "السي كولا" at bounding box center [645, 304] width 312 height 23
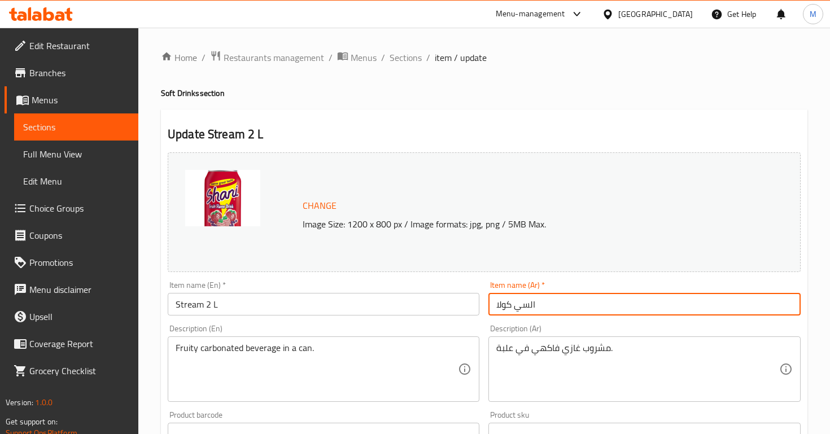
click at [512, 300] on input "السي كولا" at bounding box center [645, 304] width 312 height 23
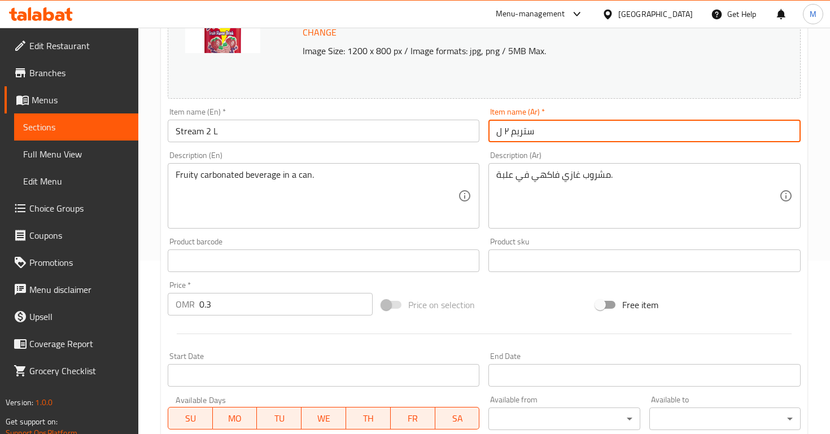
scroll to position [368, 0]
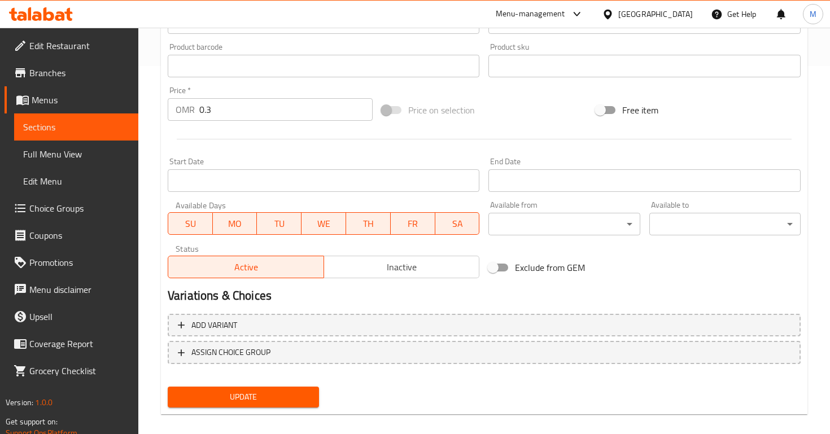
type input "ستريم ٢ ل"
click at [206, 114] on input "0.3" at bounding box center [285, 109] width 173 height 23
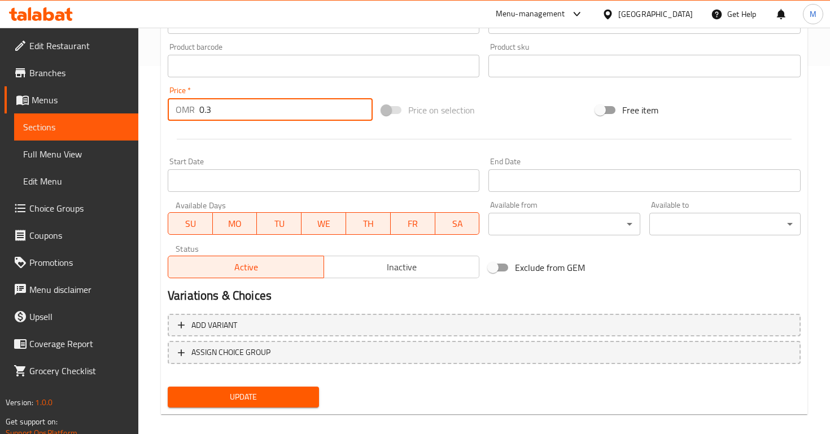
click at [206, 114] on input "0.3" at bounding box center [285, 109] width 173 height 23
type input "1"
click at [286, 396] on span "Update" at bounding box center [243, 397] width 133 height 14
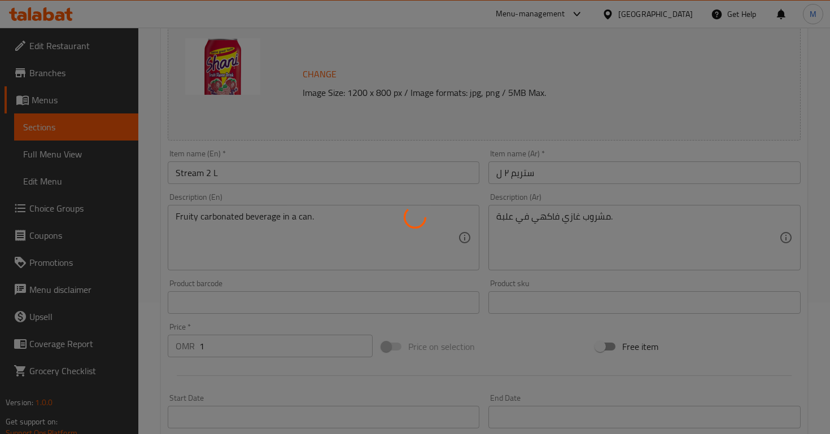
scroll to position [0, 0]
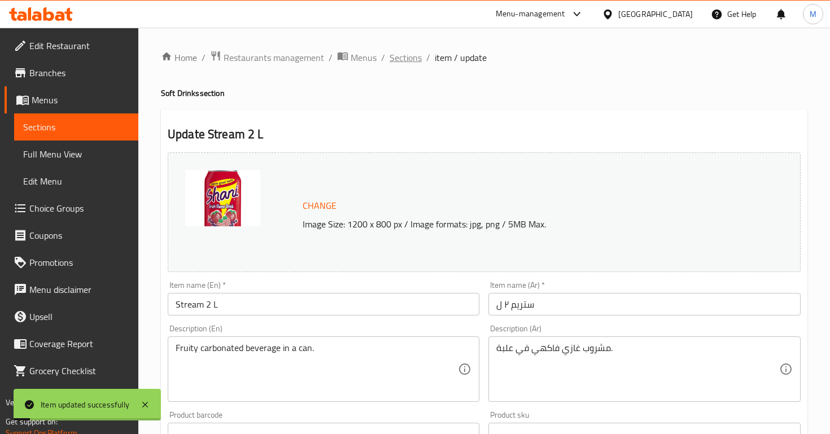
click at [406, 56] on span "Sections" at bounding box center [406, 58] width 32 height 14
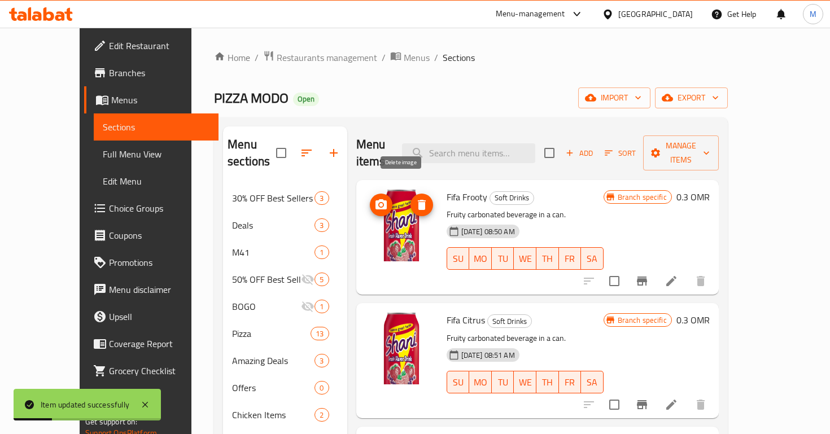
click at [415, 198] on icon "delete image" at bounding box center [422, 205] width 14 height 14
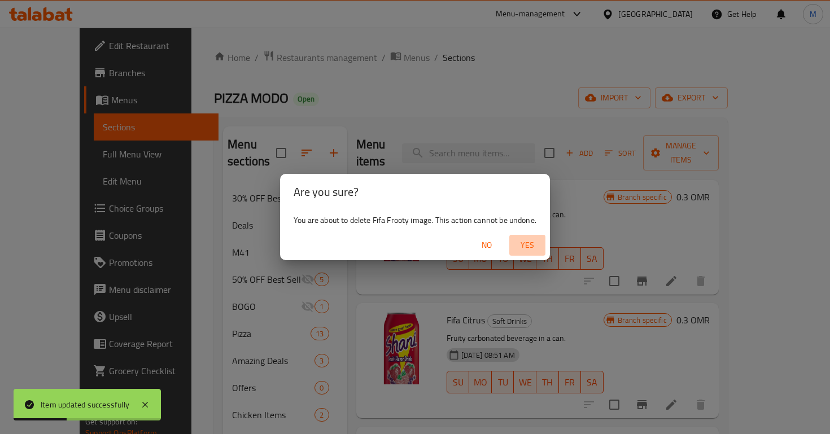
click at [546, 245] on button "Yes" at bounding box center [528, 245] width 36 height 21
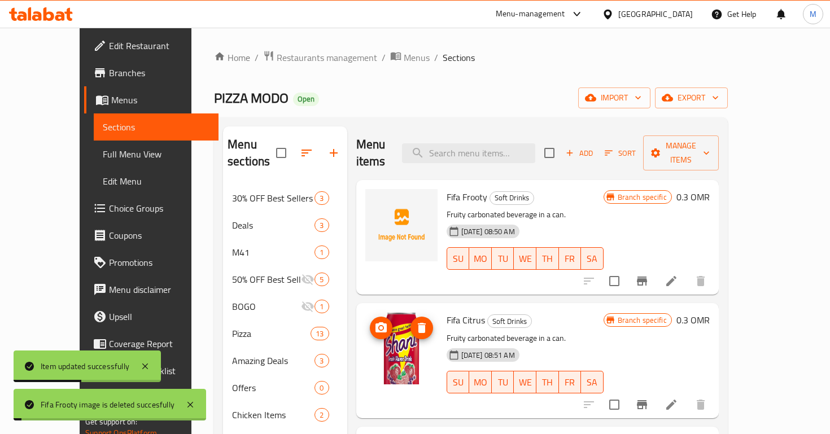
click at [415, 321] on icon "delete image" at bounding box center [422, 328] width 14 height 14
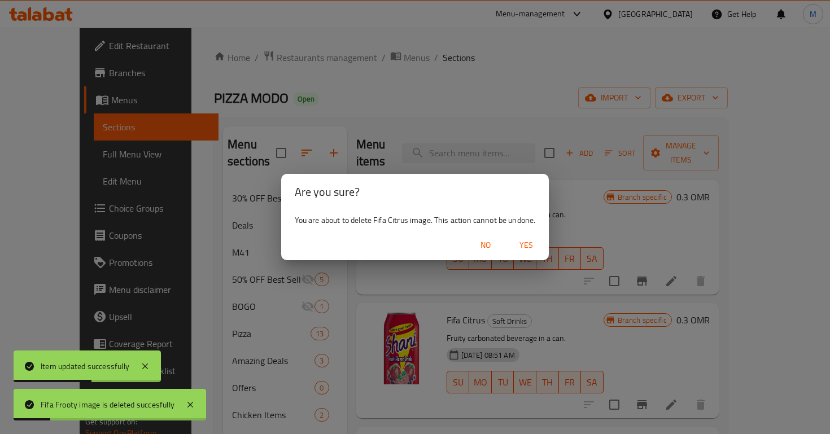
click at [515, 249] on span "Yes" at bounding box center [526, 245] width 27 height 14
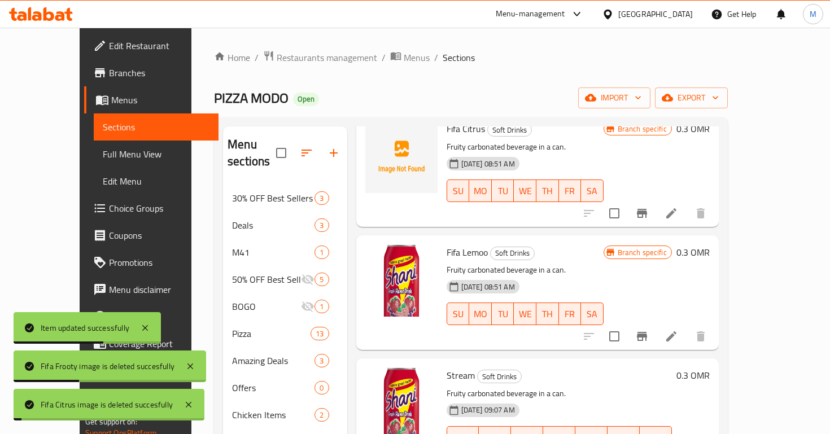
scroll to position [210, 0]
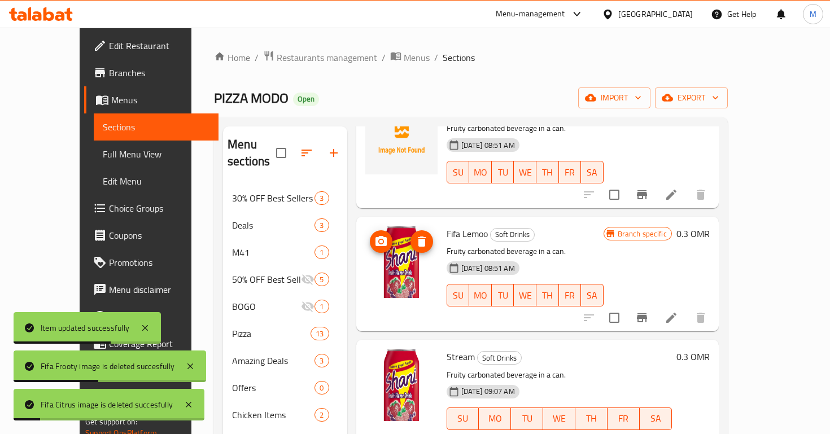
click at [415, 226] on img at bounding box center [402, 262] width 72 height 72
click at [418, 237] on icon "delete image" at bounding box center [422, 242] width 8 height 10
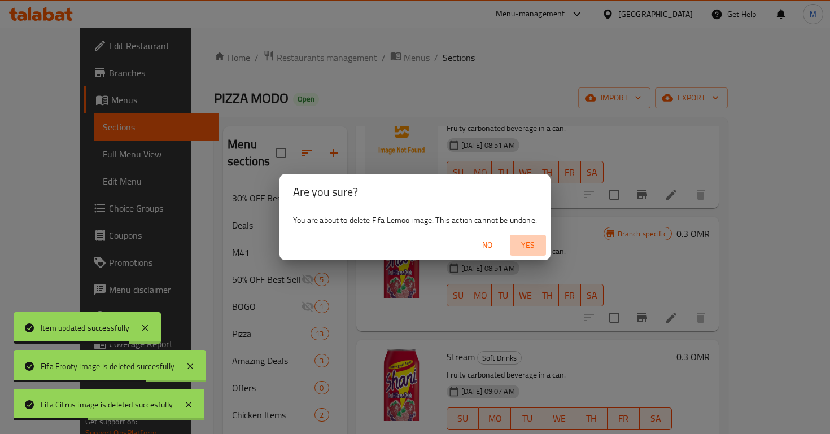
click at [519, 245] on span "Yes" at bounding box center [528, 245] width 27 height 14
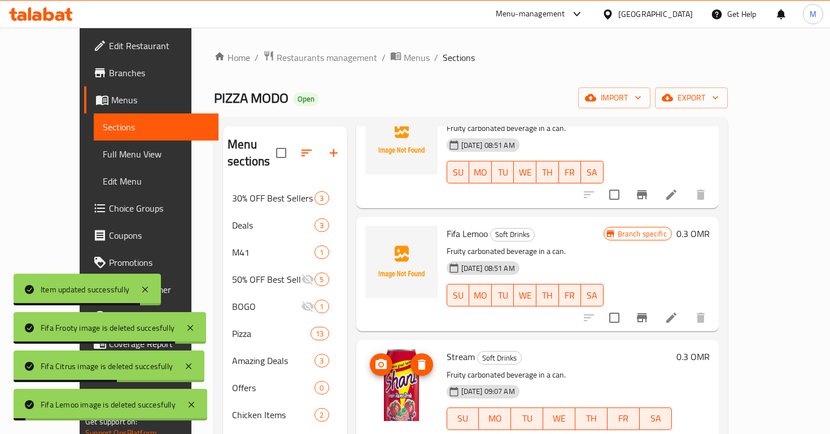
click at [403, 349] on img at bounding box center [402, 385] width 72 height 72
click at [418, 360] on icon "delete image" at bounding box center [422, 365] width 8 height 10
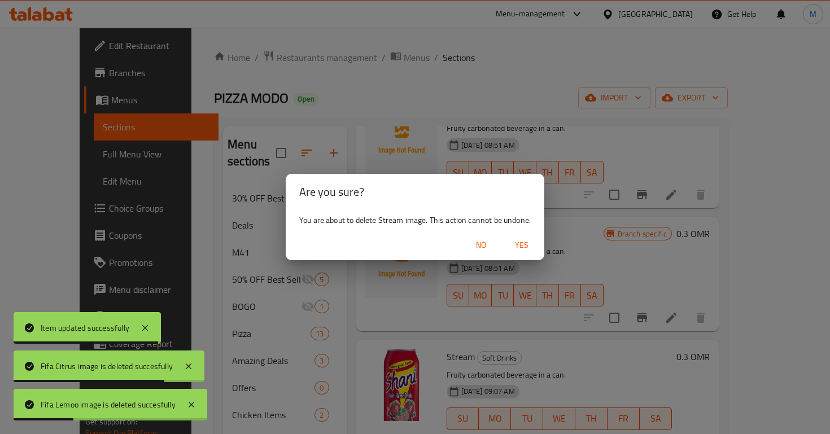
click at [527, 240] on span "Yes" at bounding box center [521, 245] width 27 height 14
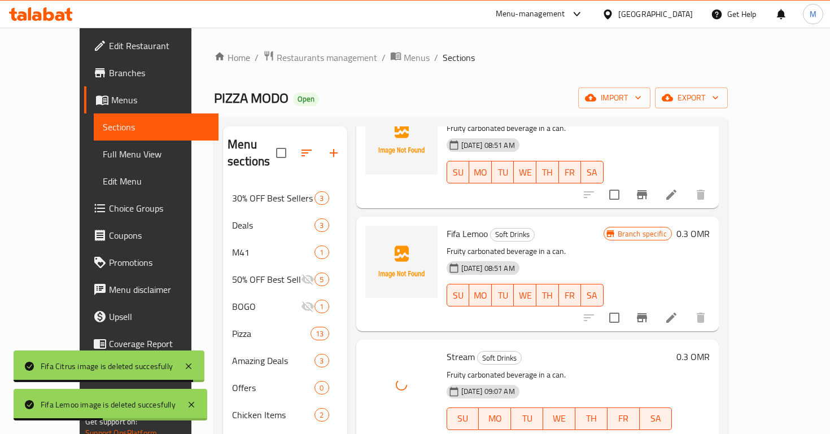
scroll to position [353, 0]
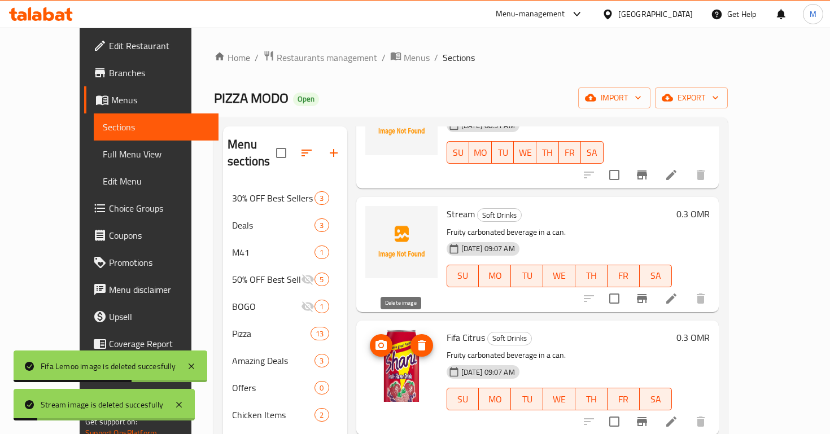
click at [415, 339] on icon "delete image" at bounding box center [422, 346] width 14 height 14
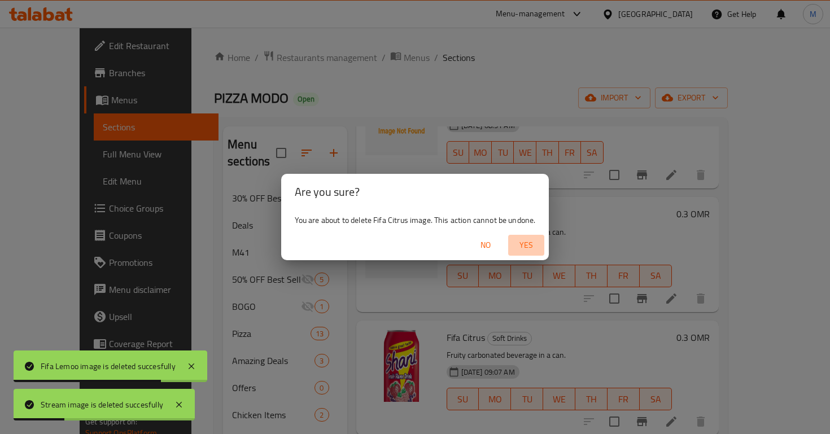
click at [514, 250] on span "Yes" at bounding box center [526, 245] width 27 height 14
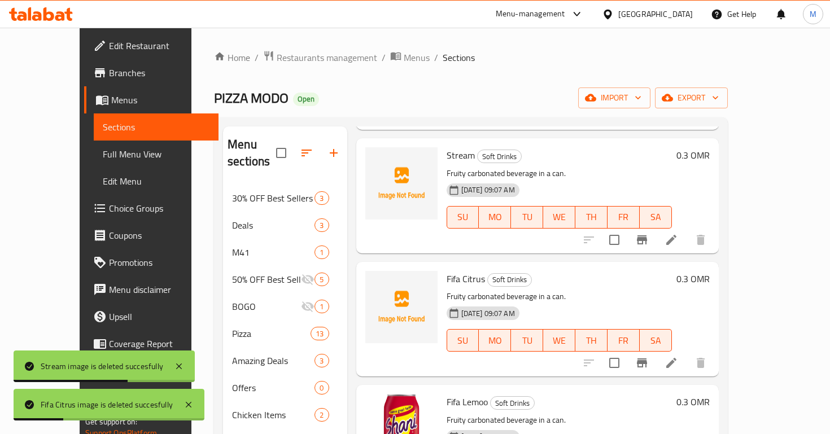
scroll to position [411, 0]
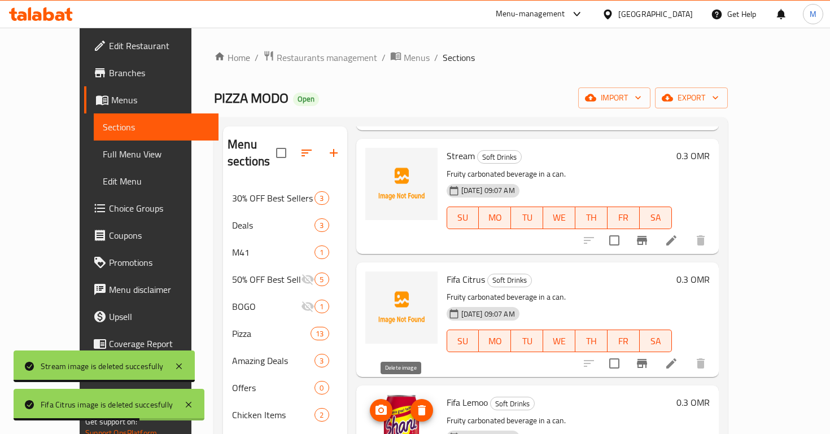
click at [415, 404] on icon "delete image" at bounding box center [422, 411] width 14 height 14
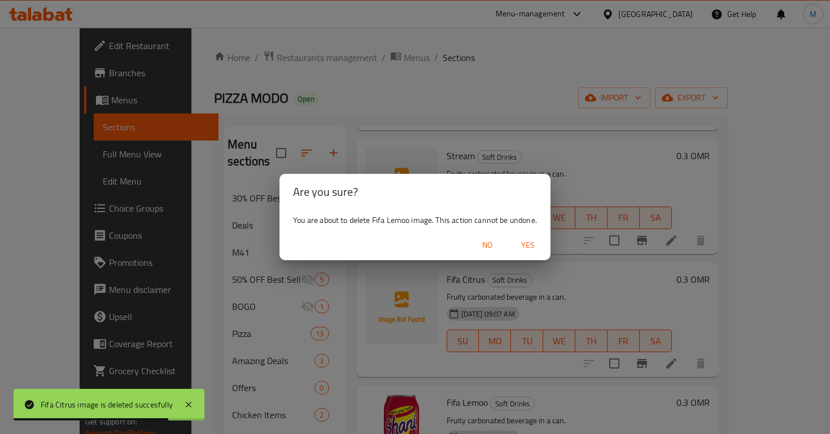
click at [527, 252] on span "Yes" at bounding box center [528, 245] width 27 height 14
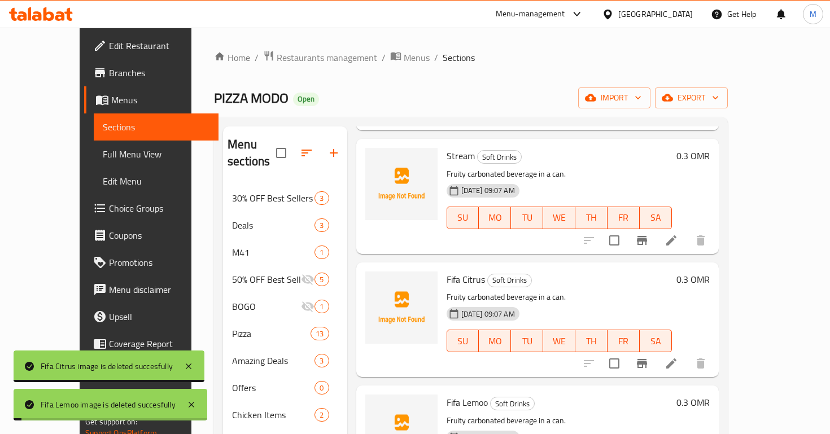
click at [678, 357] on icon at bounding box center [672, 364] width 14 height 14
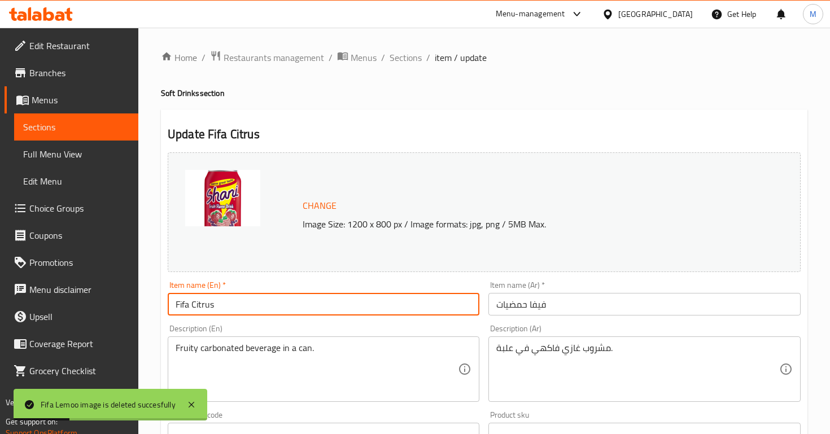
click at [234, 297] on input "Fifa Citrus" at bounding box center [324, 304] width 312 height 23
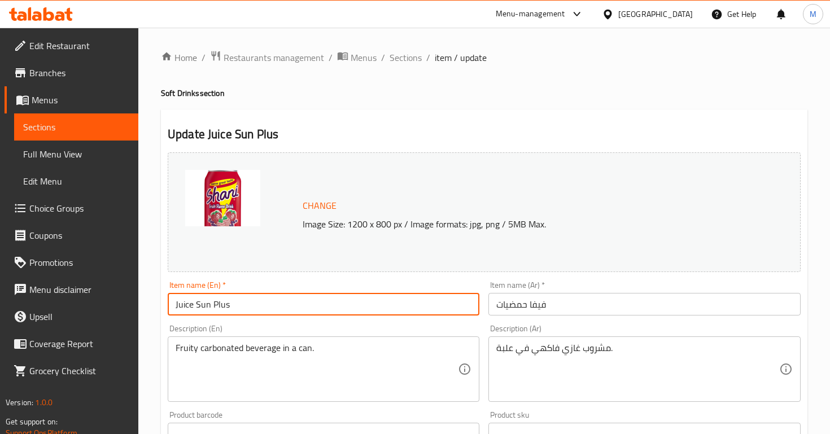
type input "Juice Sun Plus"
click at [546, 306] on input "فيفا حمضيات" at bounding box center [645, 304] width 312 height 23
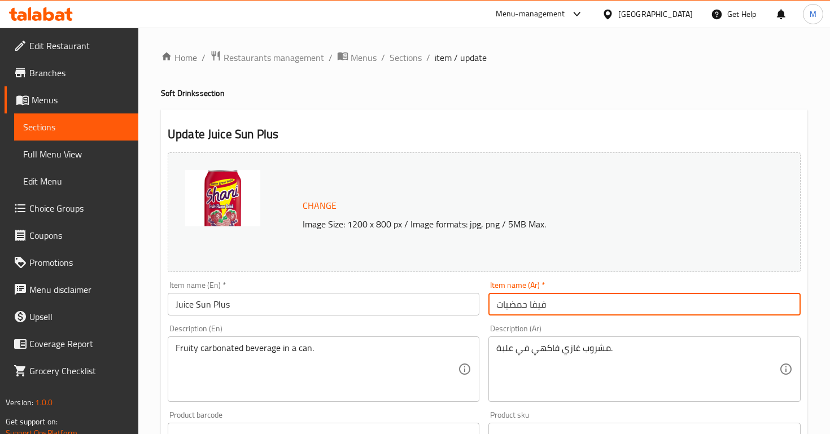
click at [546, 306] on input "فيفا حمضيات" at bounding box center [645, 304] width 312 height 23
paste input "عصير صن بلس"
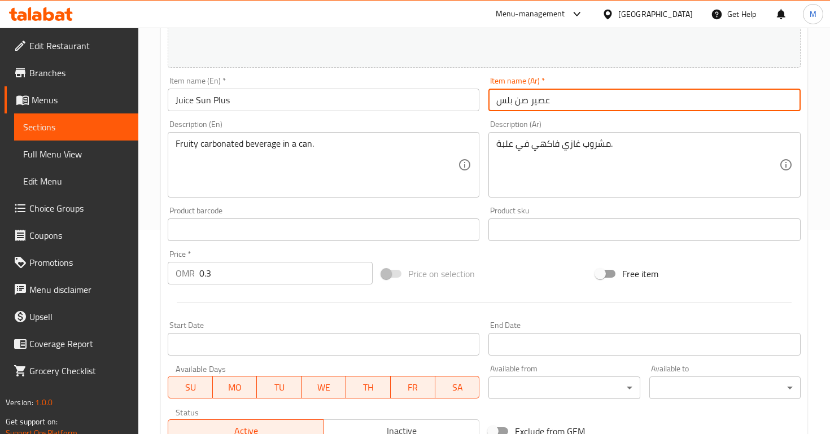
scroll to position [380, 0]
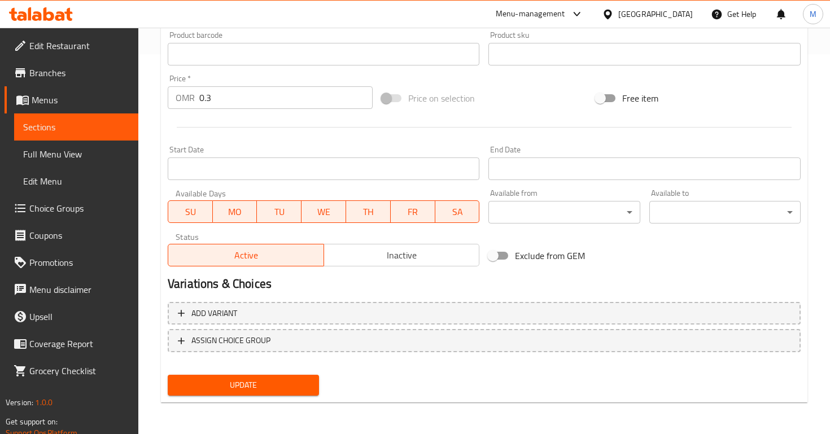
type input "عصير صن بلس"
click at [223, 102] on input "0.3" at bounding box center [285, 97] width 173 height 23
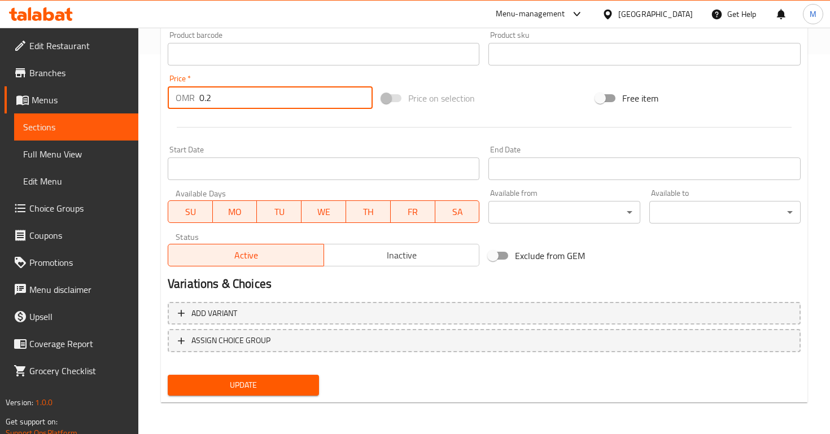
type input "0.2"
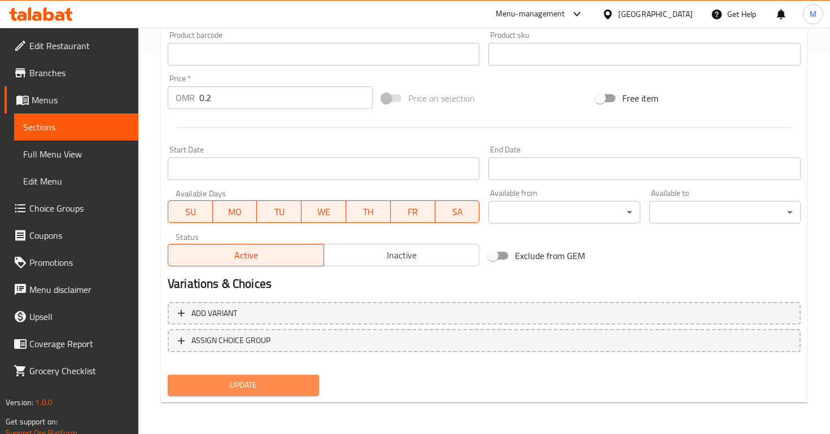
click at [241, 380] on span "Update" at bounding box center [243, 386] width 133 height 14
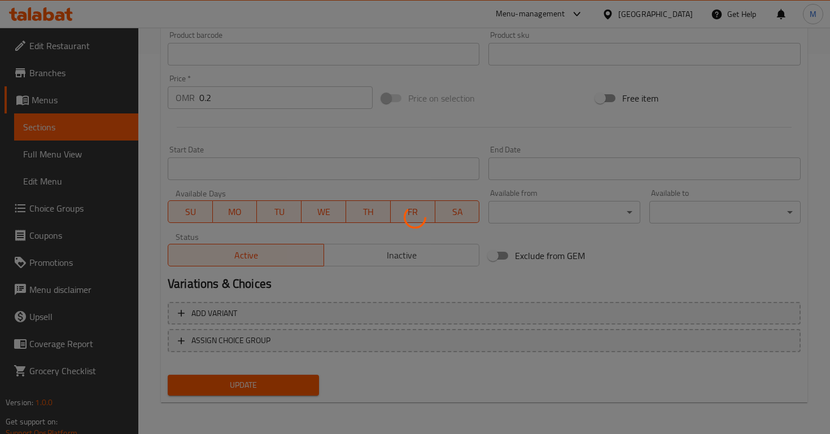
scroll to position [0, 0]
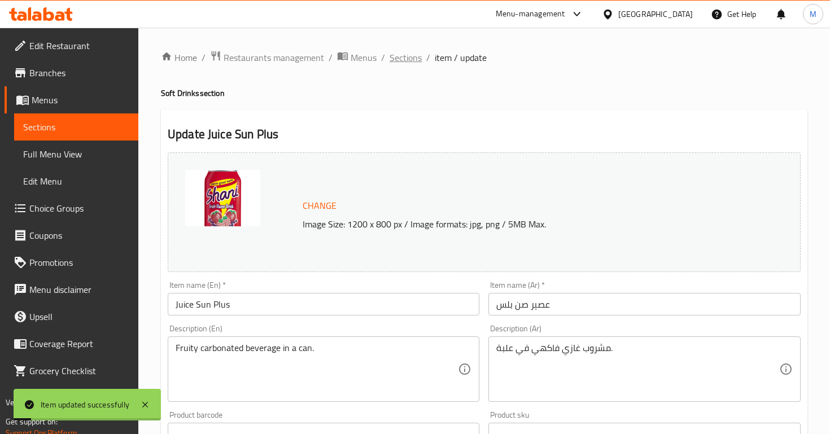
click at [412, 64] on span "Sections" at bounding box center [406, 58] width 32 height 14
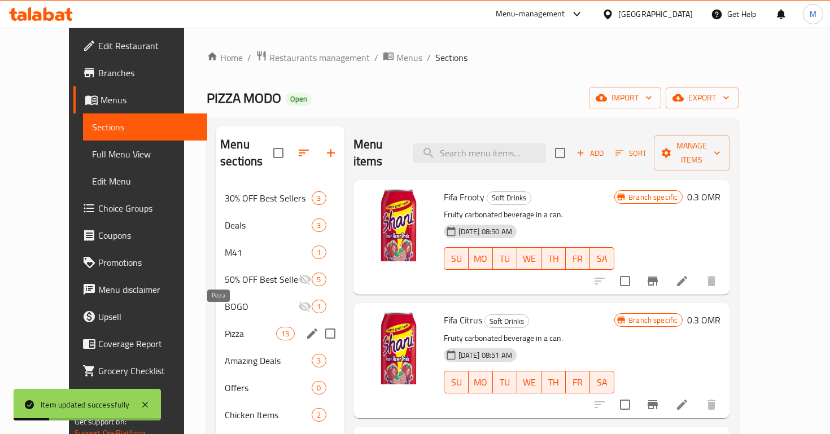
click at [255, 327] on span "Pizza" at bounding box center [250, 334] width 51 height 14
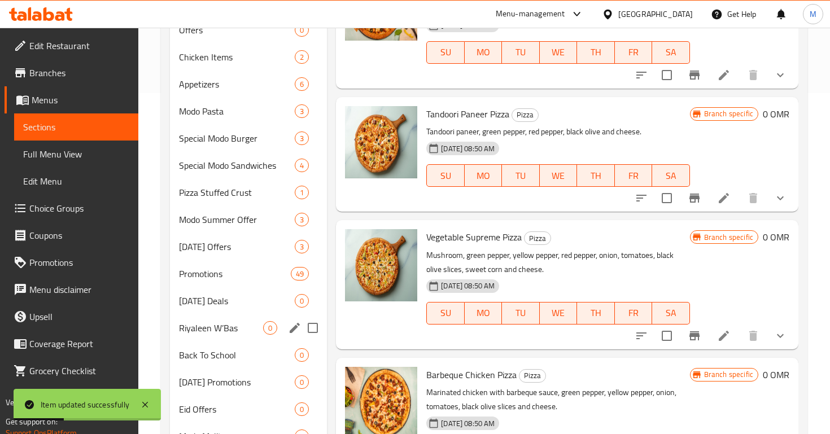
scroll to position [447, 0]
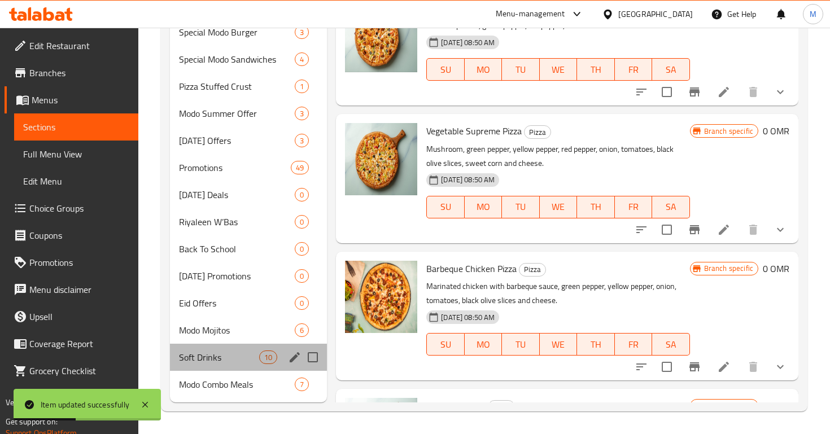
click at [228, 349] on div "Soft Drinks 10" at bounding box center [248, 357] width 157 height 27
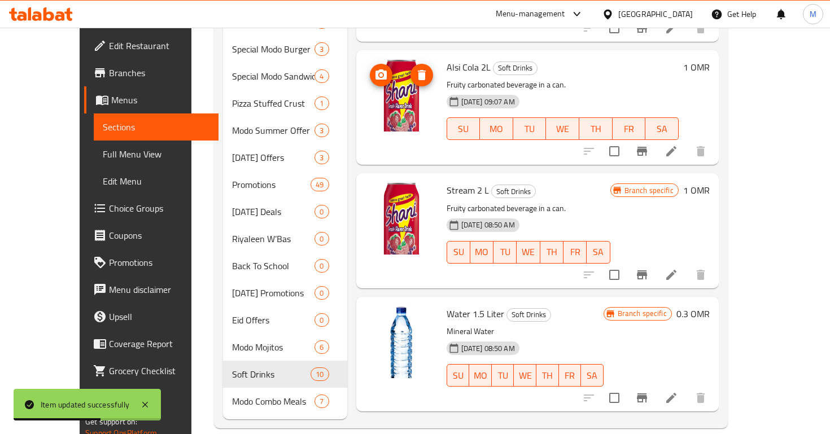
scroll to position [410, 0]
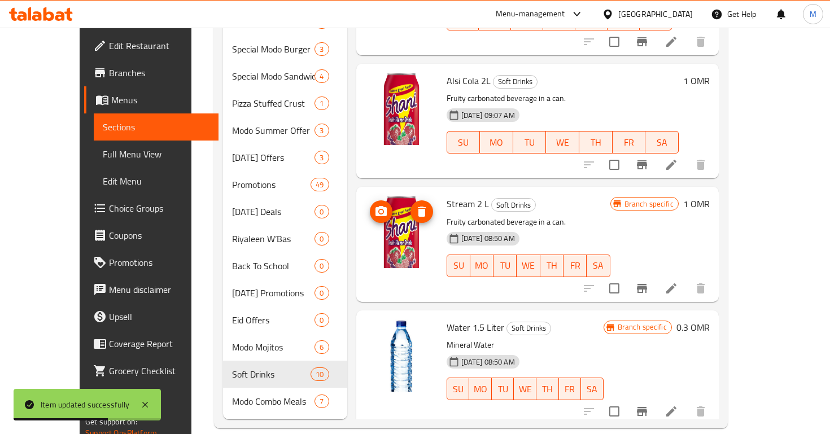
click at [418, 207] on icon "delete image" at bounding box center [422, 212] width 8 height 10
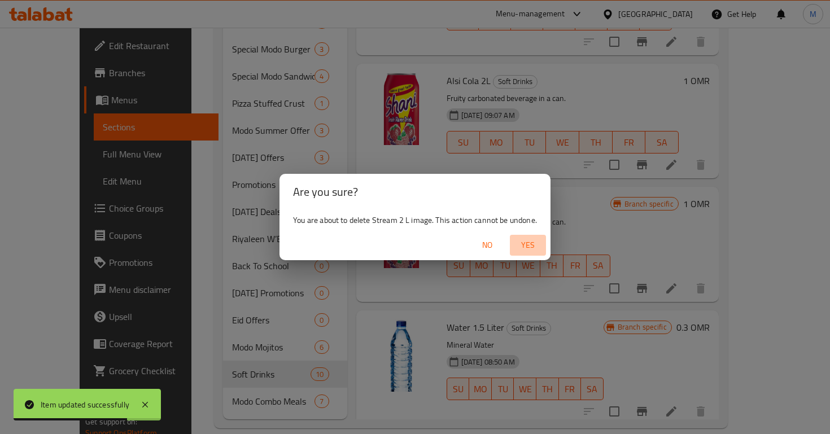
click at [520, 240] on span "Yes" at bounding box center [528, 245] width 27 height 14
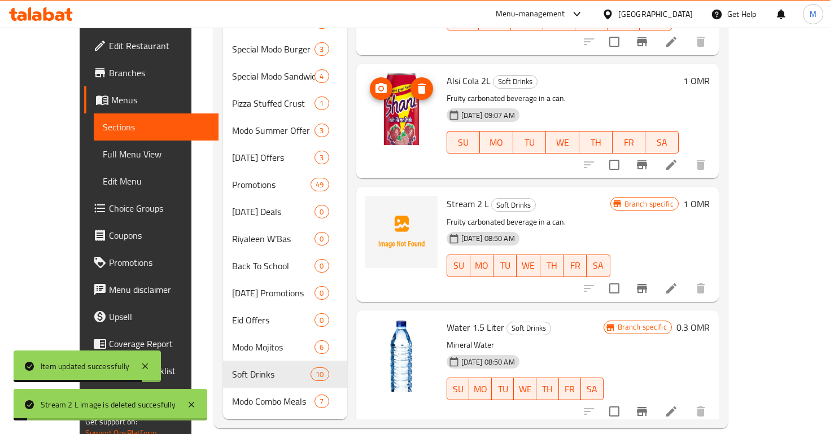
click at [411, 82] on span "delete image" at bounding box center [422, 89] width 23 height 14
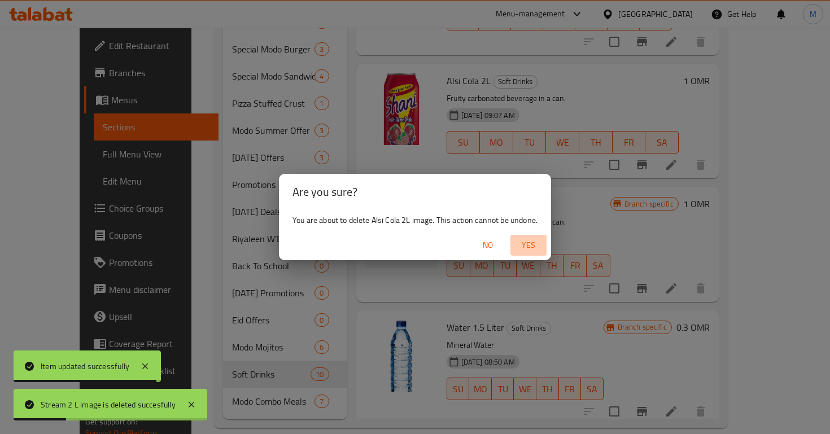
click at [537, 243] on span "Yes" at bounding box center [528, 245] width 27 height 14
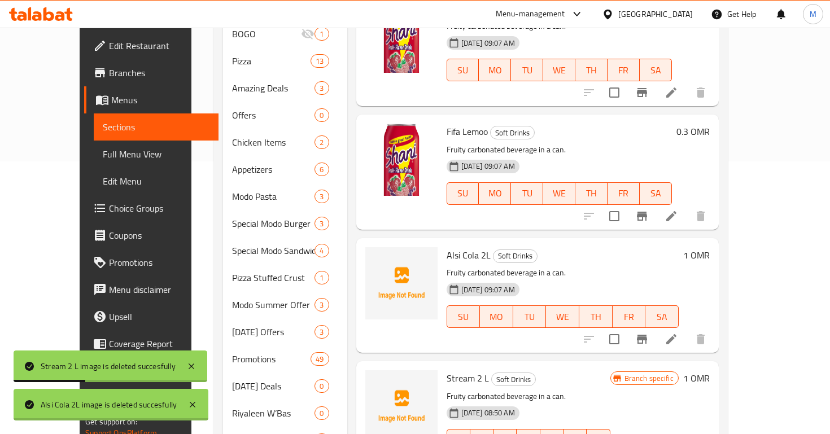
scroll to position [254, 0]
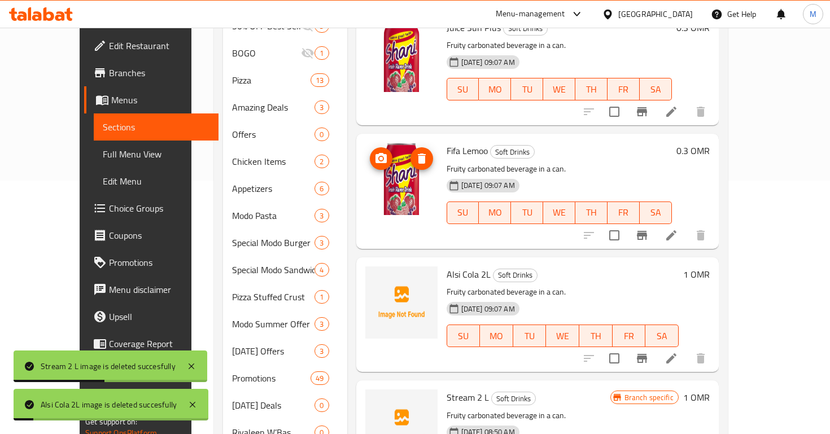
click at [411, 147] on button "delete image" at bounding box center [422, 158] width 23 height 23
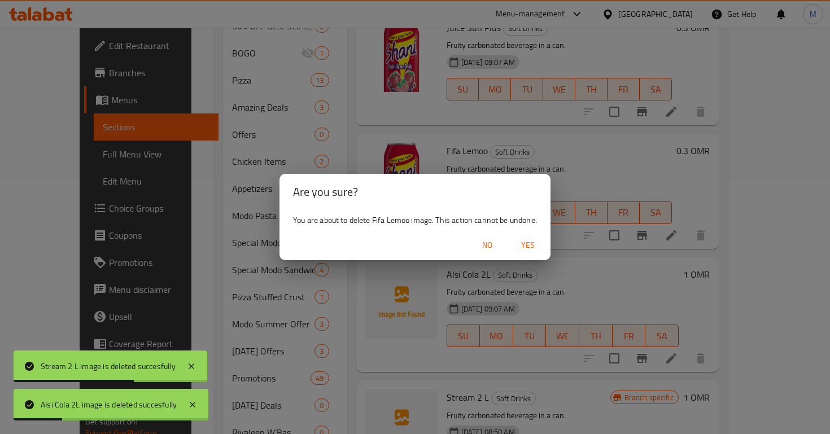
click at [535, 239] on span "Yes" at bounding box center [528, 245] width 27 height 14
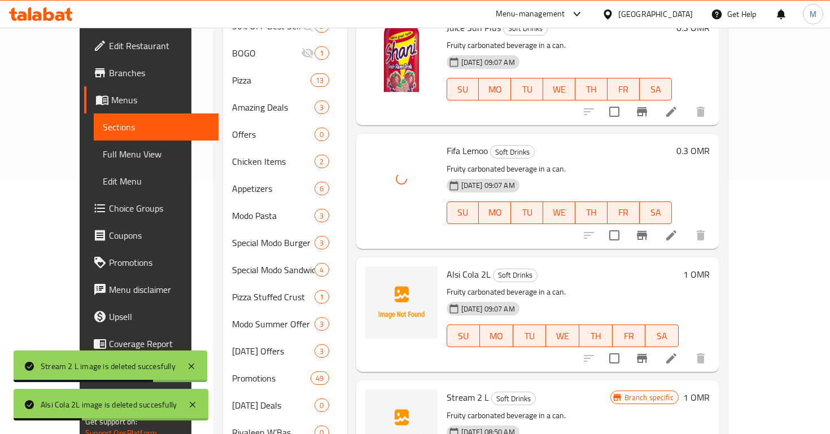
scroll to position [252, 0]
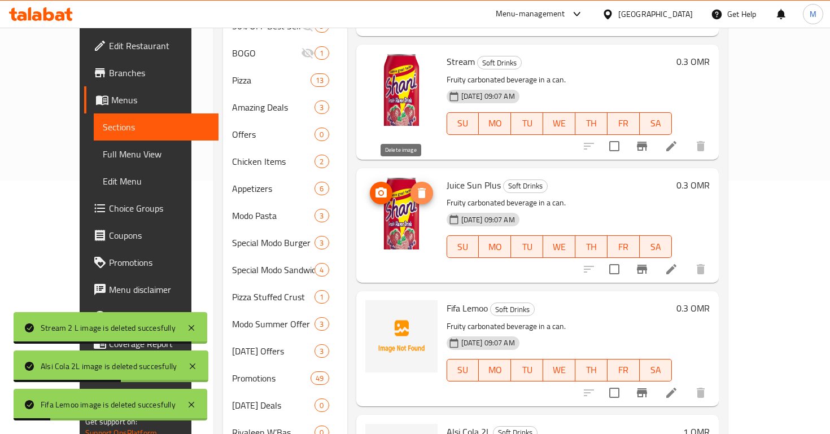
click at [418, 188] on icon "delete image" at bounding box center [422, 193] width 8 height 10
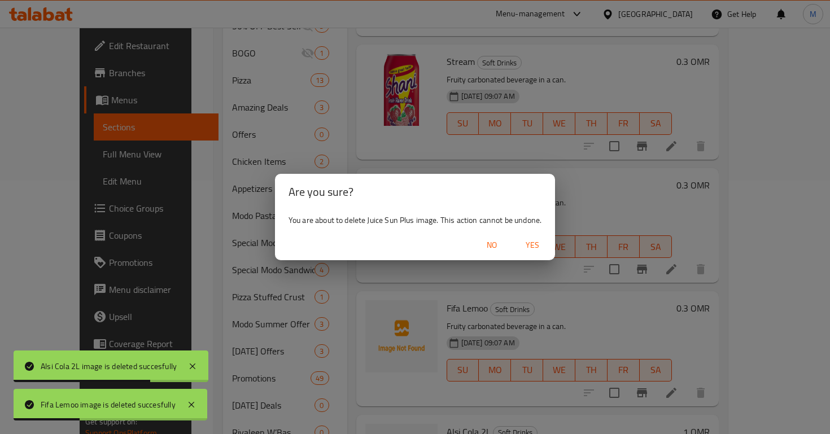
click at [534, 242] on span "Yes" at bounding box center [532, 245] width 27 height 14
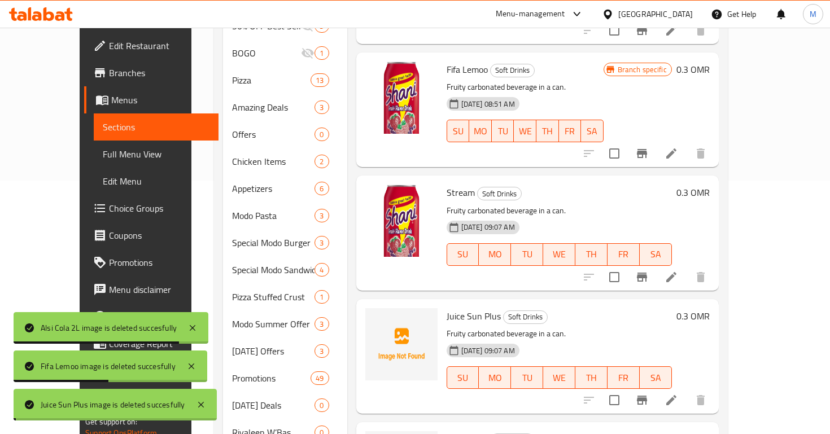
scroll to position [102, 0]
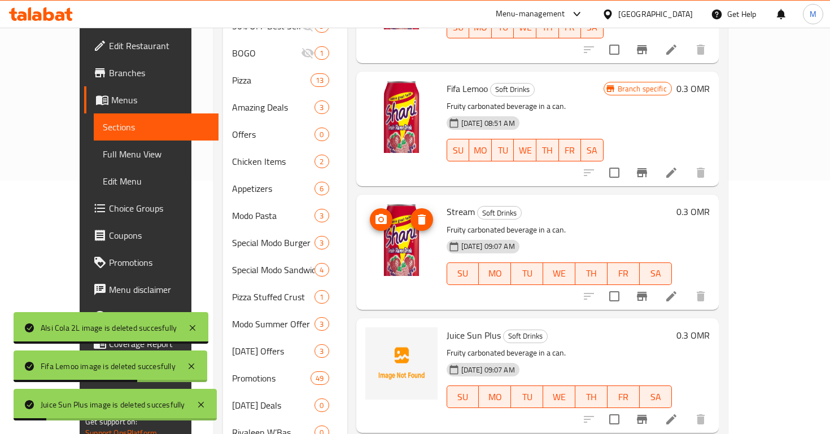
click at [411, 213] on span "delete image" at bounding box center [422, 220] width 23 height 14
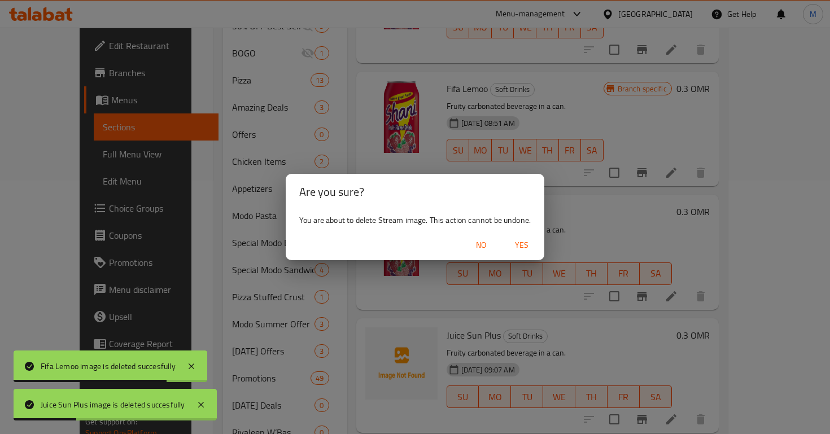
click at [519, 239] on span "Yes" at bounding box center [521, 245] width 27 height 14
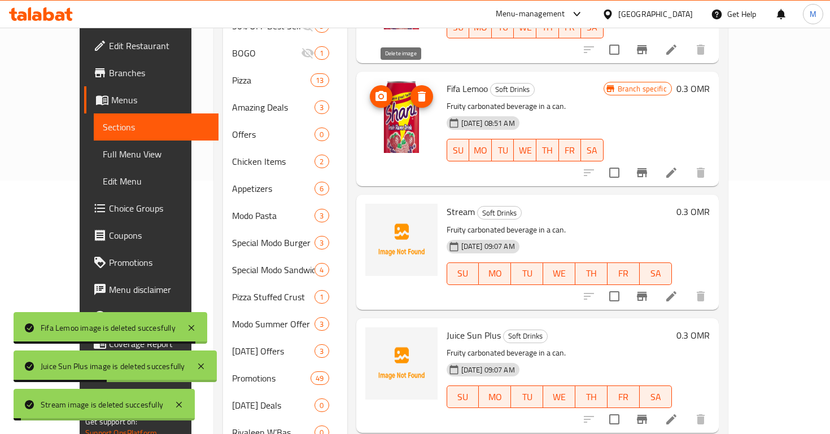
click at [418, 92] on icon "delete image" at bounding box center [422, 97] width 8 height 10
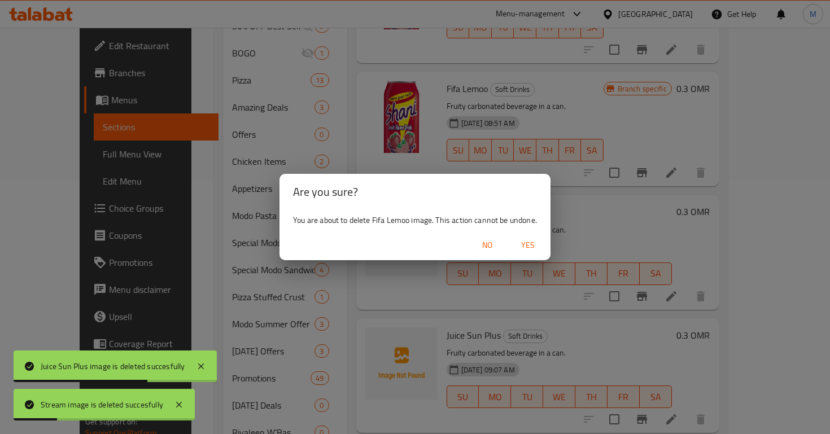
click at [535, 236] on button "Yes" at bounding box center [528, 245] width 36 height 21
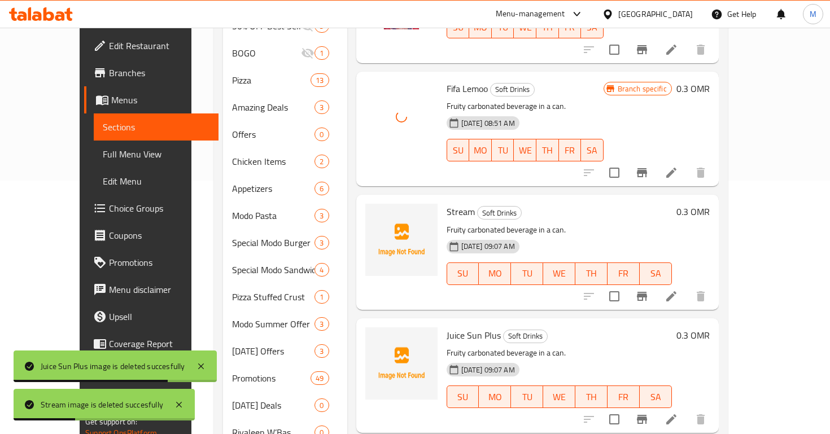
scroll to position [0, 0]
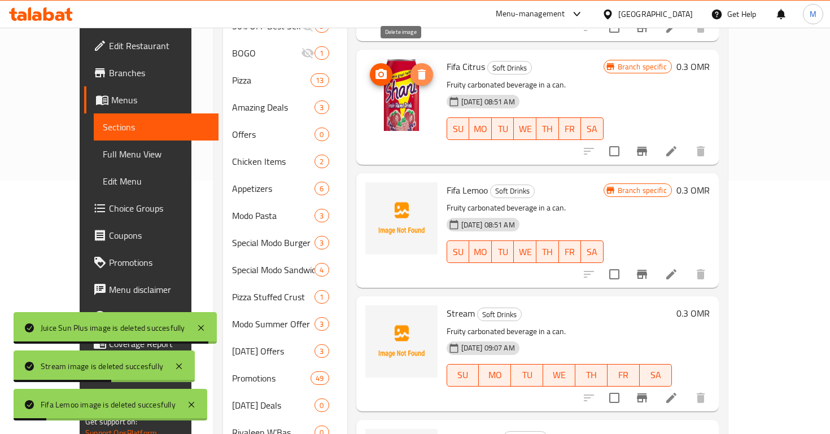
click at [411, 64] on button "delete image" at bounding box center [422, 74] width 23 height 23
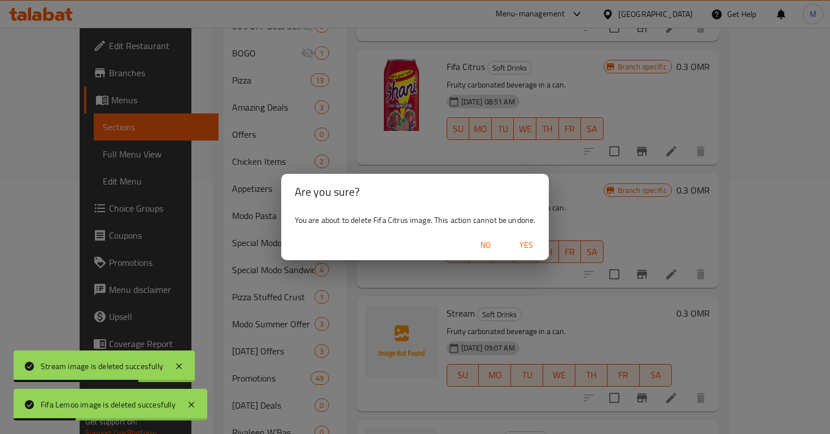
click at [523, 247] on span "Yes" at bounding box center [526, 245] width 27 height 14
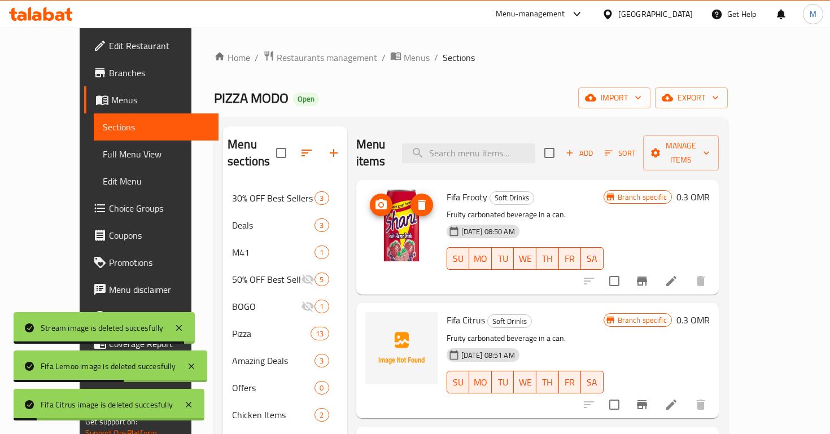
click at [411, 198] on span "delete image" at bounding box center [422, 205] width 23 height 14
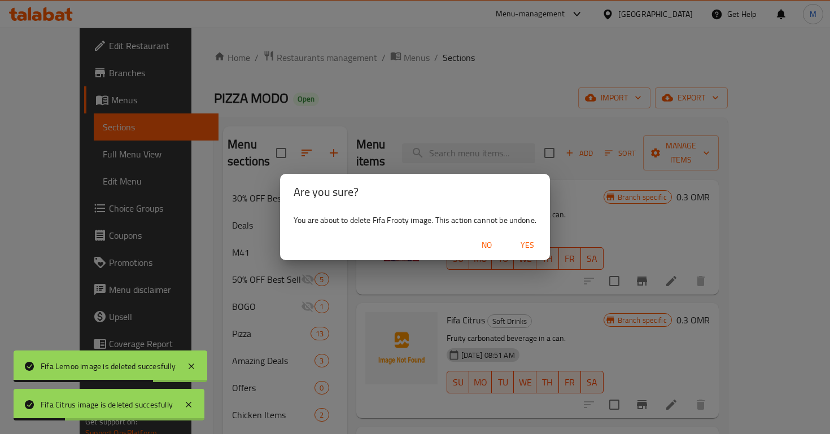
click at [529, 253] on button "Yes" at bounding box center [528, 245] width 36 height 21
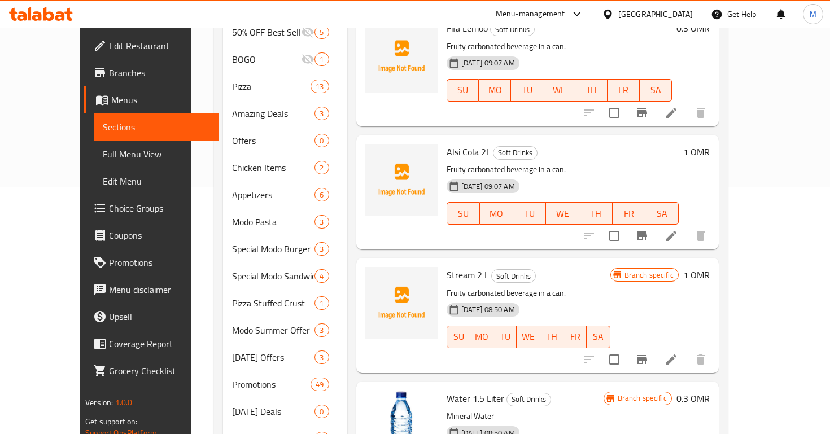
scroll to position [247, 0]
click at [678, 107] on icon at bounding box center [672, 114] width 14 height 14
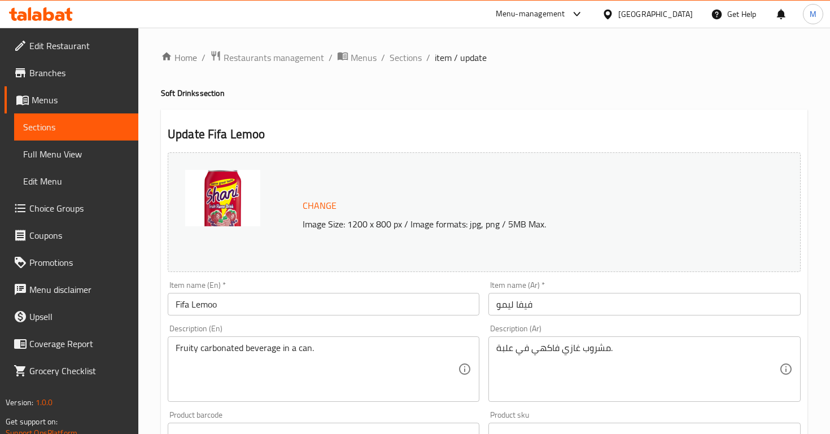
click at [232, 304] on input "Fifa Lemoo" at bounding box center [324, 304] width 312 height 23
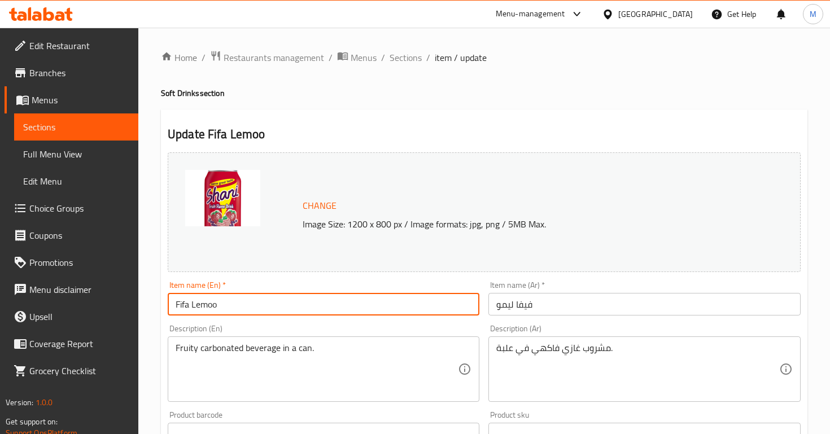
click at [232, 304] on input "Fifa Lemoo" at bounding box center [324, 304] width 312 height 23
type input "Alsi Cola"
click at [520, 296] on input "فيفا ليمو" at bounding box center [645, 304] width 312 height 23
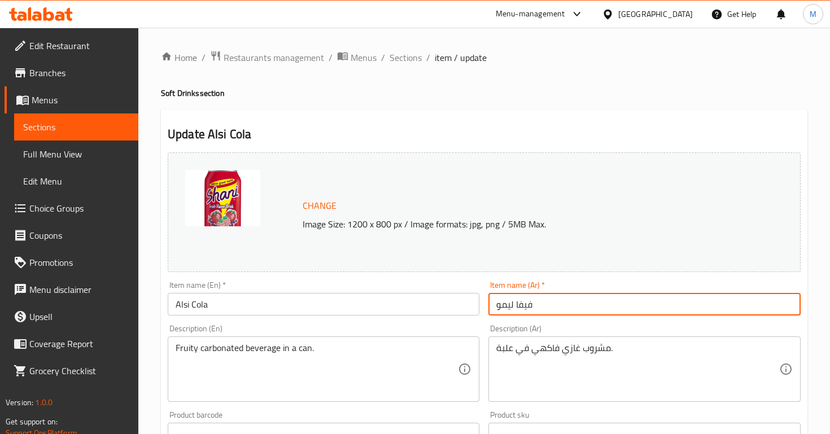
click at [520, 296] on input "فيفا ليمو" at bounding box center [645, 304] width 312 height 23
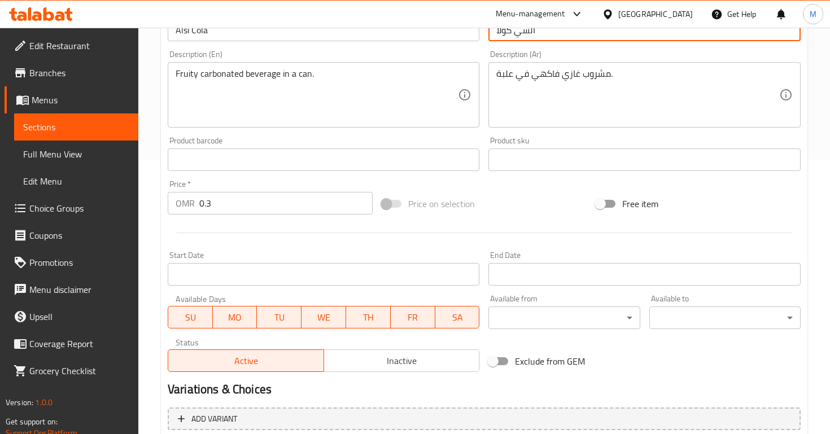
scroll to position [380, 0]
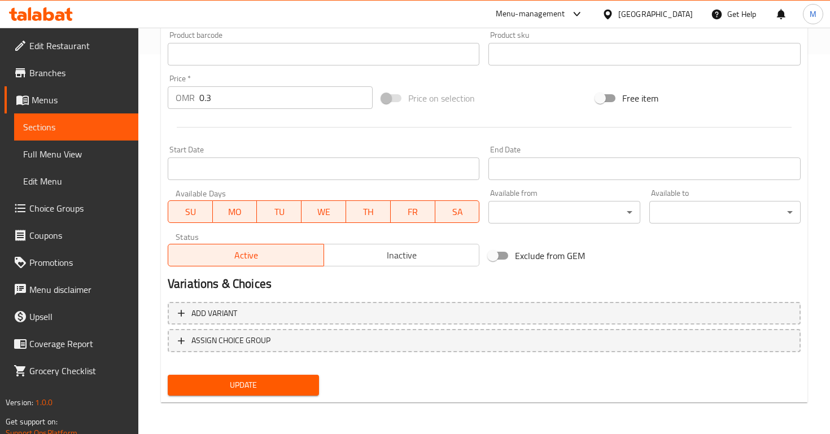
type input "السي كولا"
click at [288, 377] on button "Update" at bounding box center [243, 385] width 151 height 21
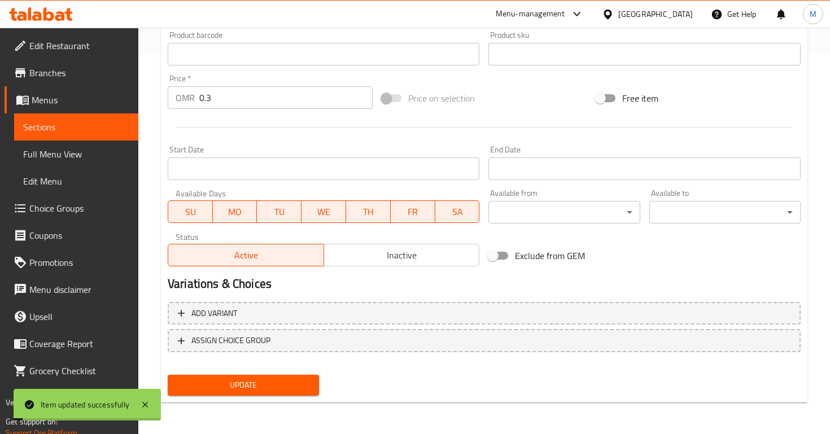
scroll to position [0, 0]
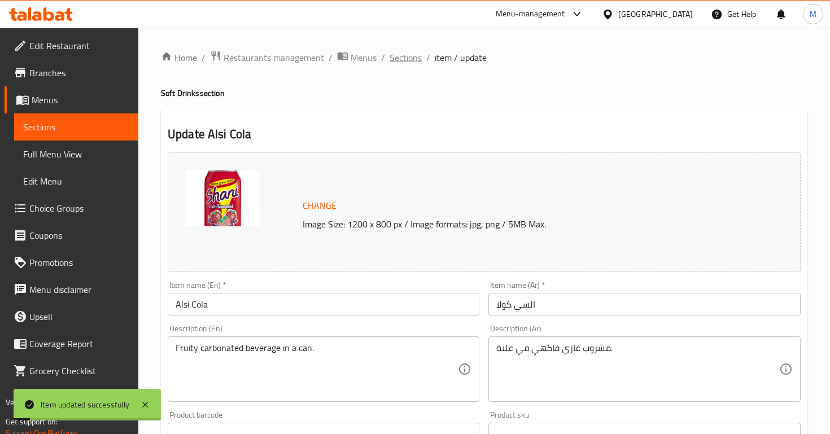
click at [417, 54] on span "Sections" at bounding box center [406, 58] width 32 height 14
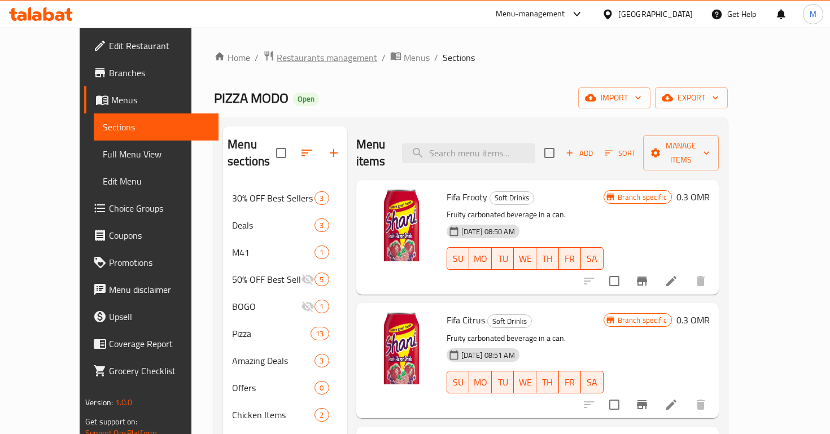
click at [277, 57] on span "Restaurants management" at bounding box center [327, 58] width 101 height 14
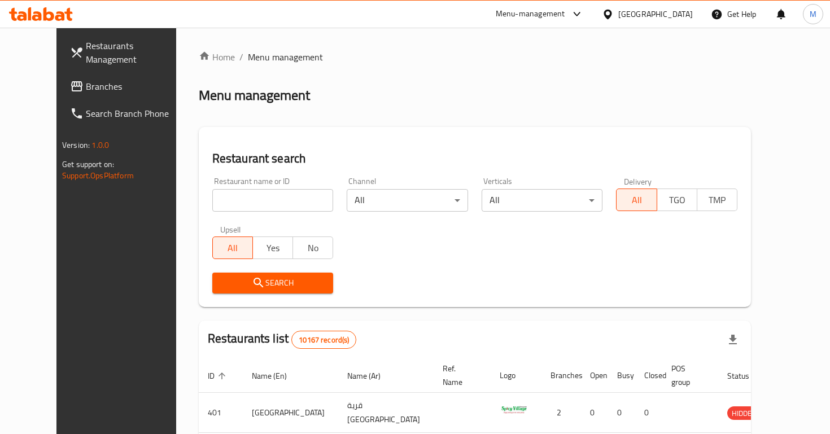
click at [86, 80] on span "Branches" at bounding box center [136, 87] width 100 height 14
